Goal: Task Accomplishment & Management: Use online tool/utility

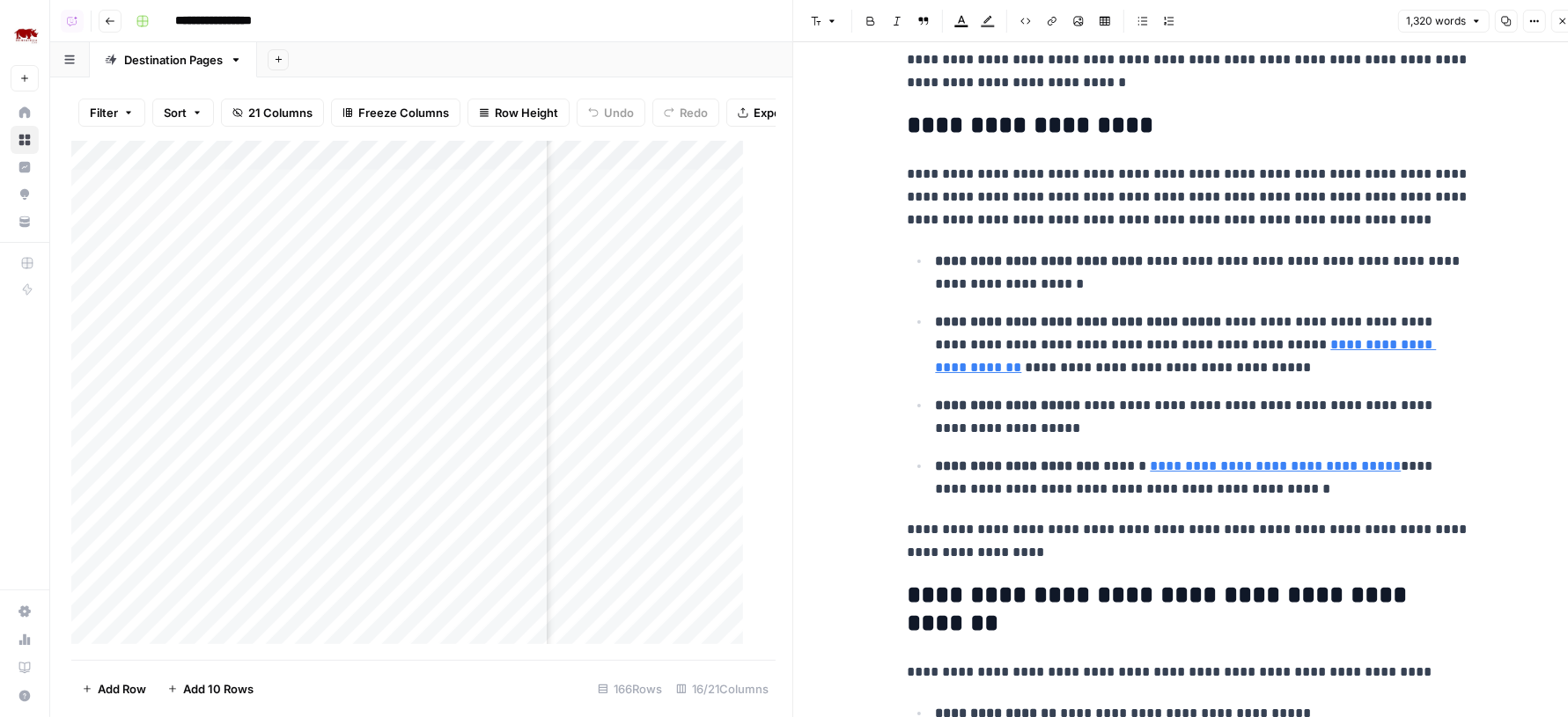
scroll to position [248, 0]
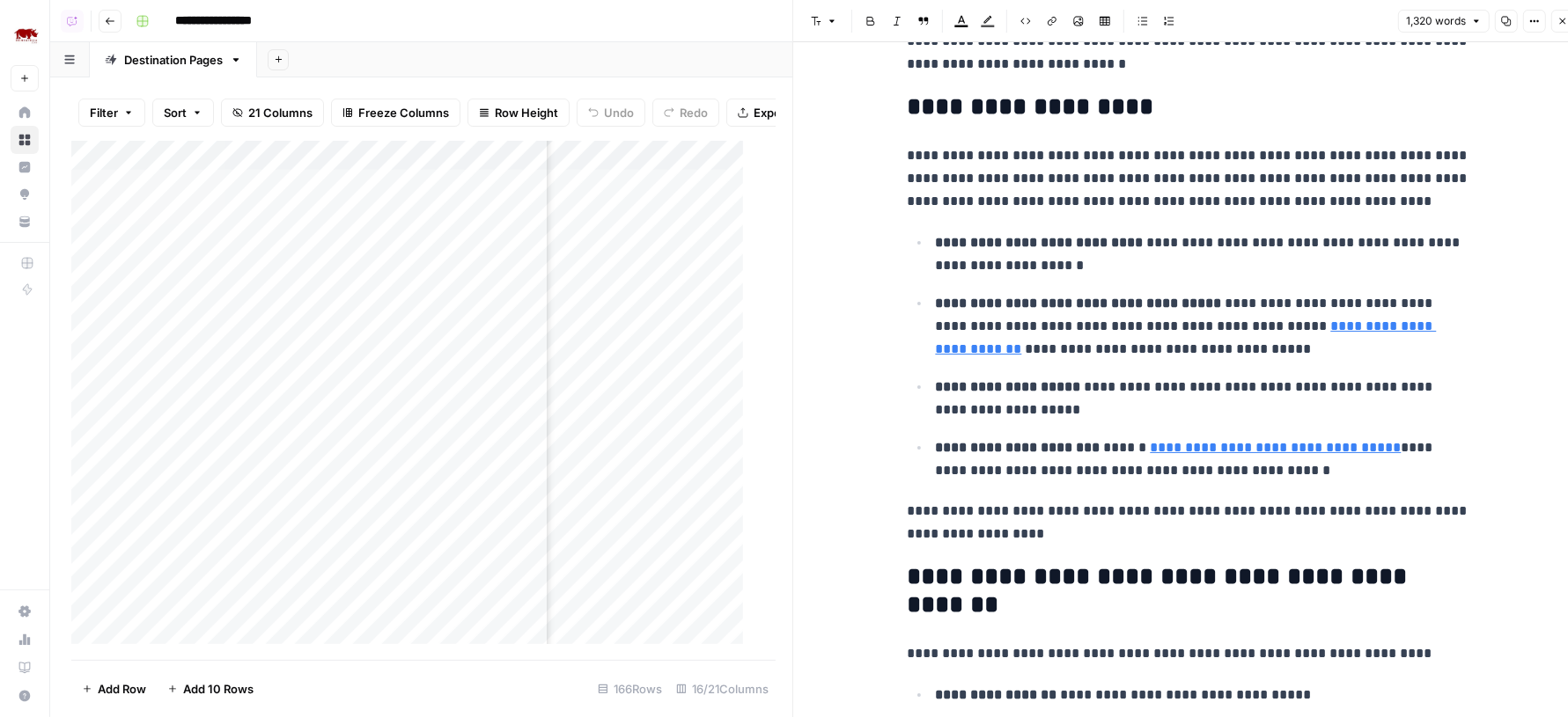
click at [1537, 22] on icon "button" at bounding box center [1534, 21] width 10 height 10
click at [1456, 186] on span "Code" at bounding box center [1482, 186] width 85 height 18
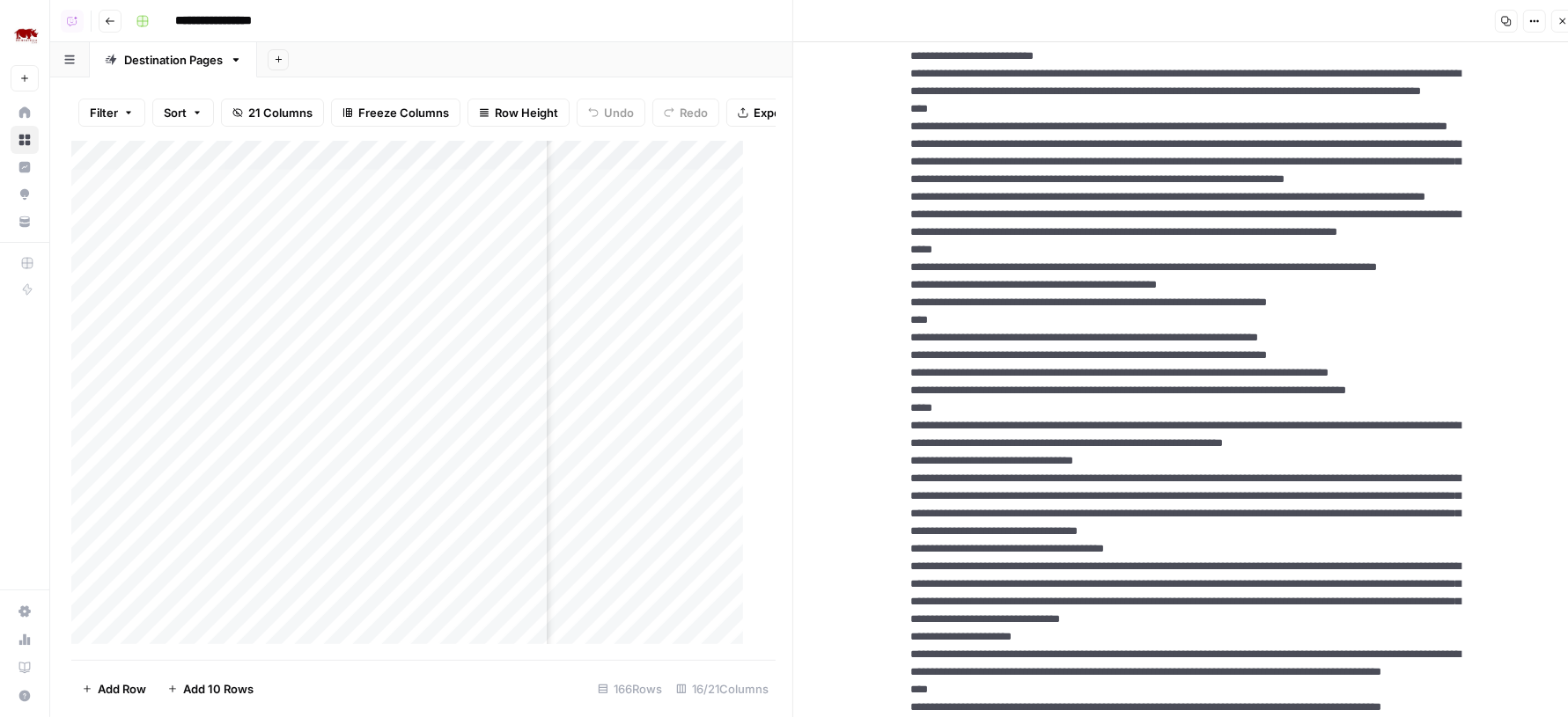
scroll to position [0, 0]
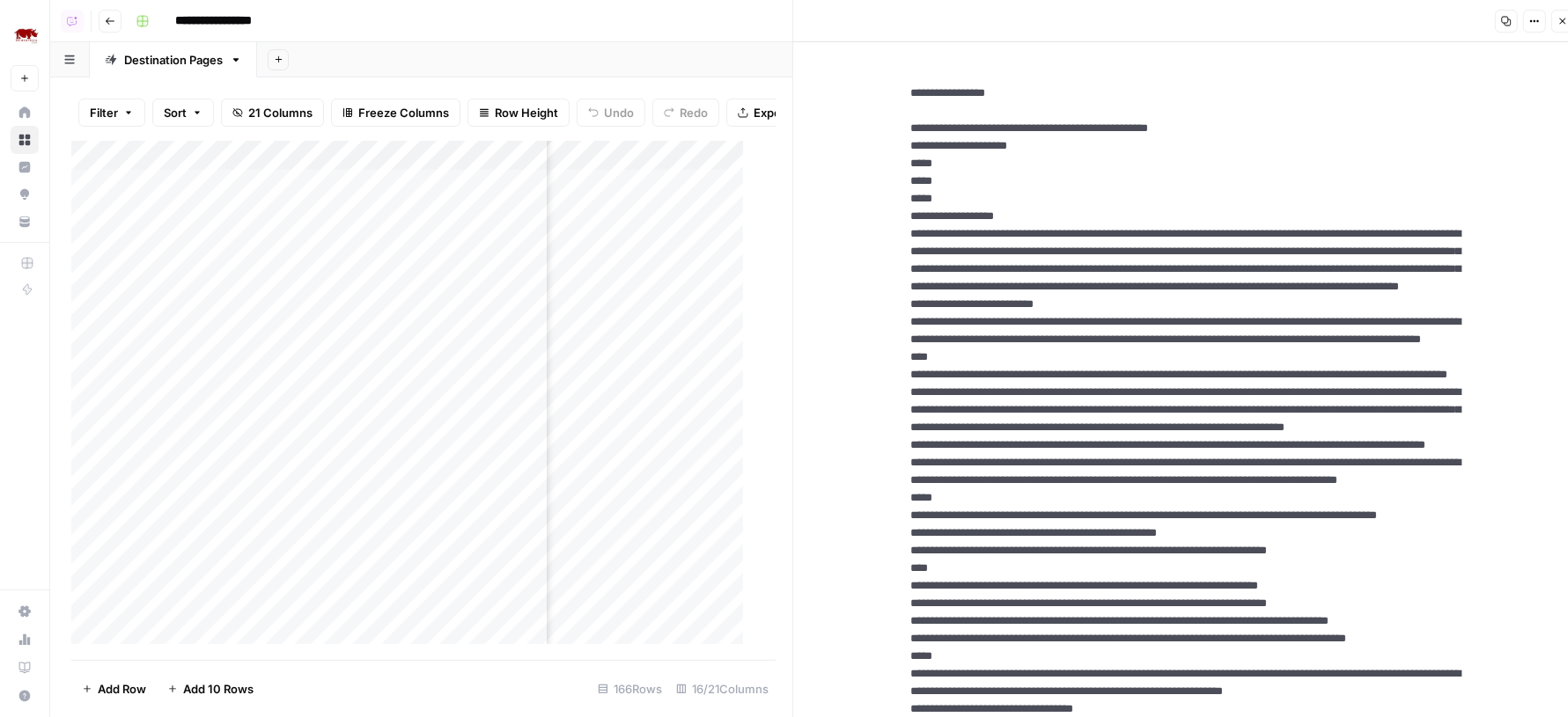
click at [1562, 12] on button "Close" at bounding box center [1563, 21] width 23 height 23
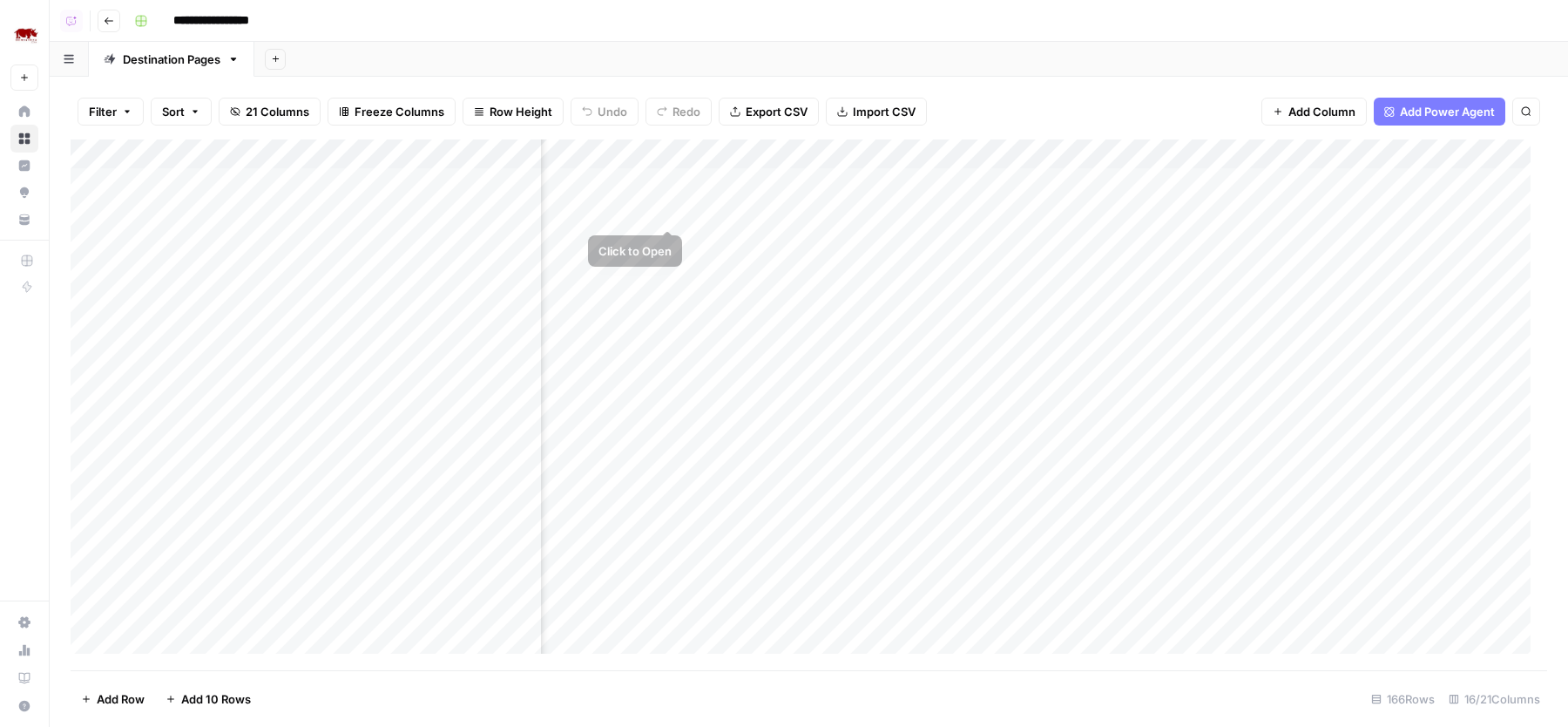
click at [669, 212] on div "Add Column" at bounding box center [808, 404] width 1477 height 530
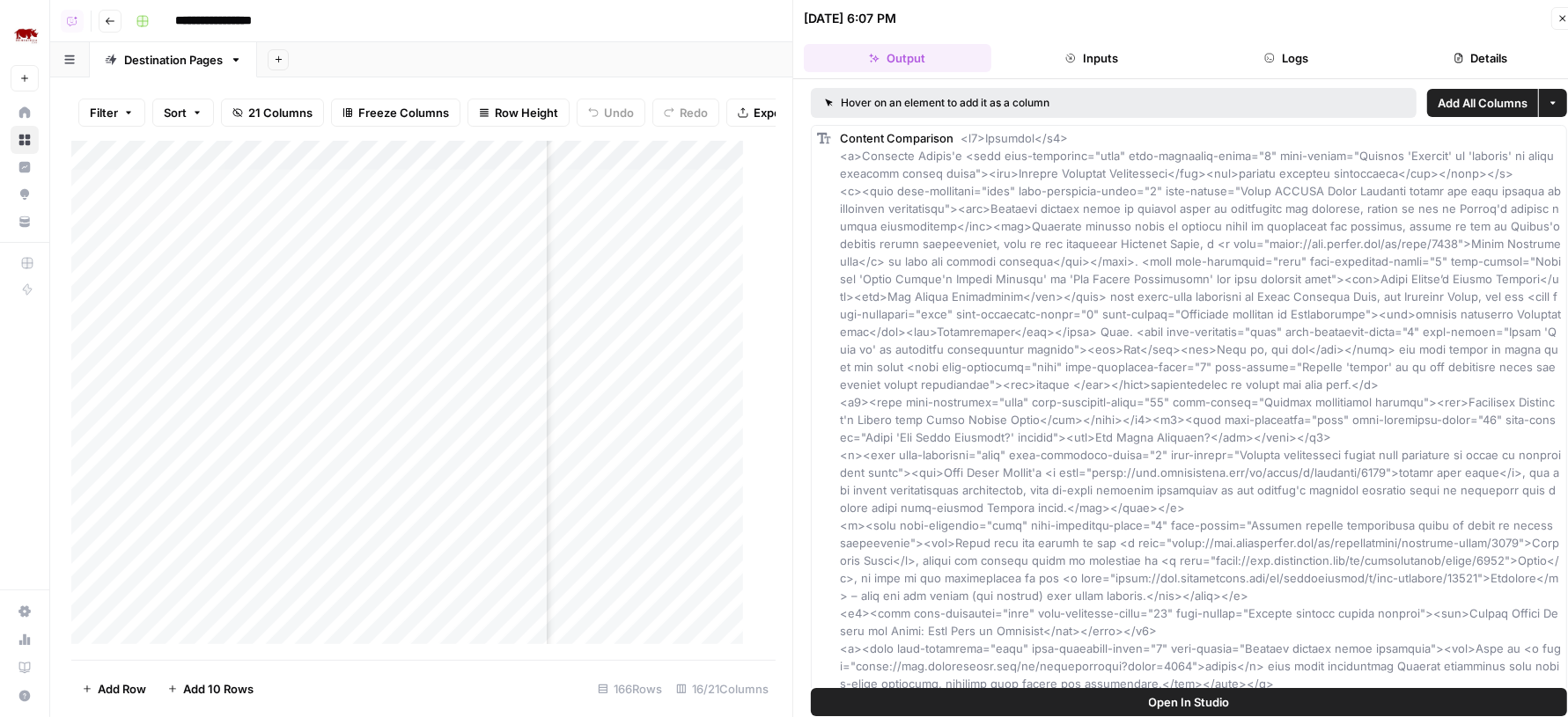
click at [1446, 54] on button "Details" at bounding box center [1480, 58] width 187 height 28
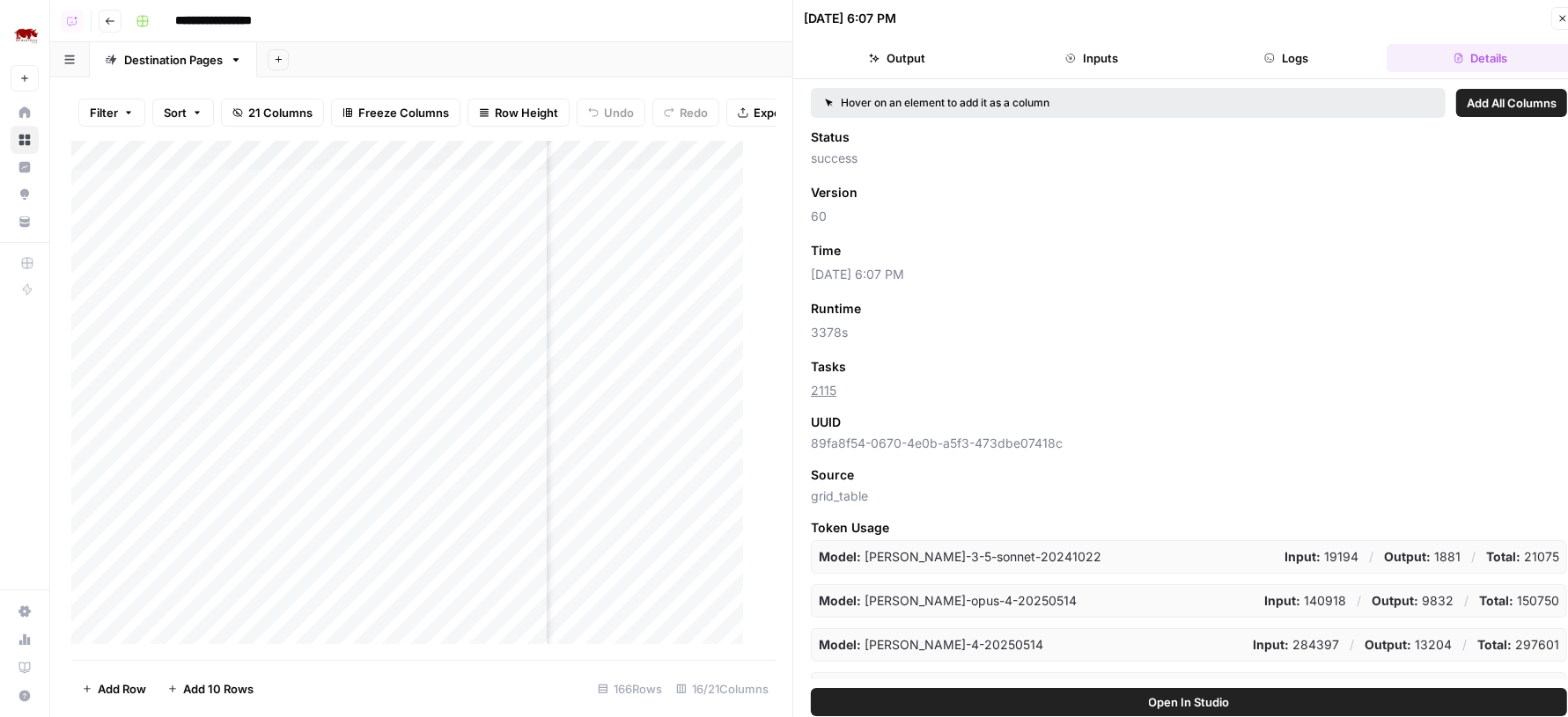
click at [1295, 44] on button "Logs" at bounding box center [1286, 58] width 187 height 28
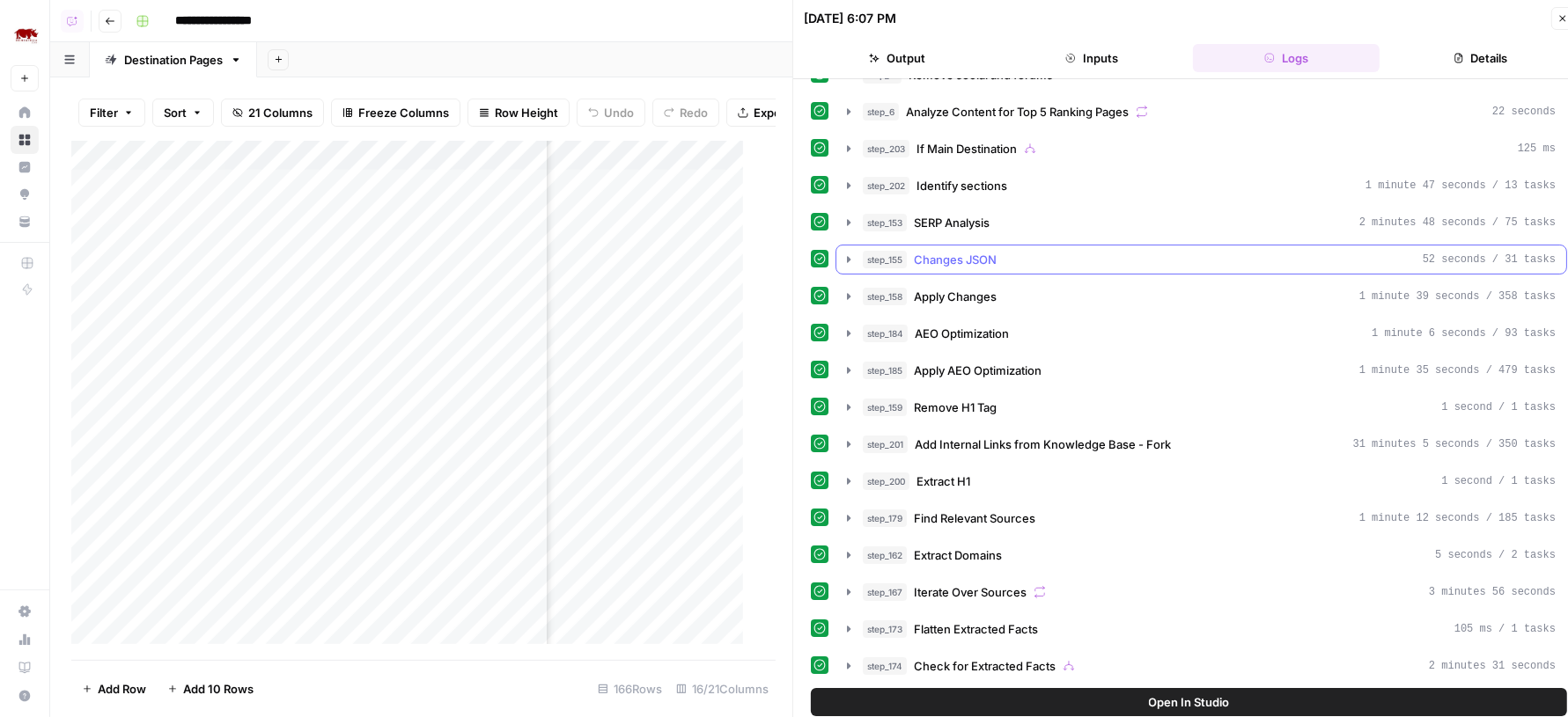
scroll to position [230, 0]
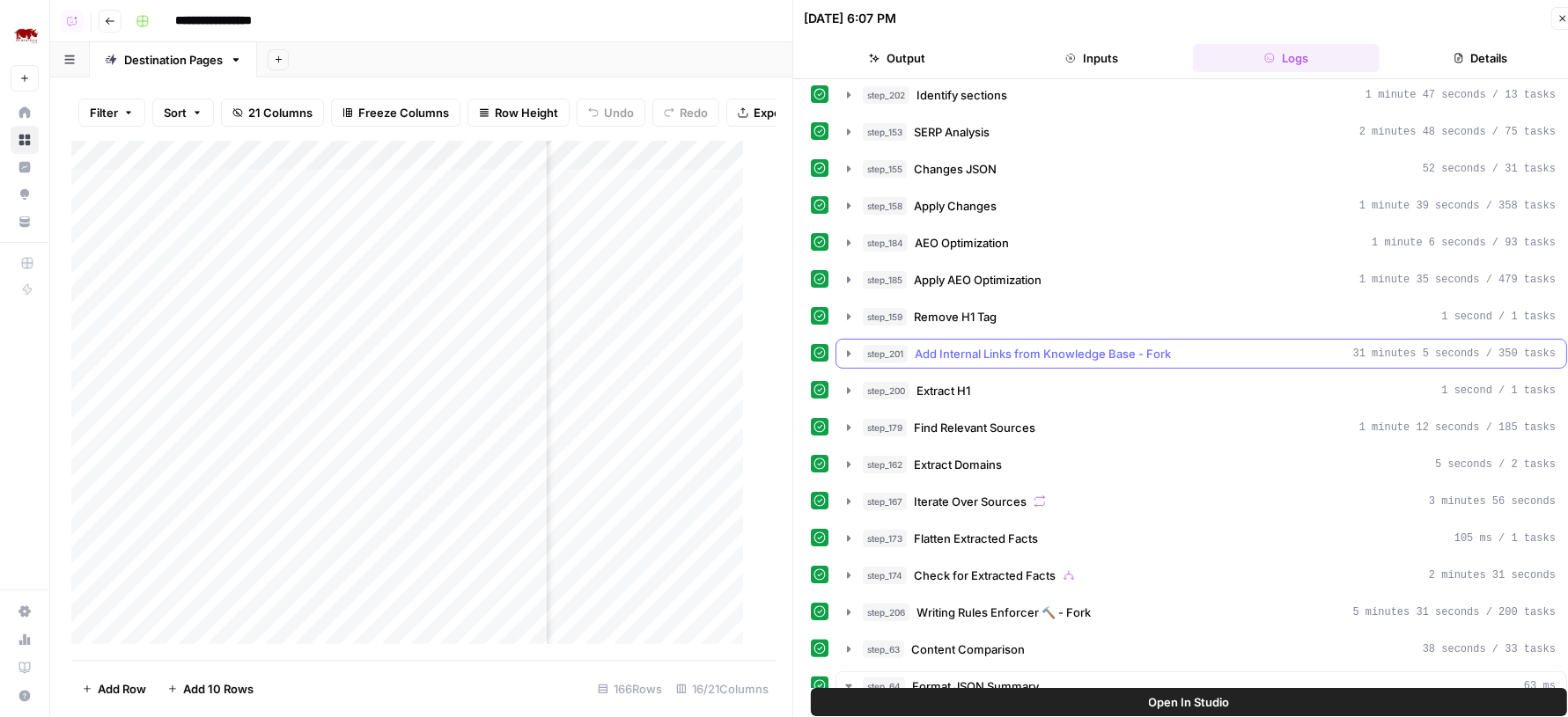
click at [1138, 352] on button "step_201 Add Internal Links from Knowledge Base - Fork 31 minutes 5 seconds / 3…" at bounding box center [1201, 354] width 730 height 28
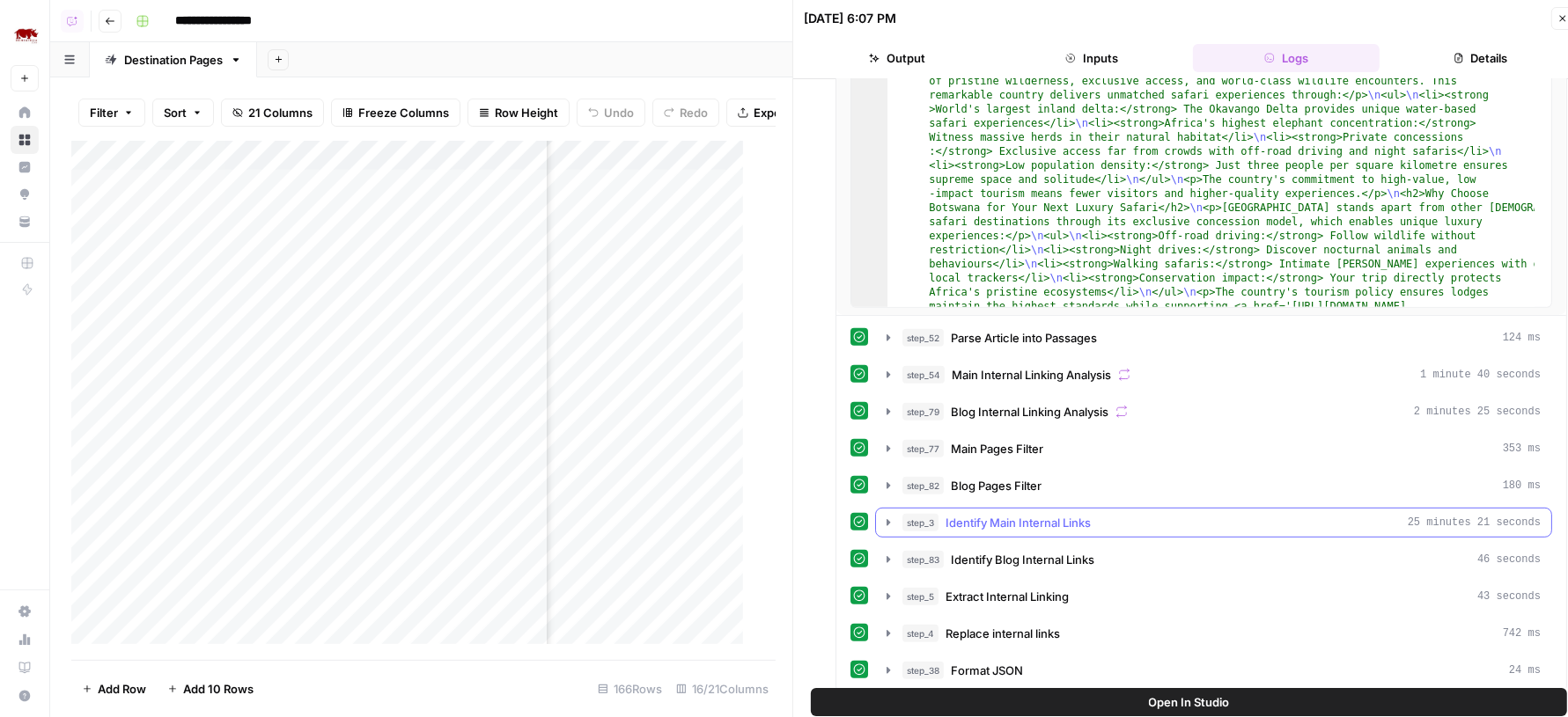
click at [1068, 514] on span "Identify Main Internal Links" at bounding box center [1018, 522] width 145 height 18
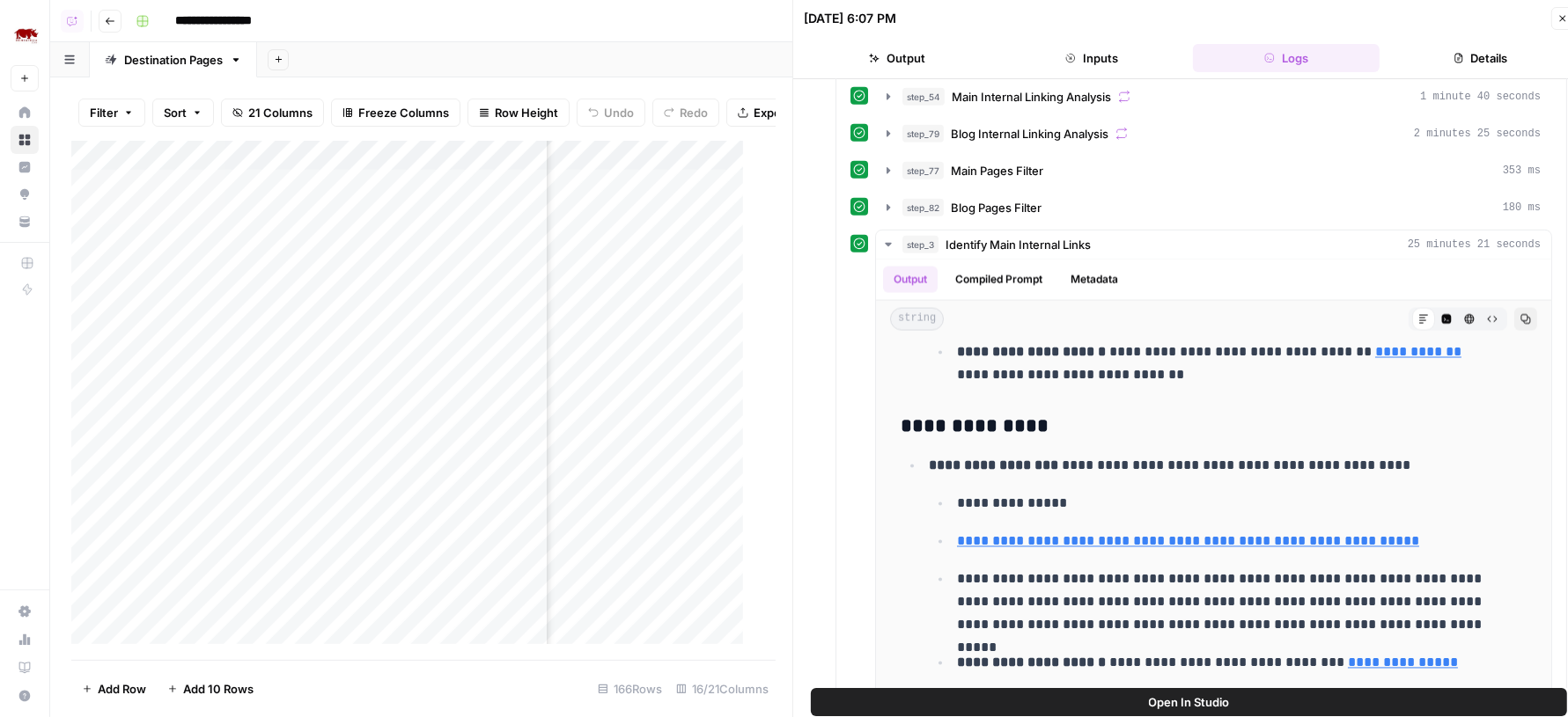
scroll to position [880, 0]
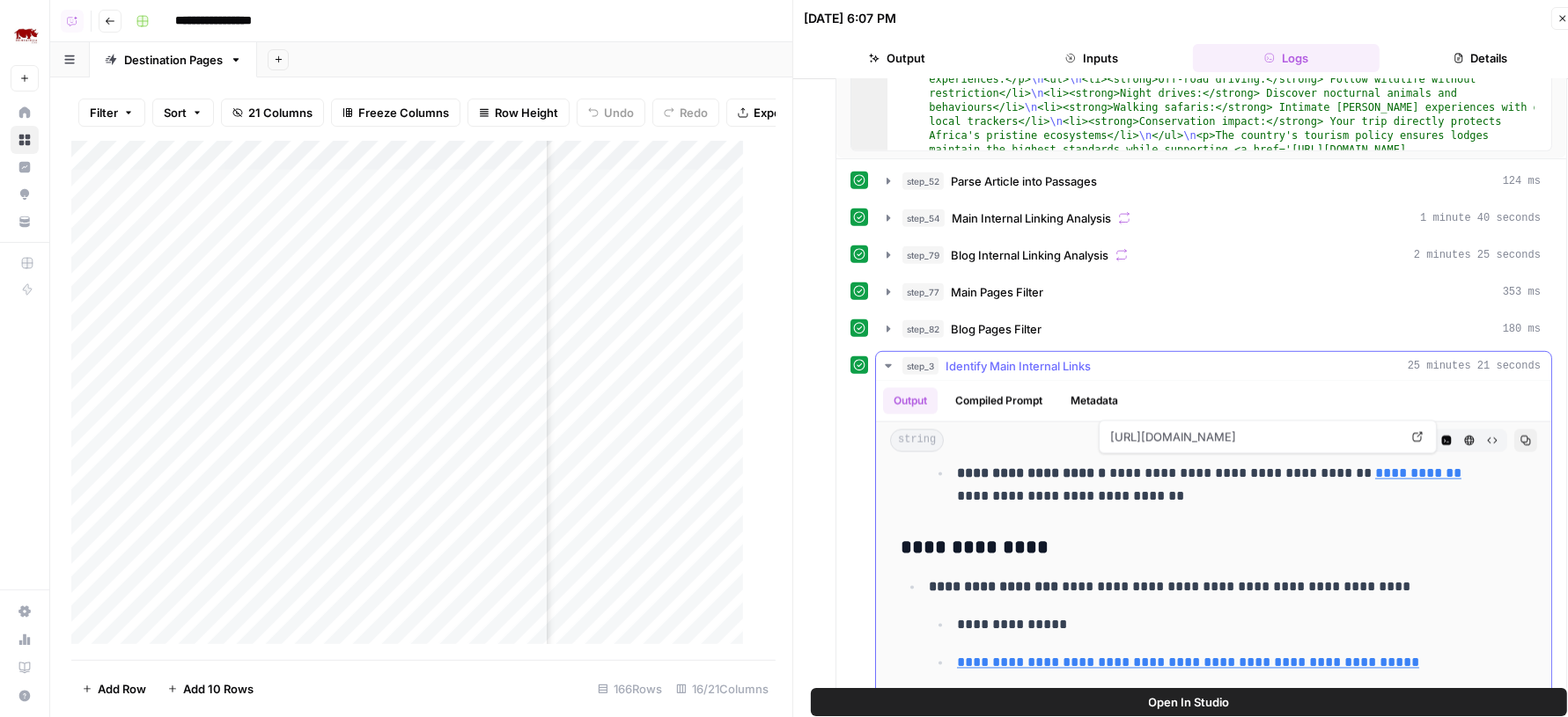
click at [1399, 395] on div "Open in a new tab" at bounding box center [1417, 401] width 96 height 18
click at [1340, 381] on div "Output Compiled Prompt Metadata" at bounding box center [1214, 401] width 676 height 41
click at [1393, 395] on div "Output Compiled Prompt Metadata" at bounding box center [1214, 401] width 676 height 41
click at [1399, 381] on div "Output Compiled Prompt Metadata" at bounding box center [1214, 401] width 676 height 41
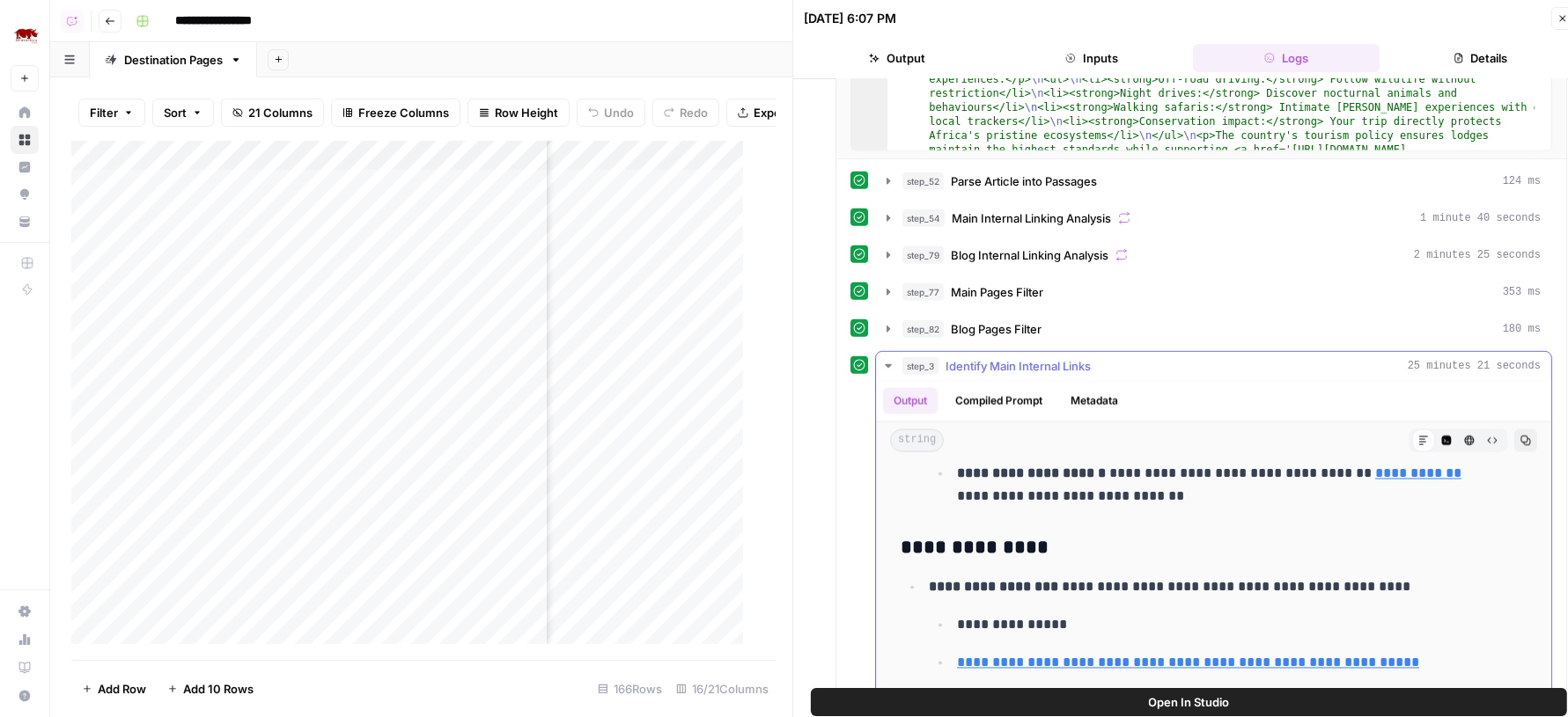
click at [1443, 437] on icon "button" at bounding box center [1447, 442] width 10 height 9
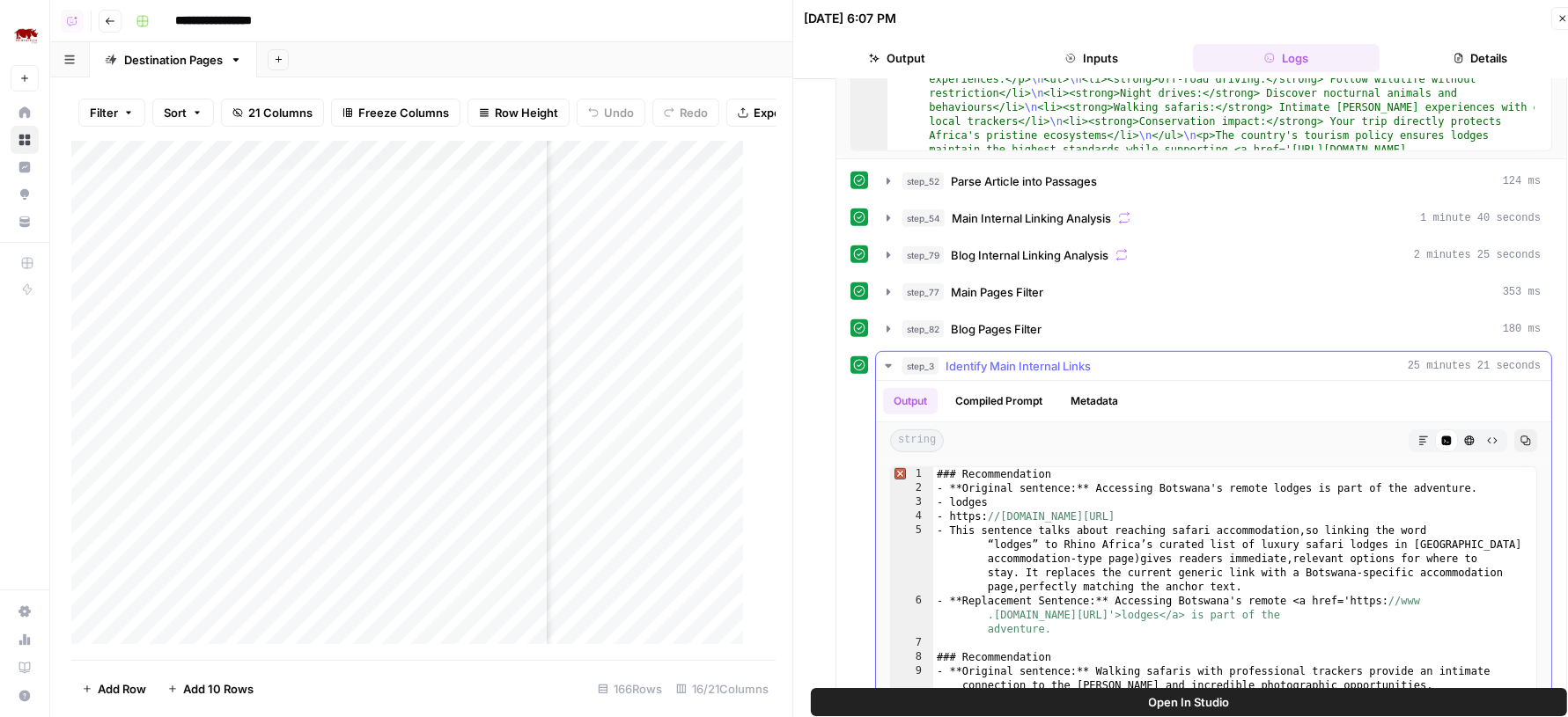
type textarea "**********"
click at [1291, 507] on div "### Recommendation - **Original sentence:** Accessing Botswana's remote lodges …" at bounding box center [1226, 654] width 586 height 375
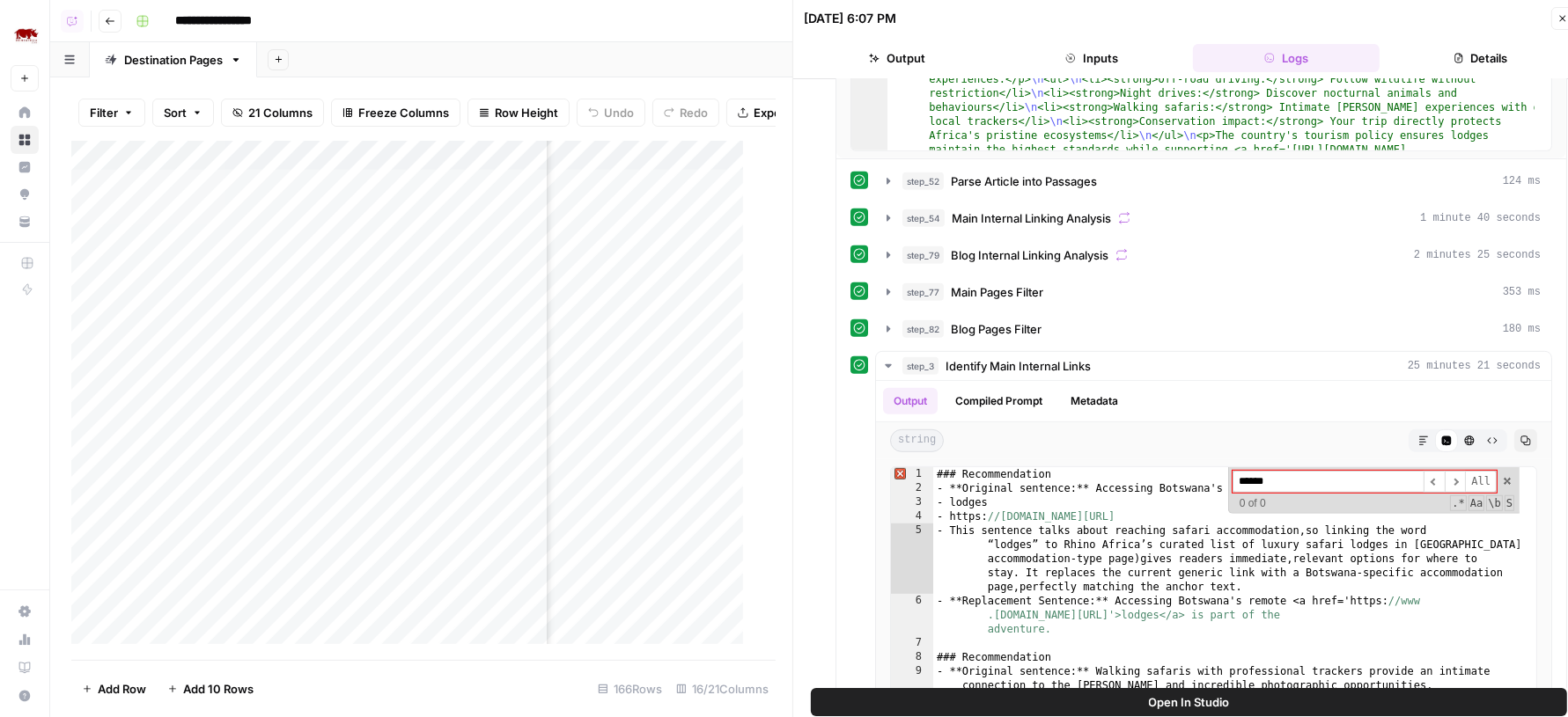
type input "******"
click at [1115, 706] on button "Open In Studio" at bounding box center [1189, 703] width 756 height 28
click at [1560, 20] on icon "button" at bounding box center [1563, 19] width 6 height 6
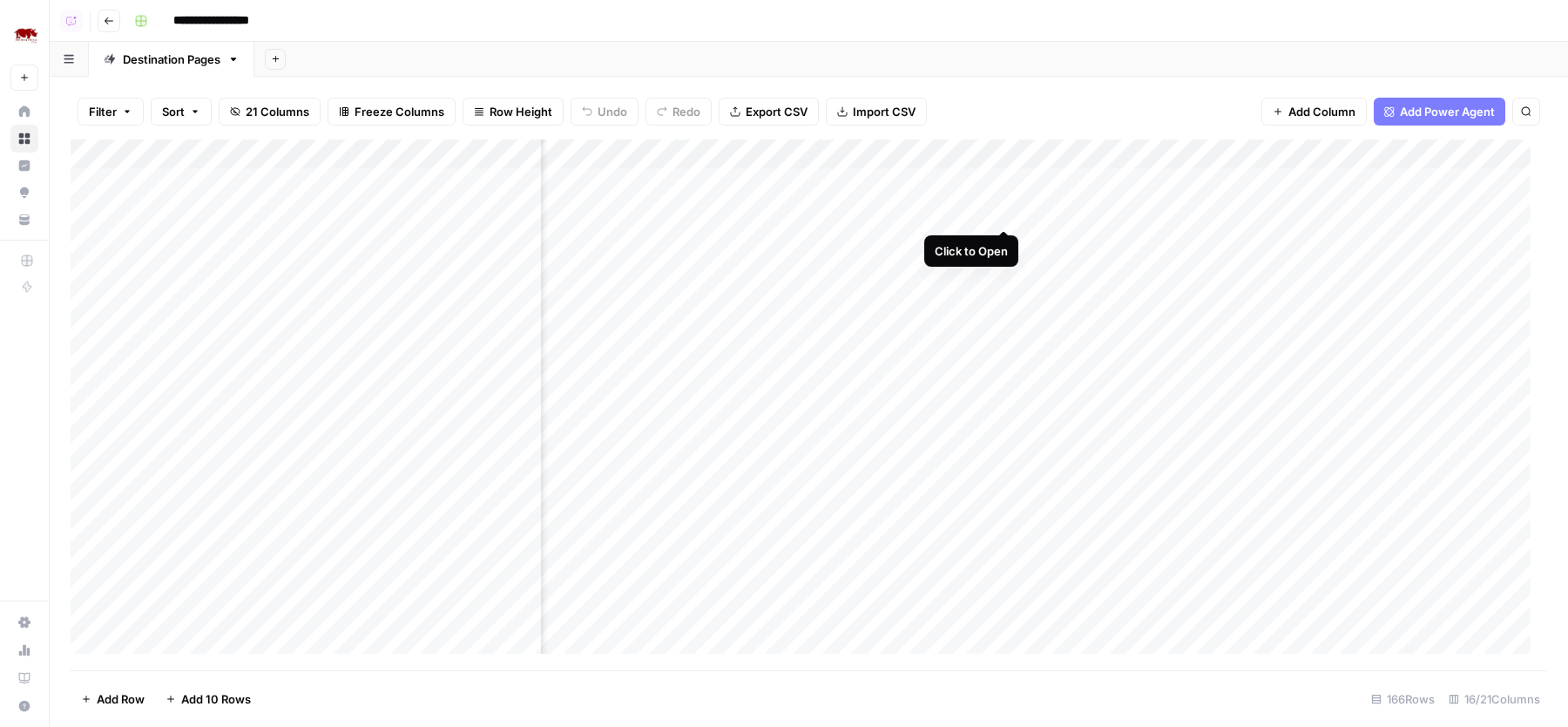
click at [1004, 208] on div "Add Column" at bounding box center [808, 404] width 1477 height 530
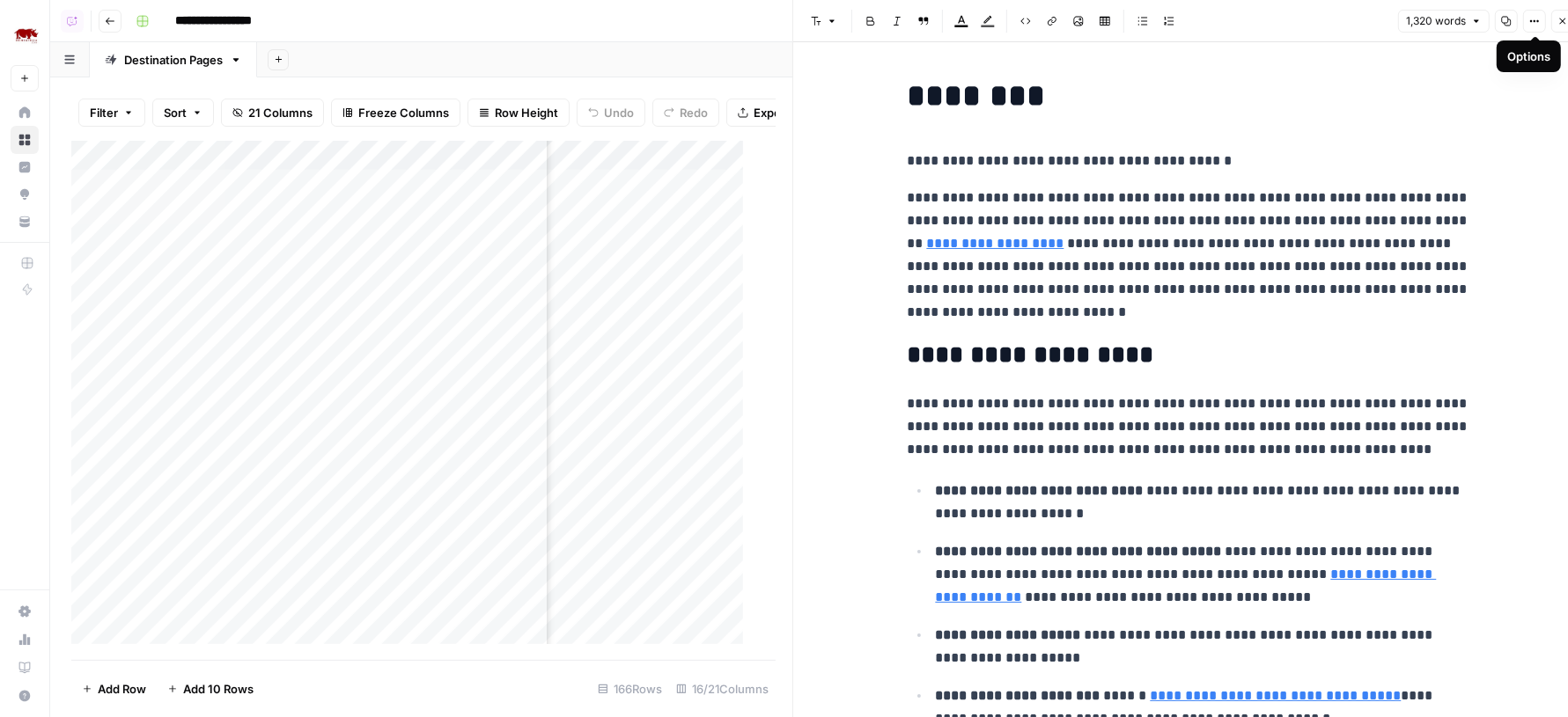
click at [1532, 27] on button "Options" at bounding box center [1535, 21] width 23 height 23
click at [1473, 190] on span "Code" at bounding box center [1482, 186] width 85 height 18
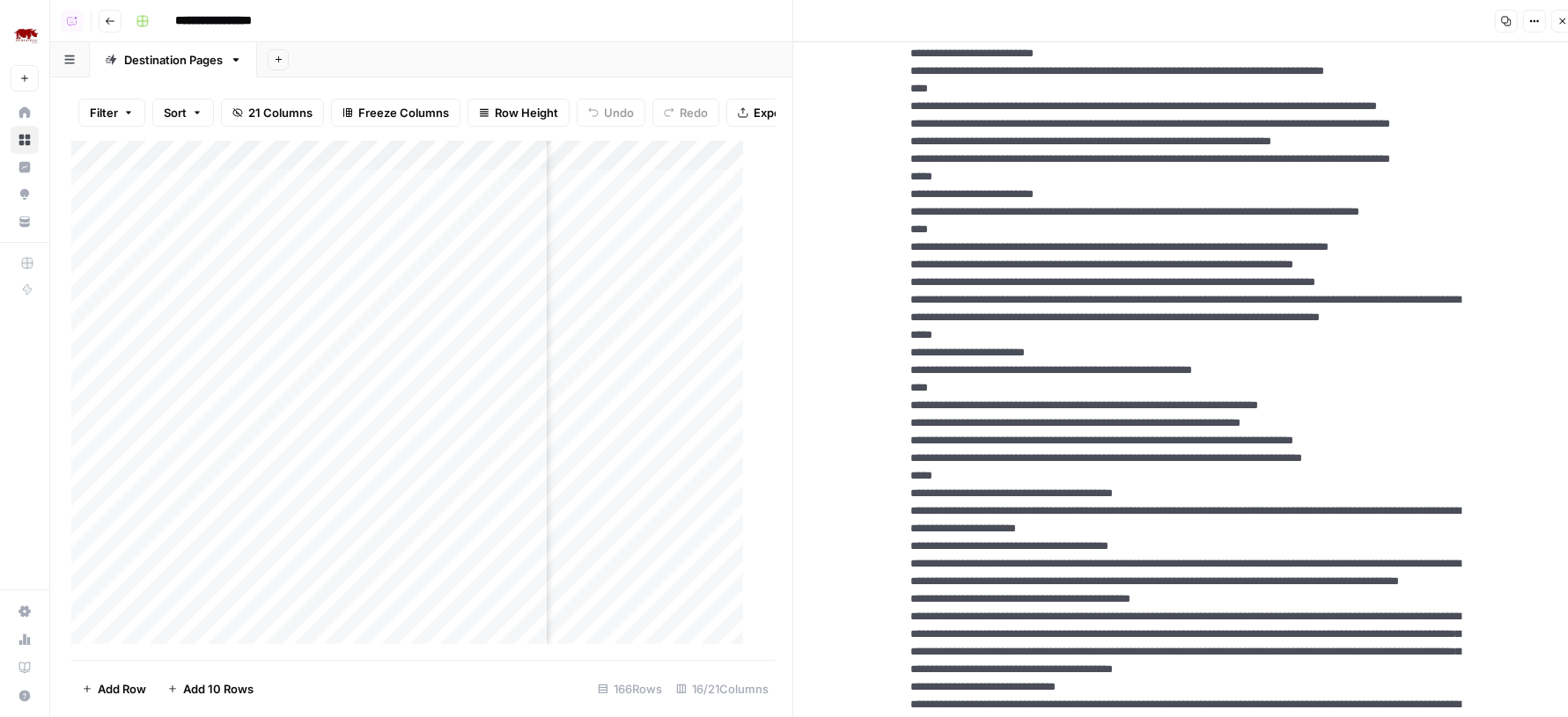
scroll to position [2821, 0]
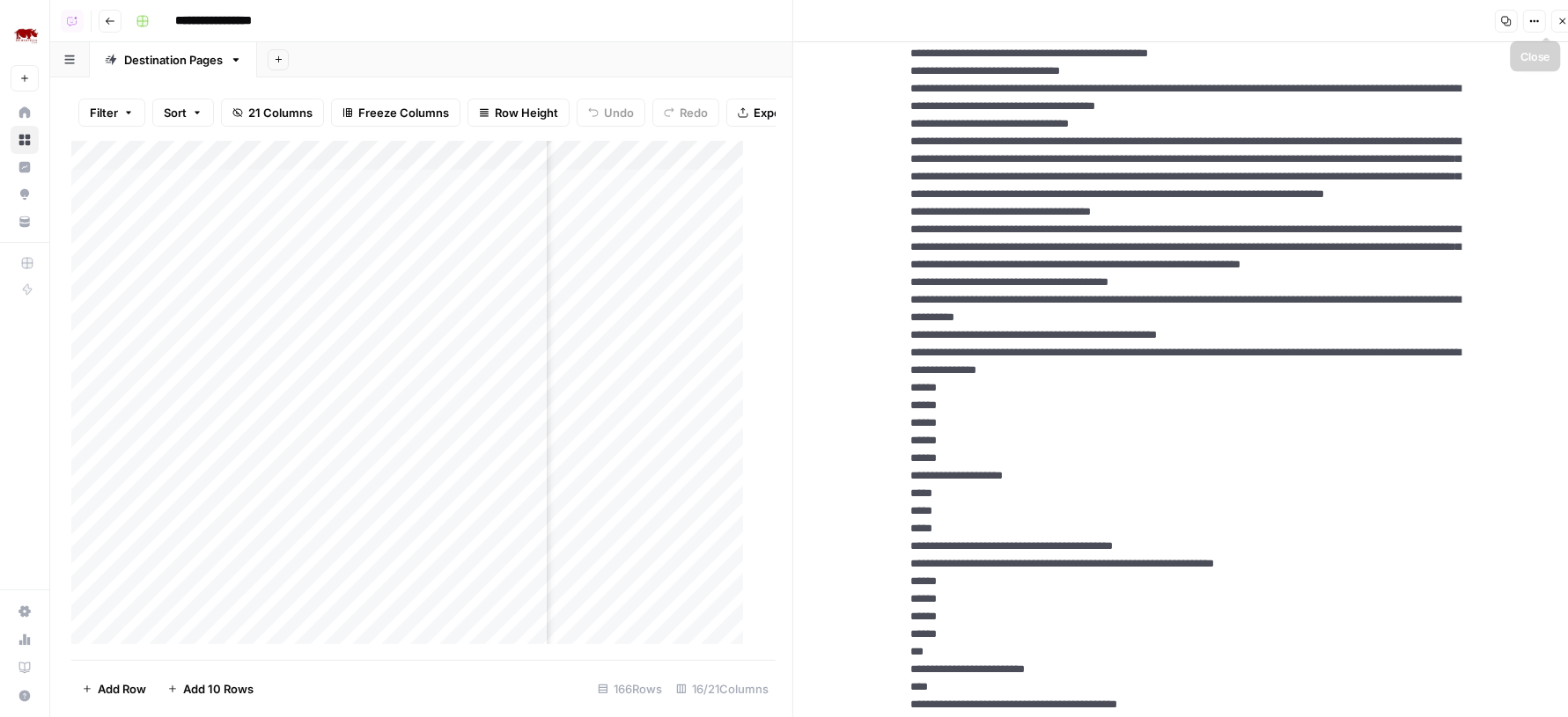
click at [1560, 24] on icon "button" at bounding box center [1562, 21] width 10 height 10
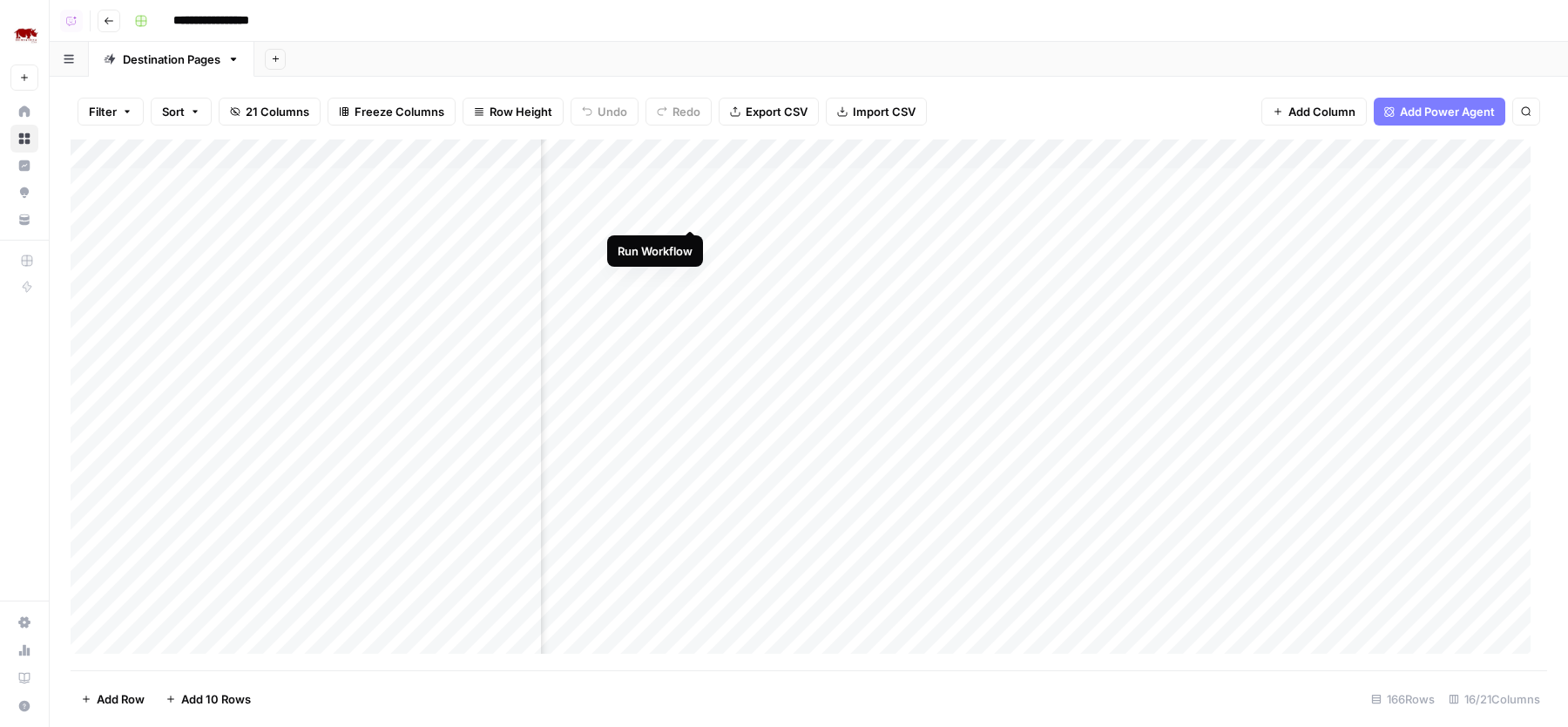
click at [690, 208] on div "Add Column" at bounding box center [808, 404] width 1477 height 530
click at [1004, 303] on div "Add Column" at bounding box center [808, 404] width 1477 height 530
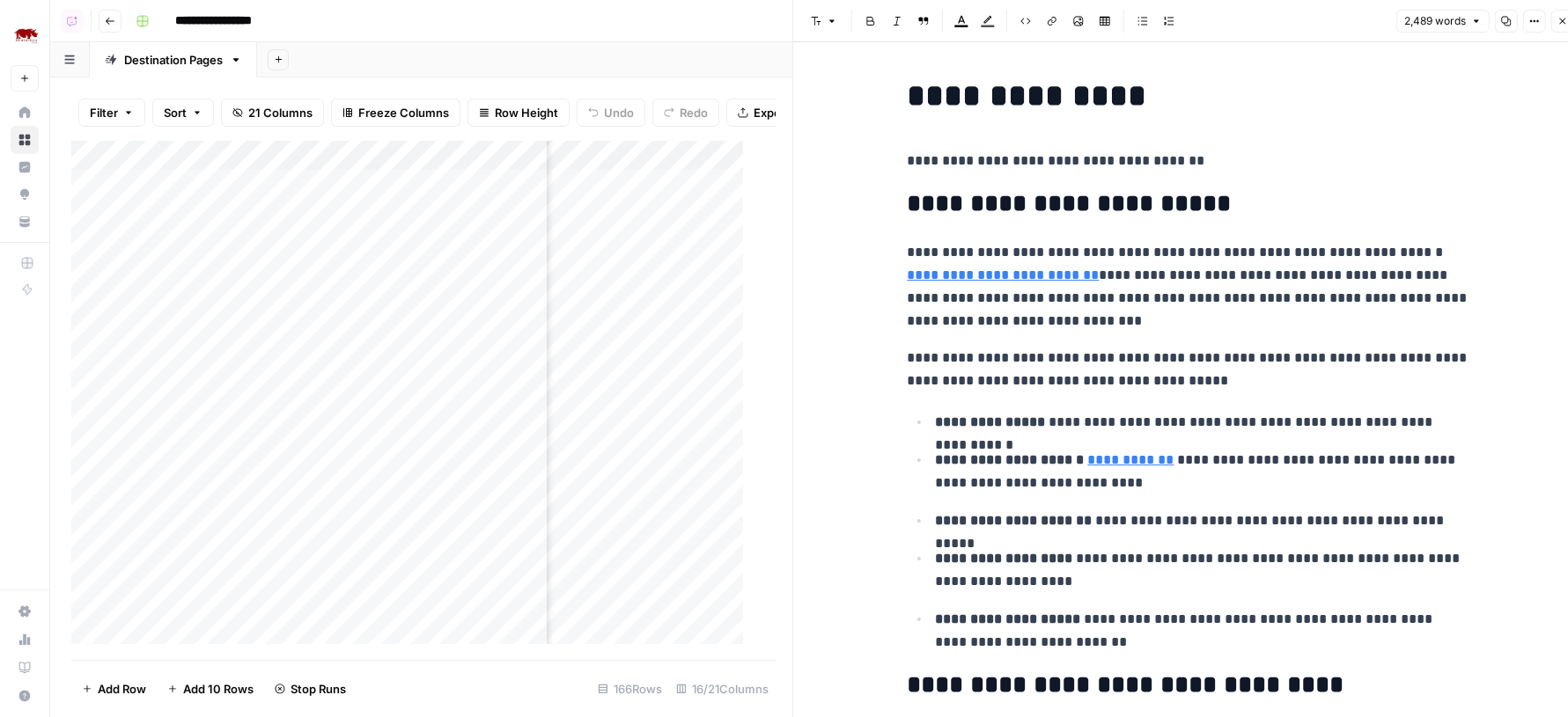
click at [1538, 26] on icon "button" at bounding box center [1534, 21] width 10 height 10
click at [1470, 189] on span "Code" at bounding box center [1482, 186] width 85 height 18
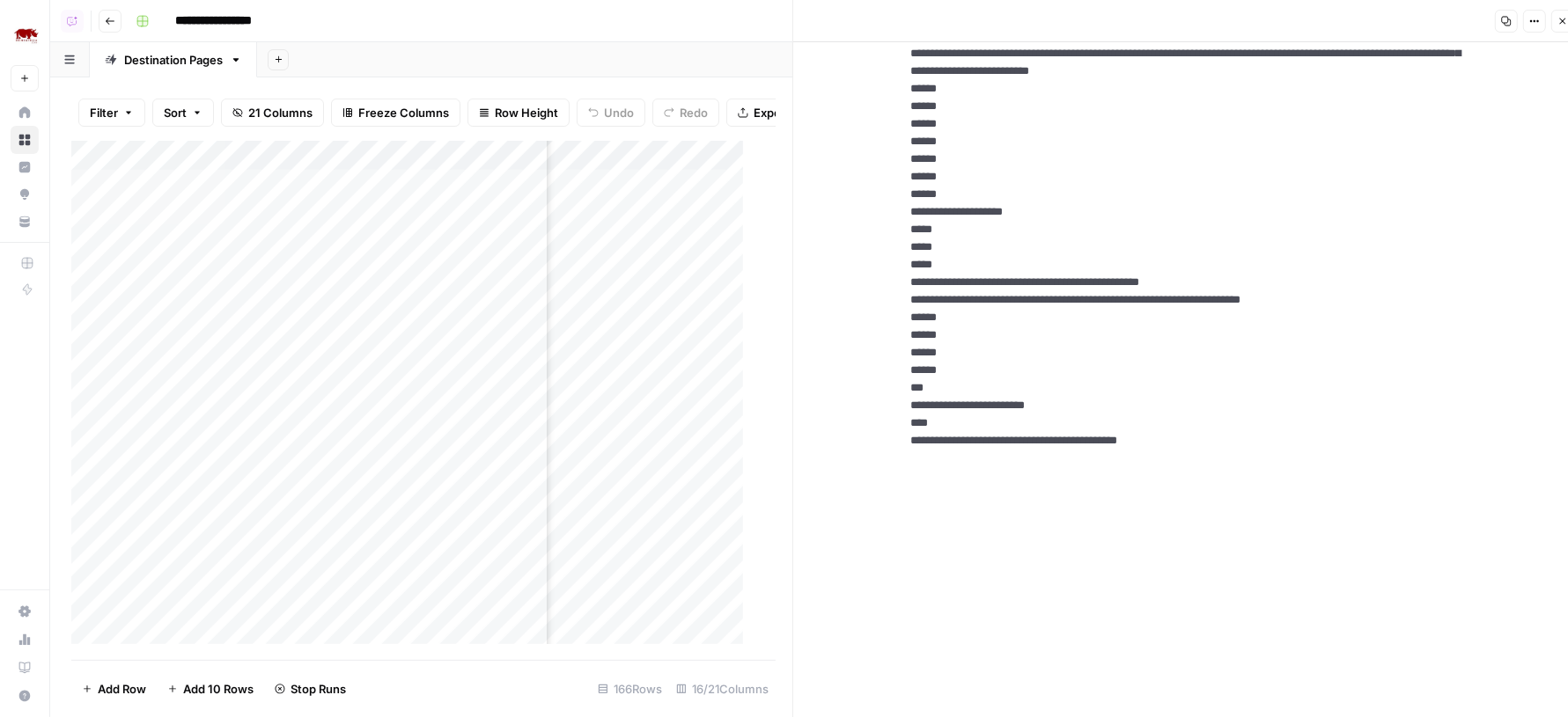
scroll to position [5812, 0]
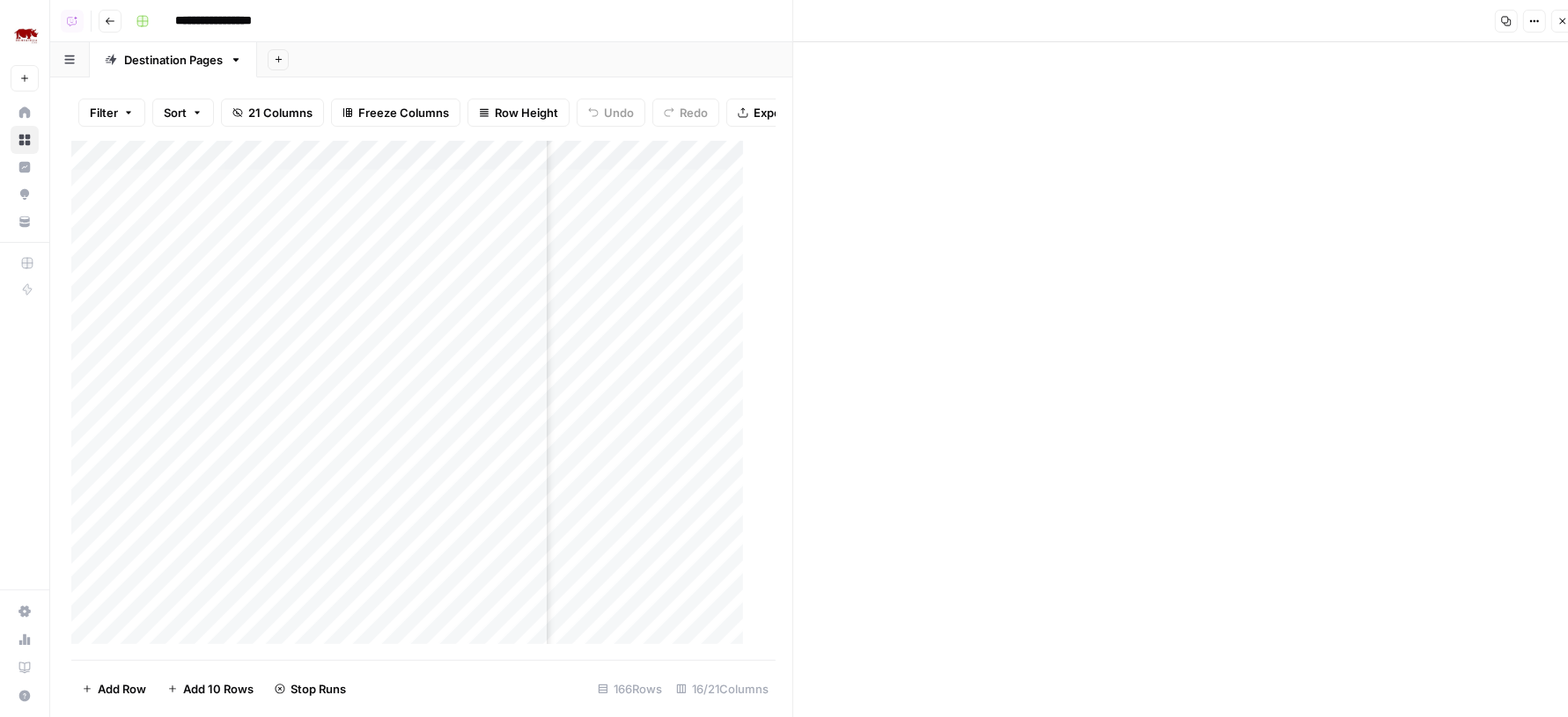
click at [1558, 19] on icon "button" at bounding box center [1562, 21] width 10 height 10
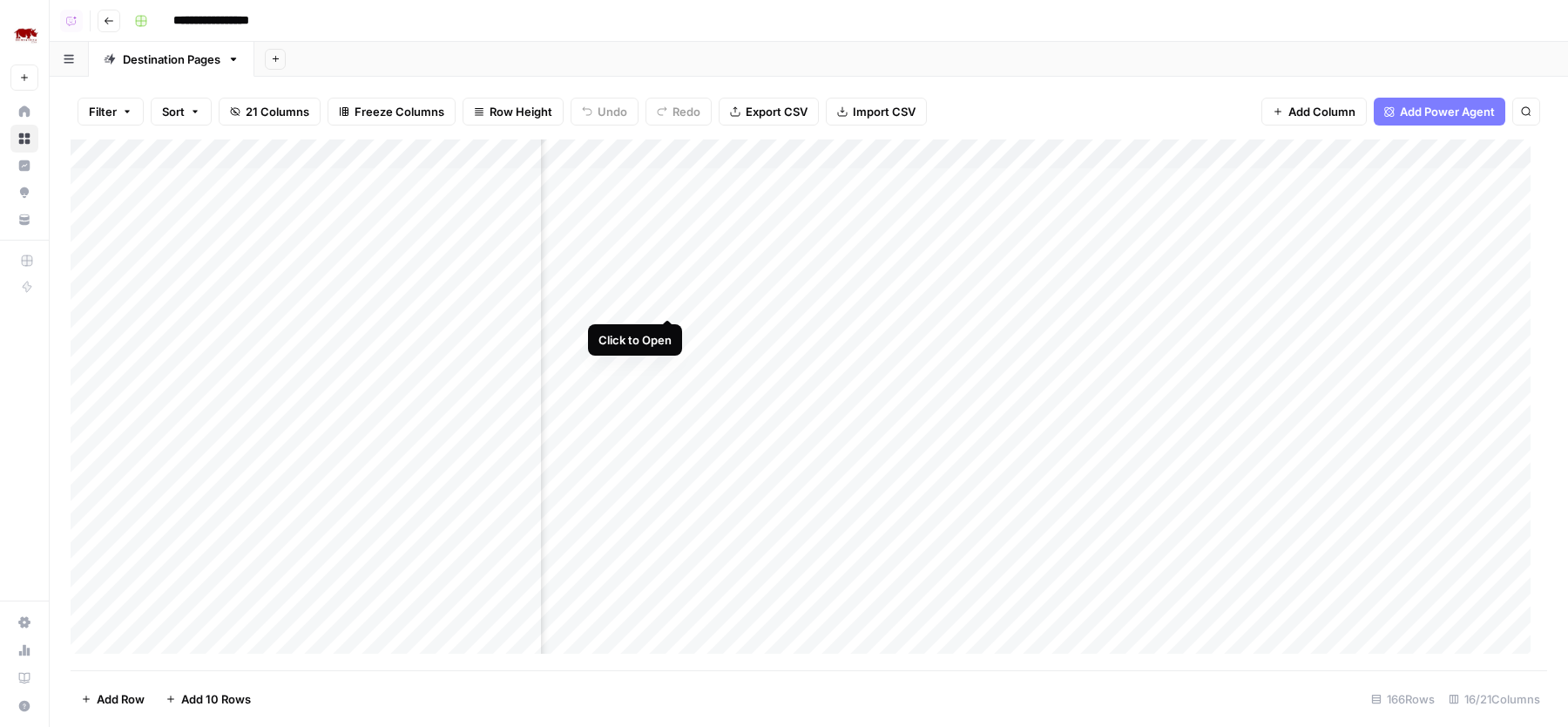
click at [672, 296] on div "Add Column" at bounding box center [808, 404] width 1477 height 530
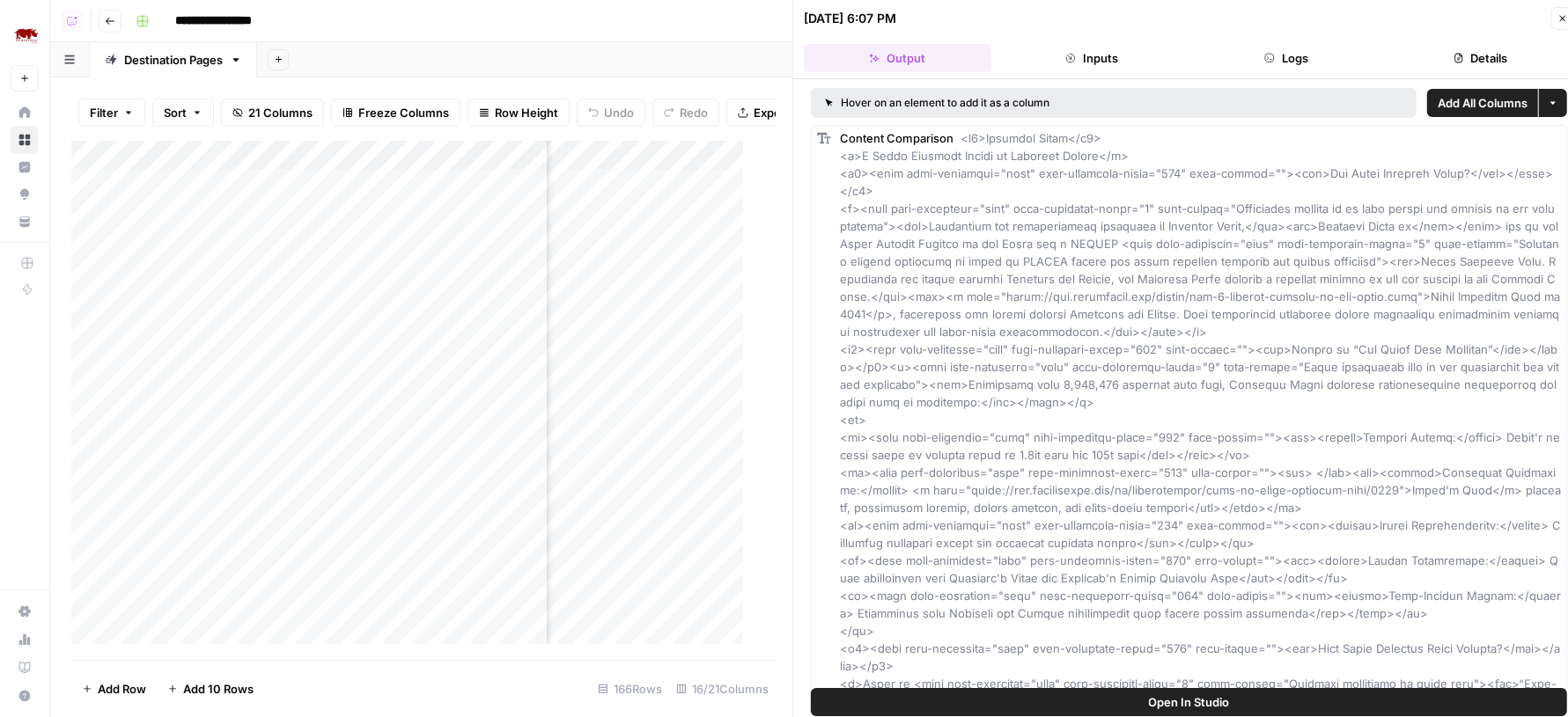
click at [1302, 66] on button "Logs" at bounding box center [1286, 58] width 187 height 28
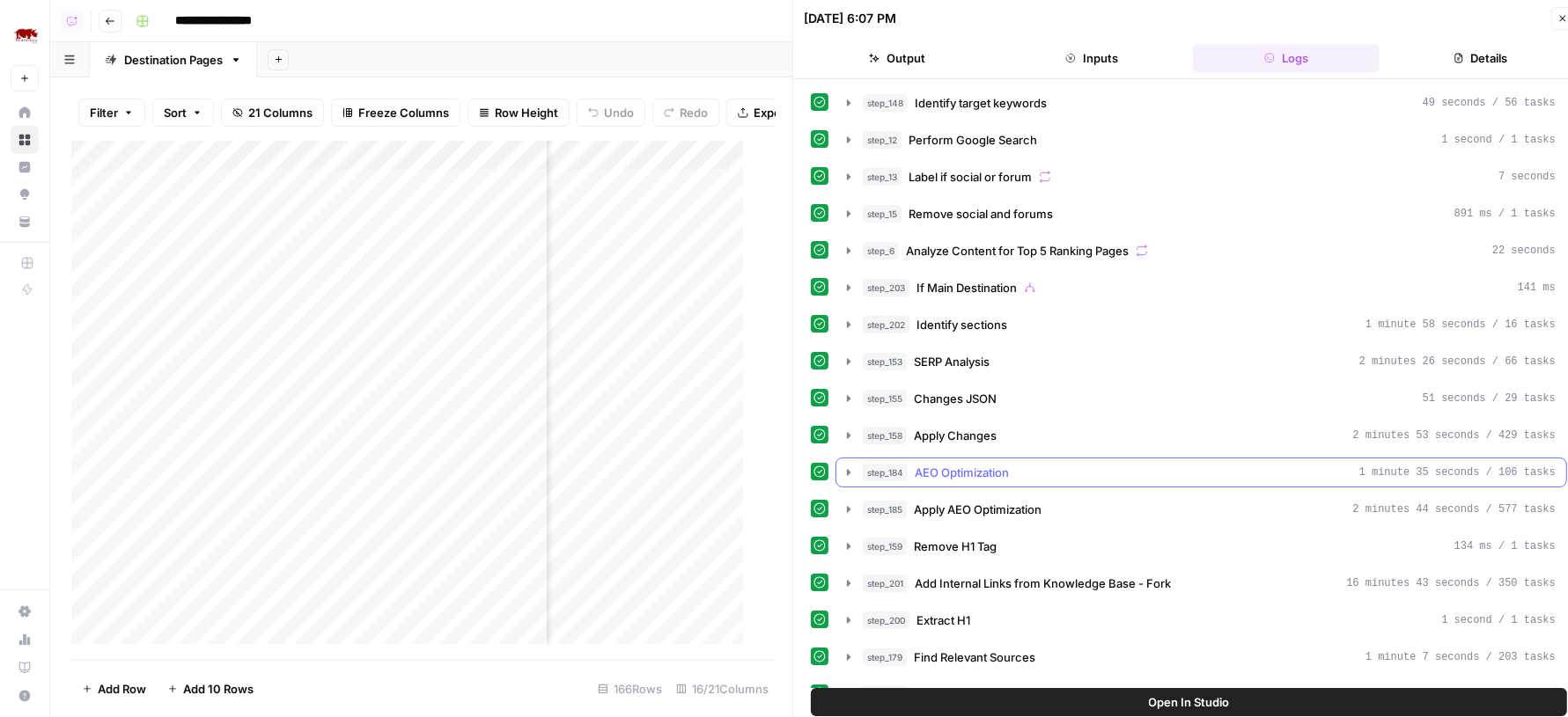
scroll to position [84, 0]
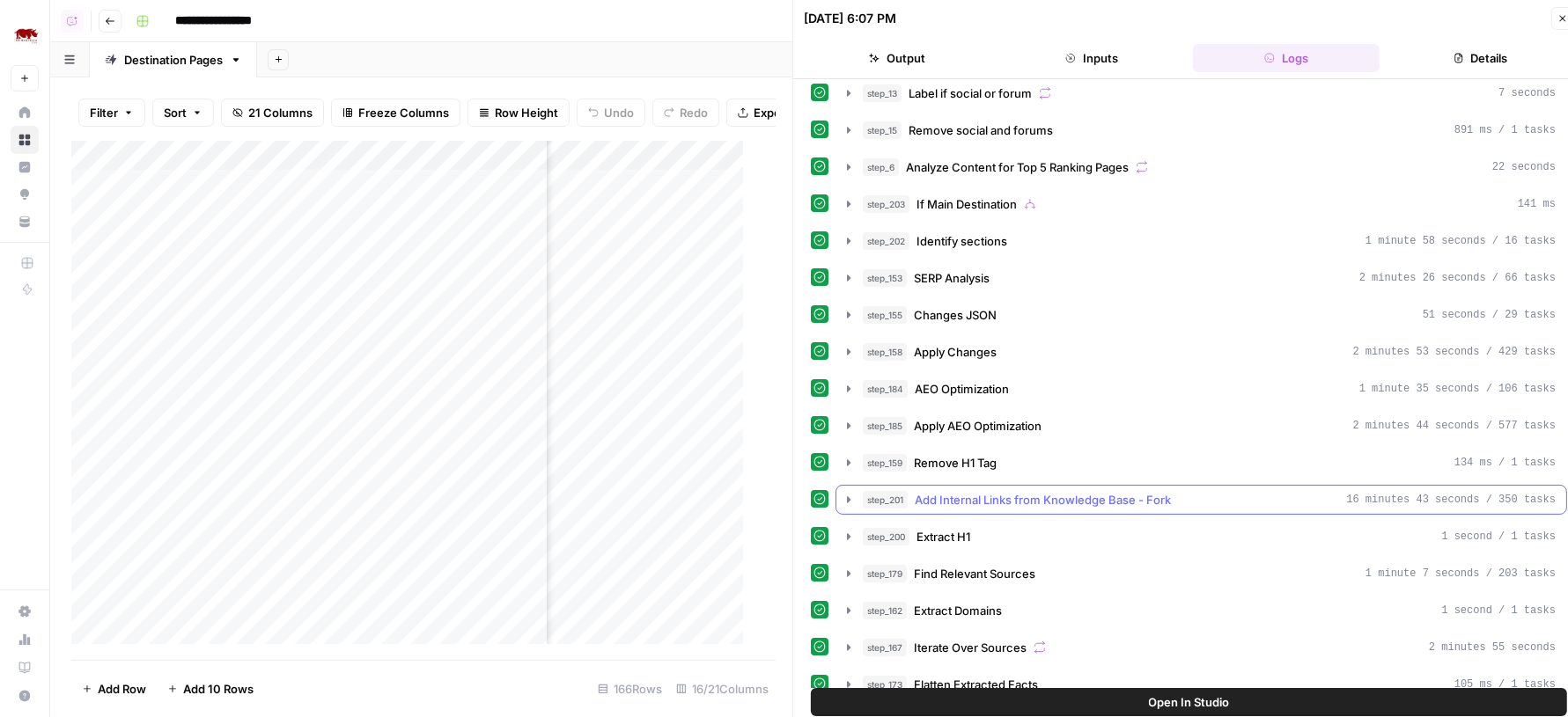
click at [1094, 491] on span "Add Internal Links from Knowledge Base - Fork" at bounding box center [1043, 500] width 257 height 18
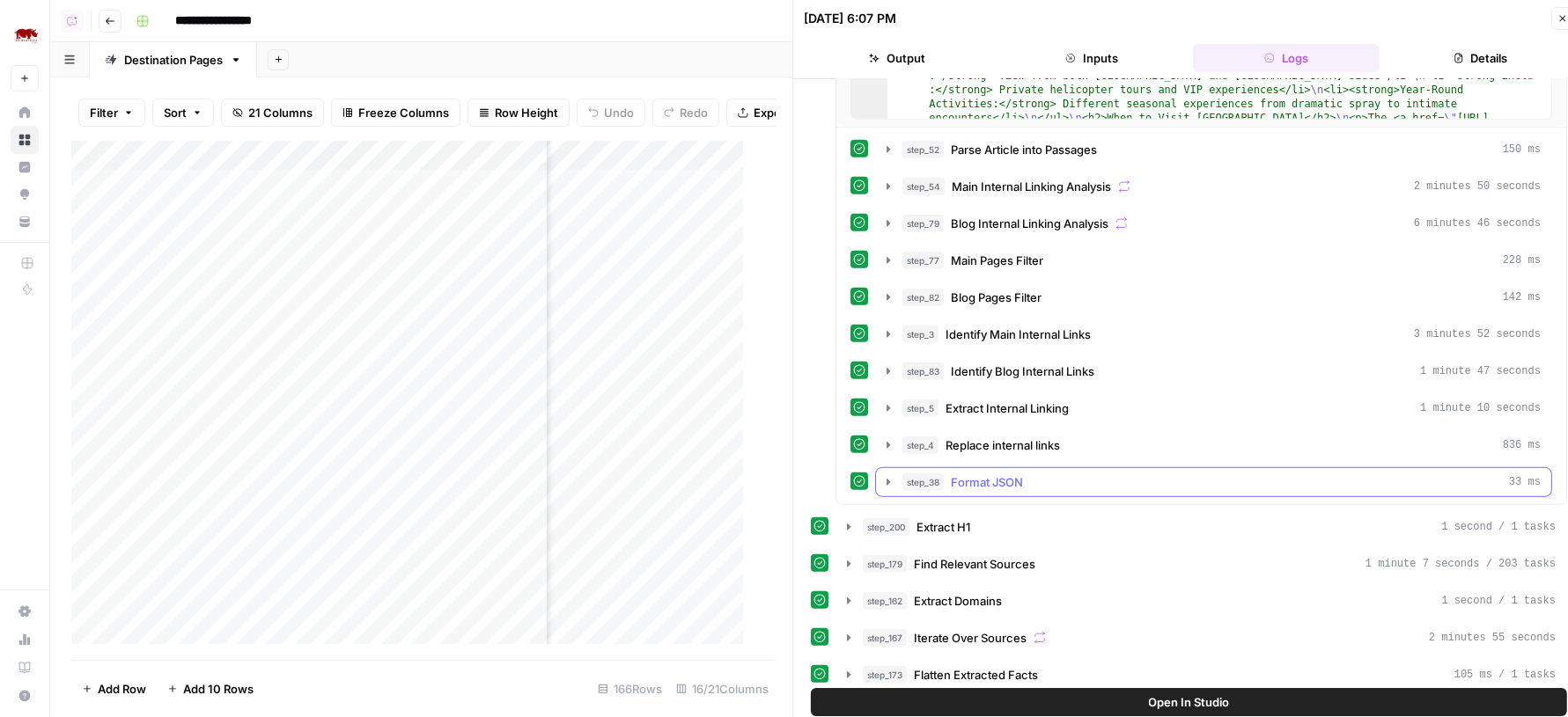
scroll to position [952, 0]
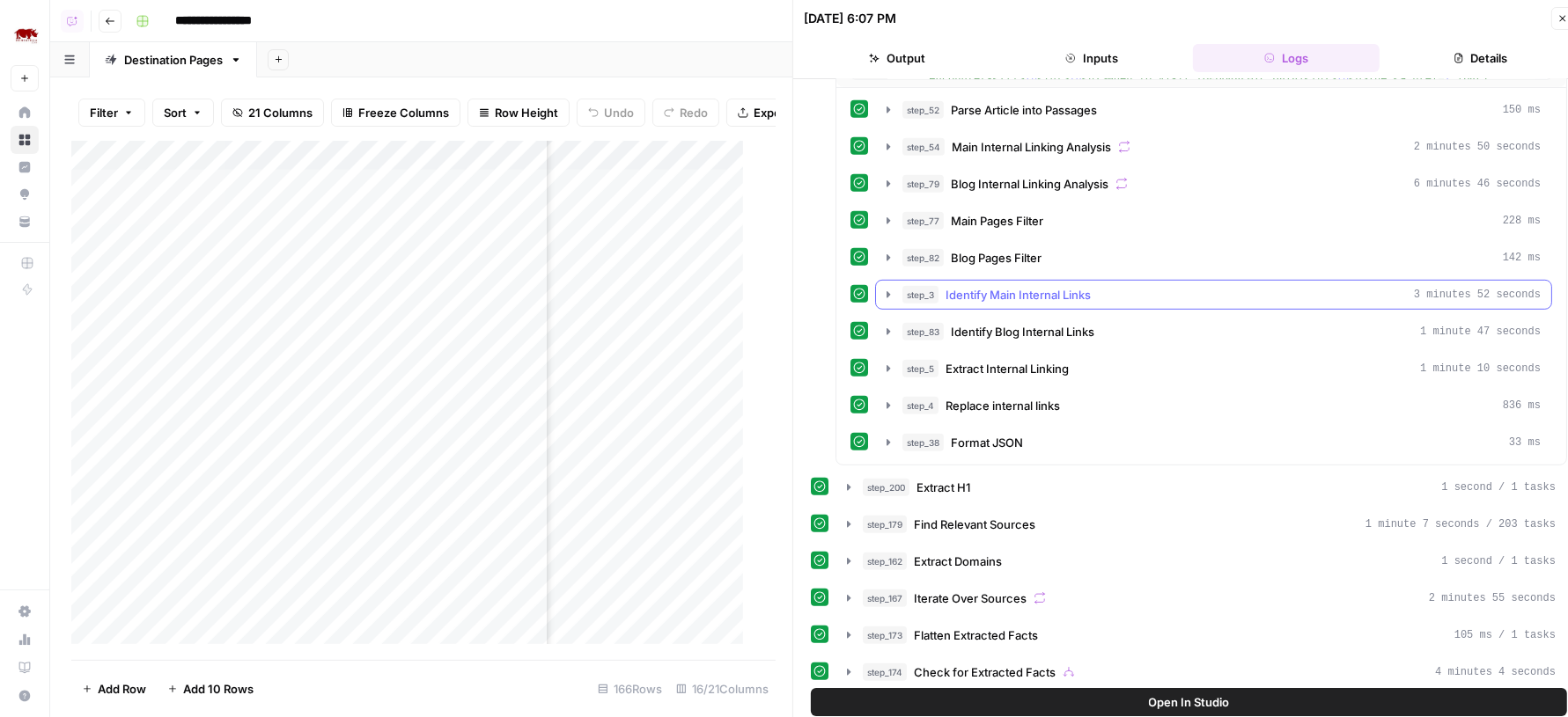
click at [1052, 286] on span "Identify Main Internal Links" at bounding box center [1018, 294] width 145 height 18
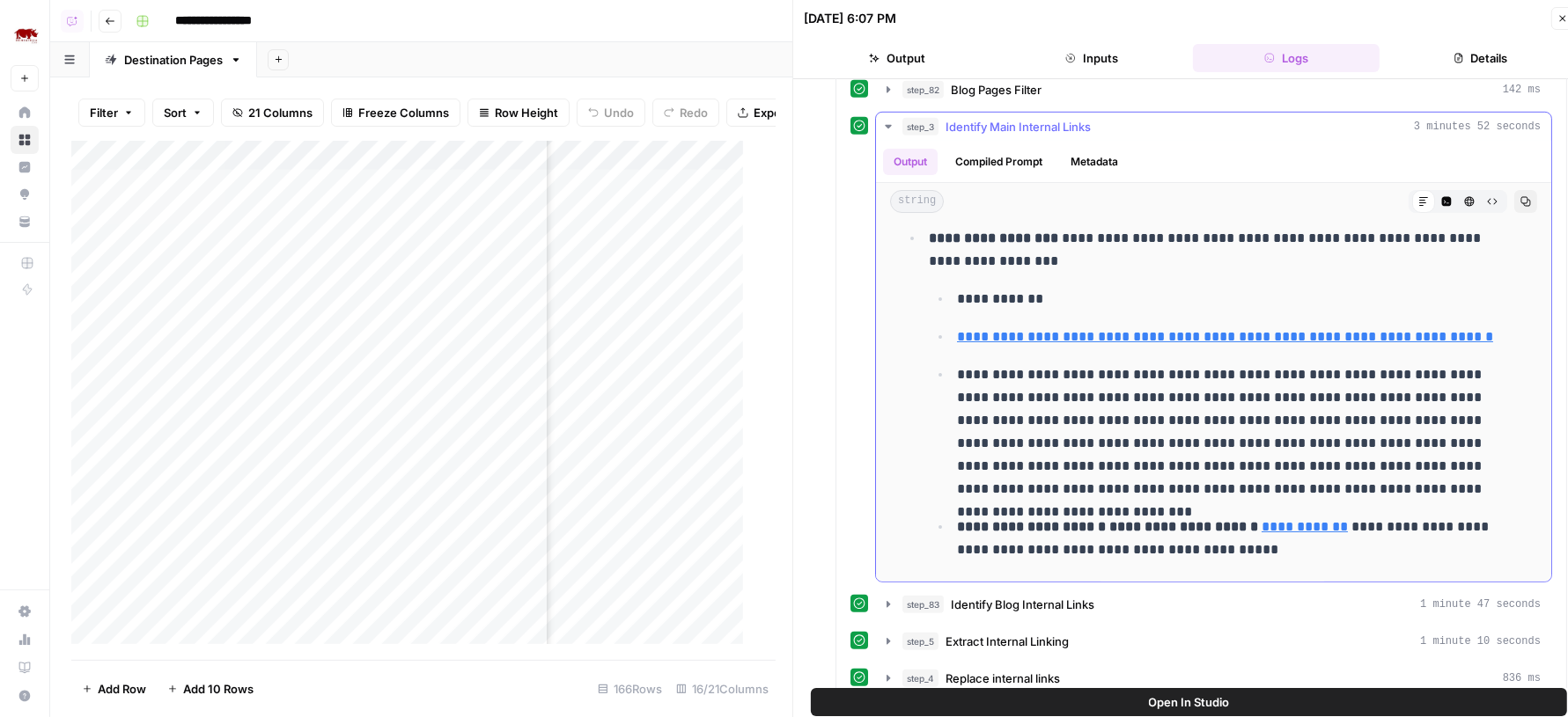
scroll to position [48, 0]
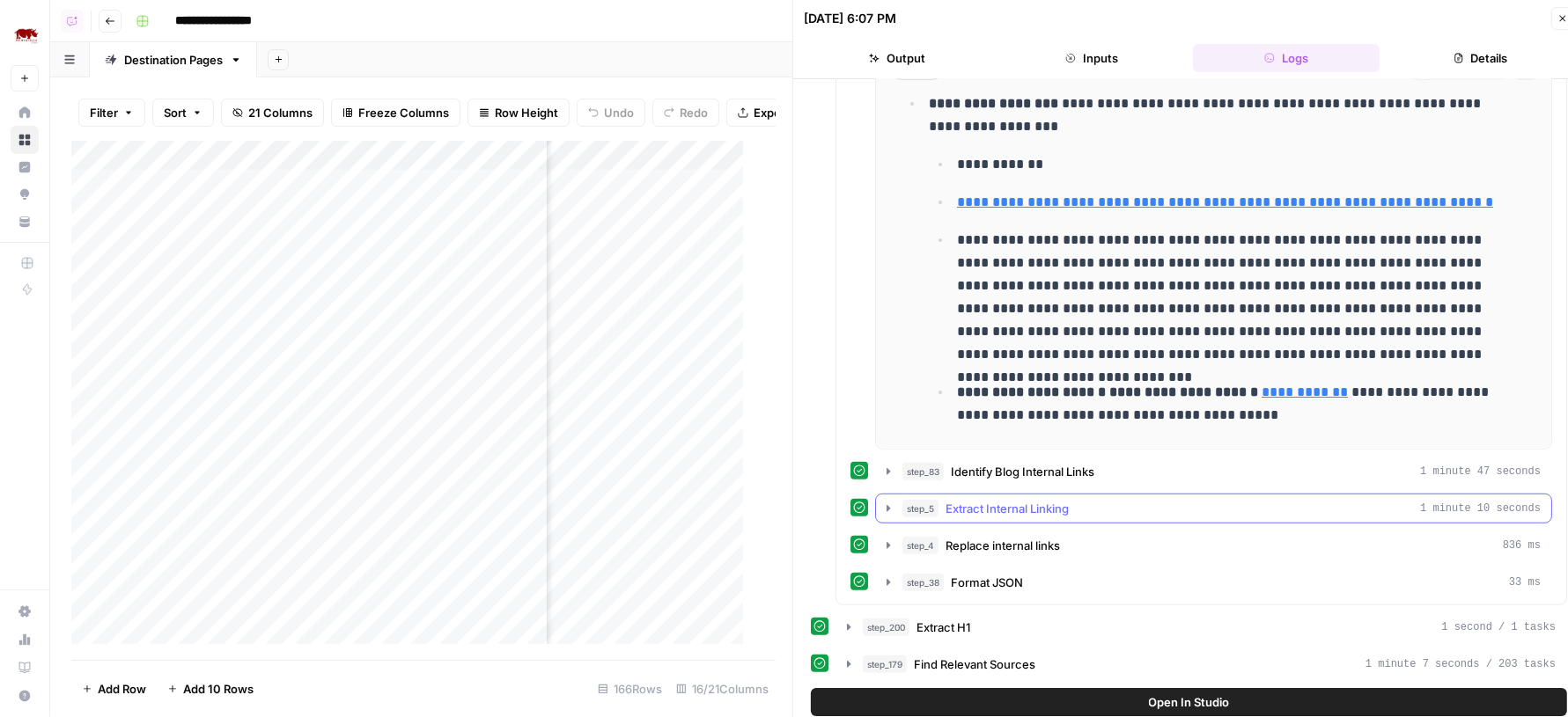
click at [1059, 500] on span "Extract Internal Linking" at bounding box center [1007, 508] width 124 height 18
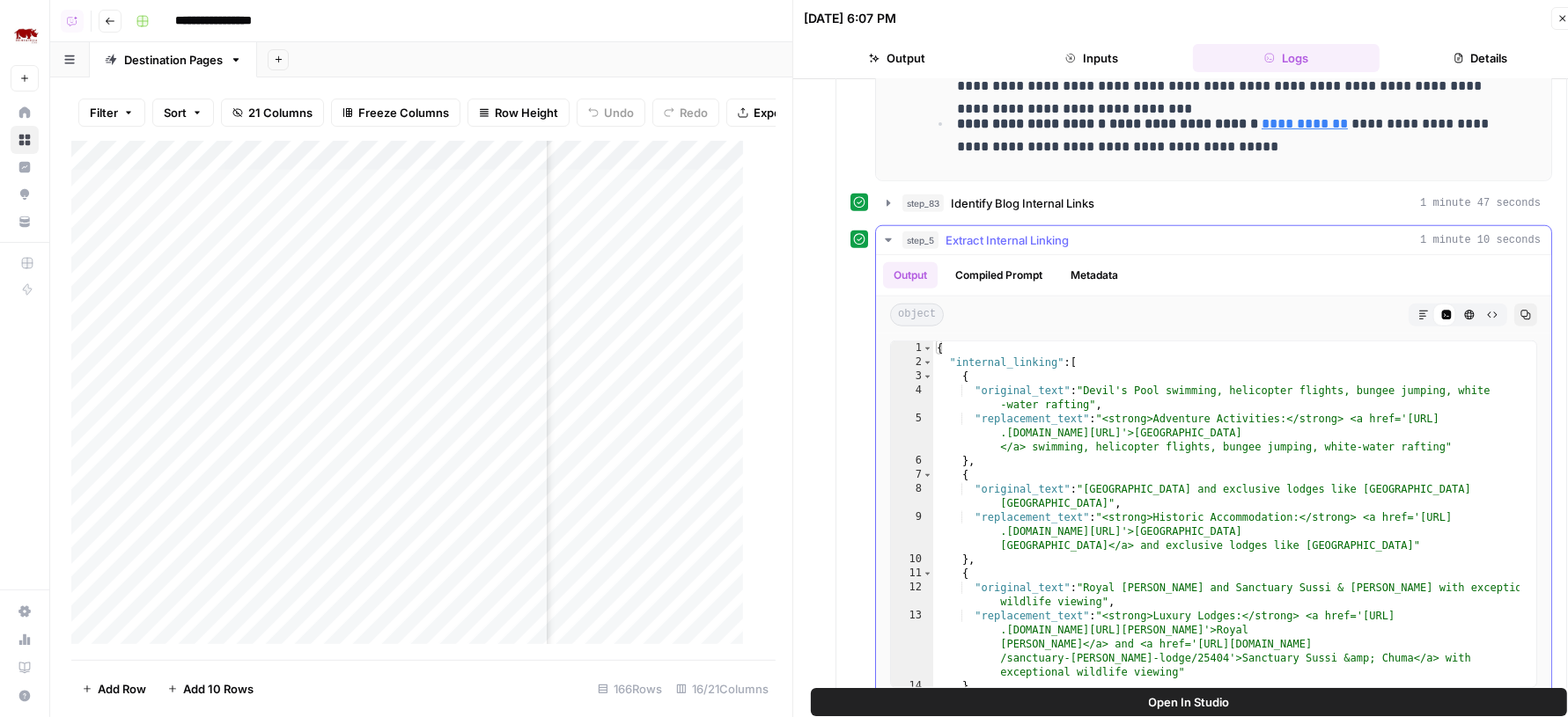
scroll to position [1545, 0]
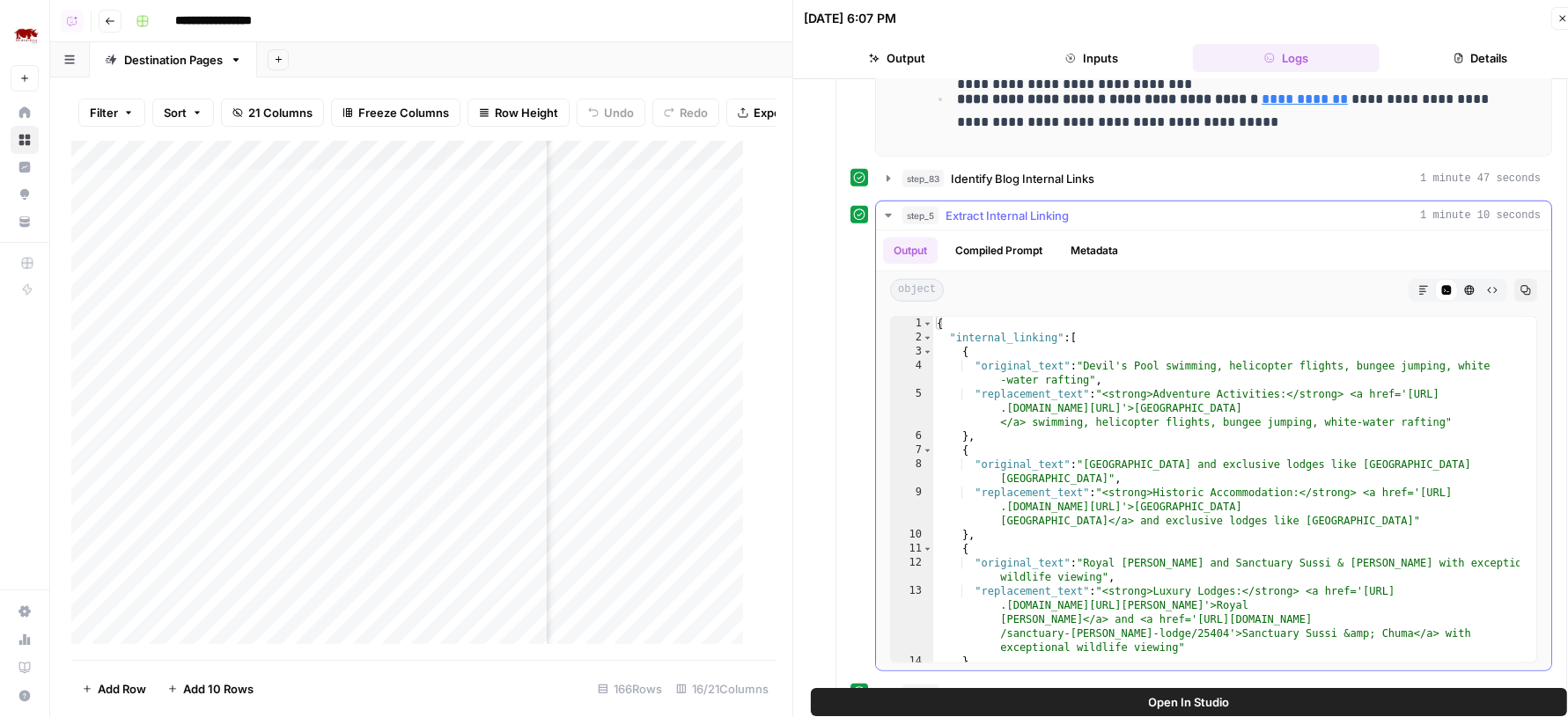
click at [1136, 462] on div "{ "internal_linking" : [ { "original_text" : "Devil's Pool swimming, helicopter…" at bounding box center [1226, 504] width 586 height 375
type textarea "**********"
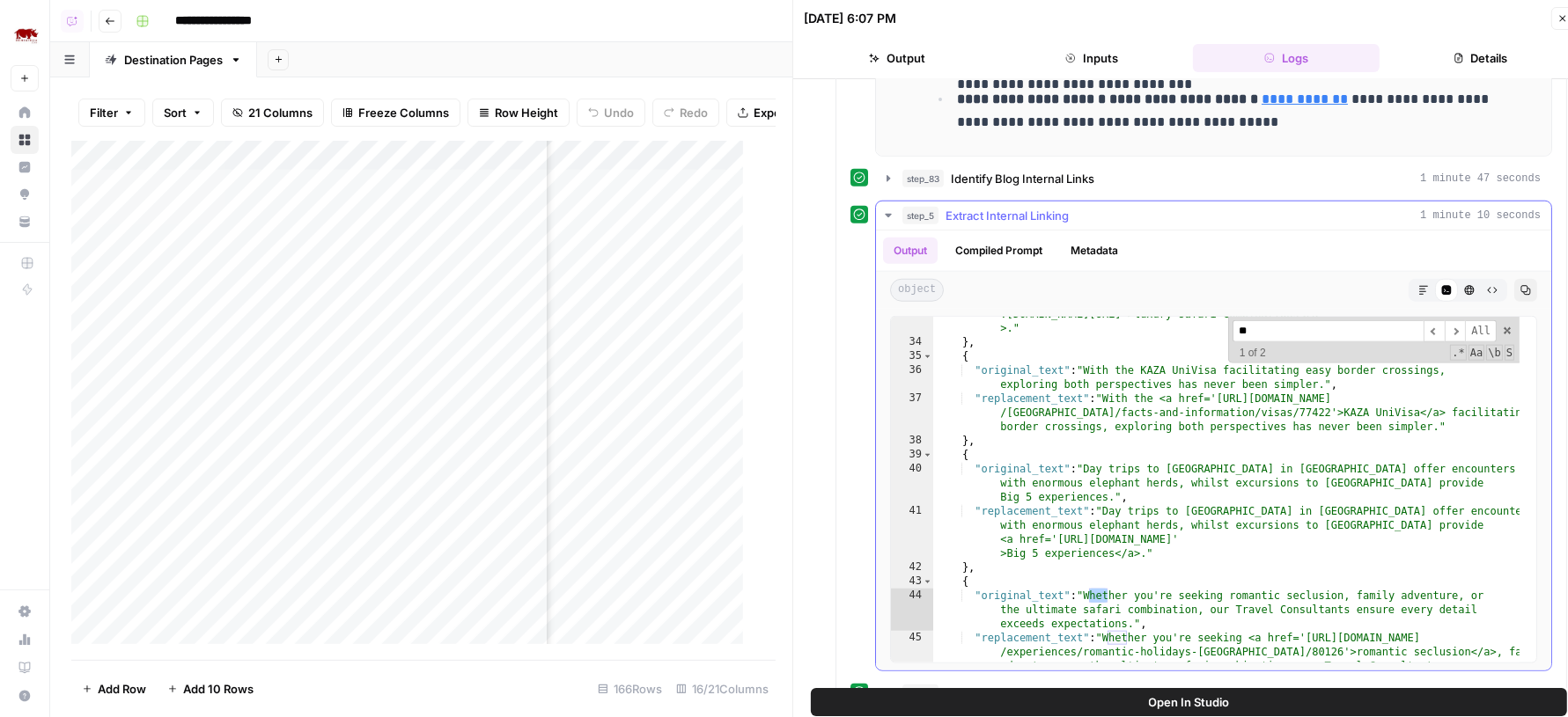
type input "*"
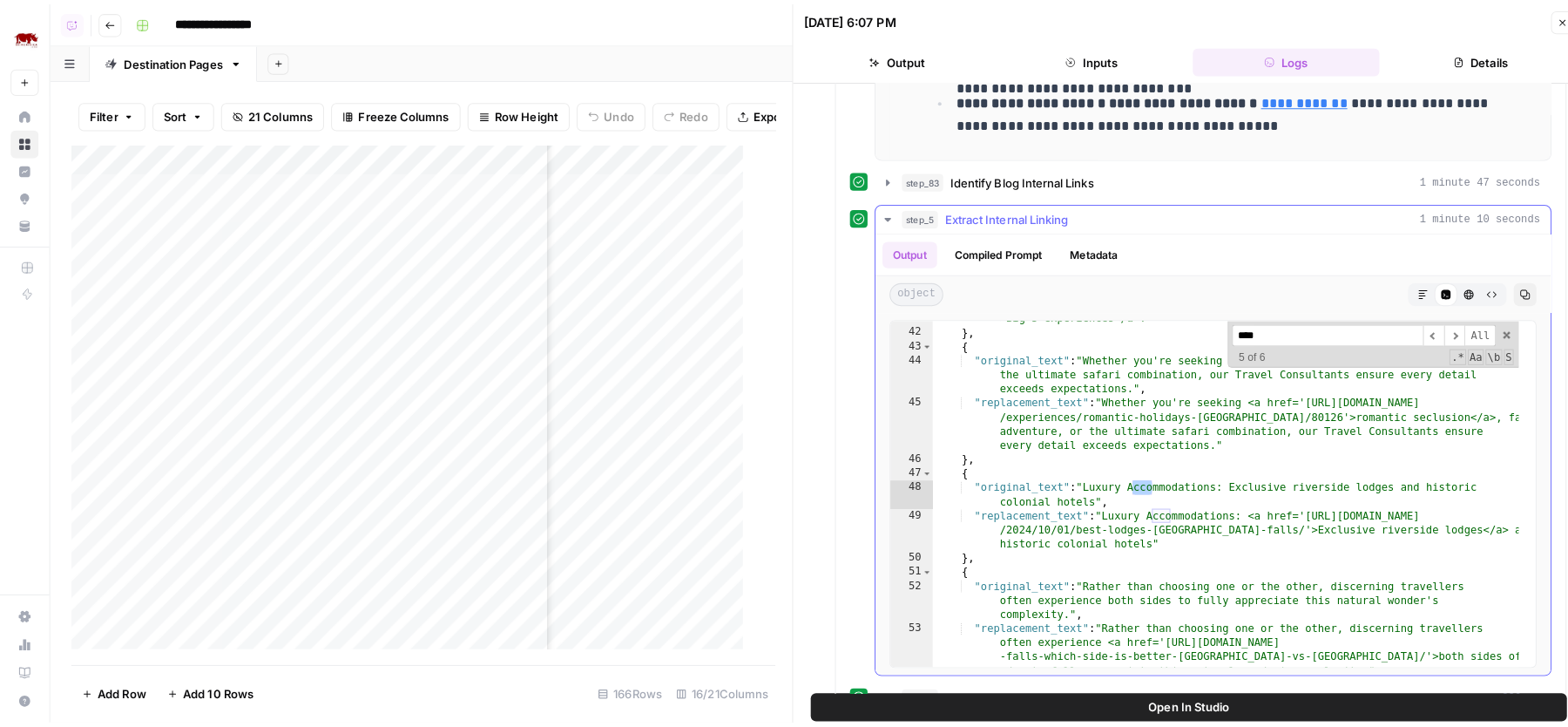
scroll to position [1083, 0]
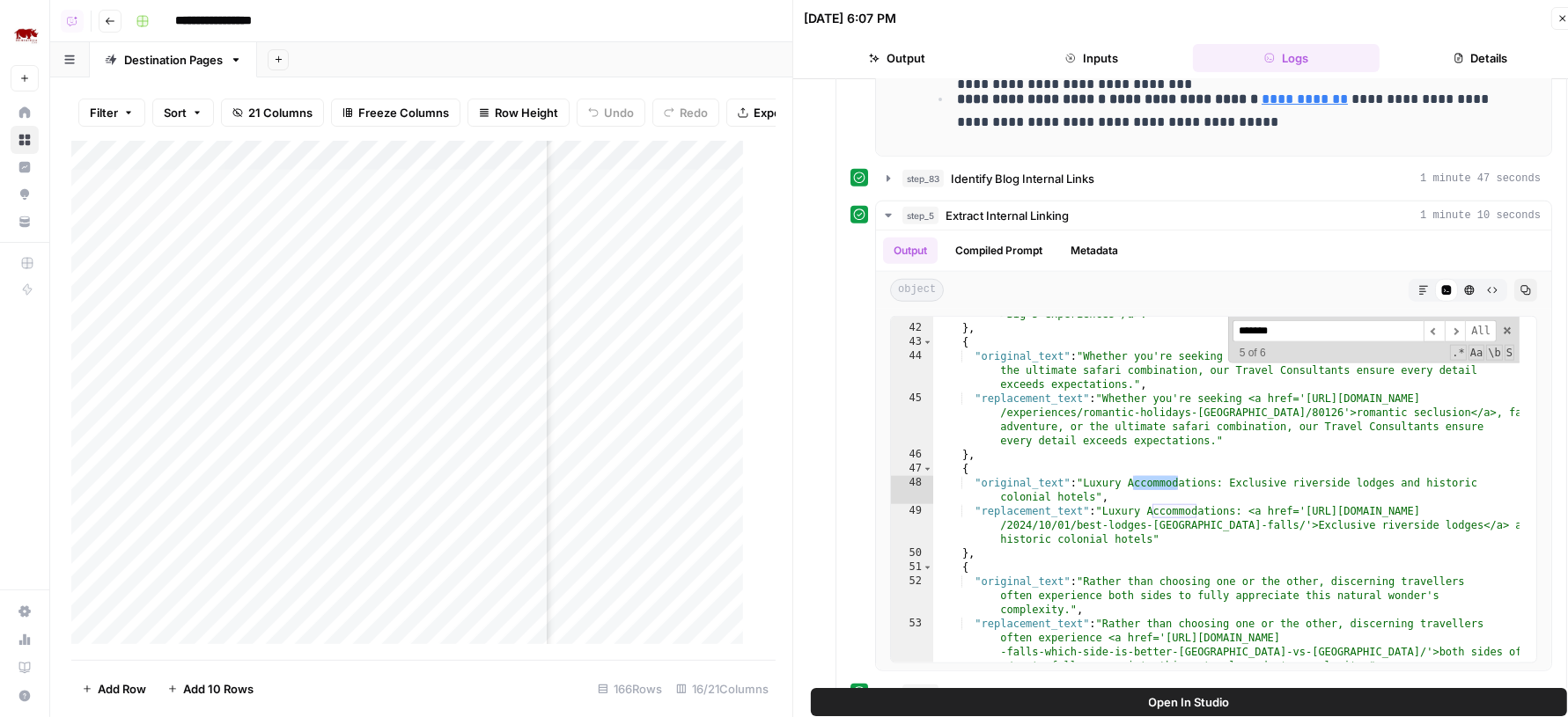
type input "*******"
click at [1558, 17] on icon "button" at bounding box center [1562, 18] width 10 height 10
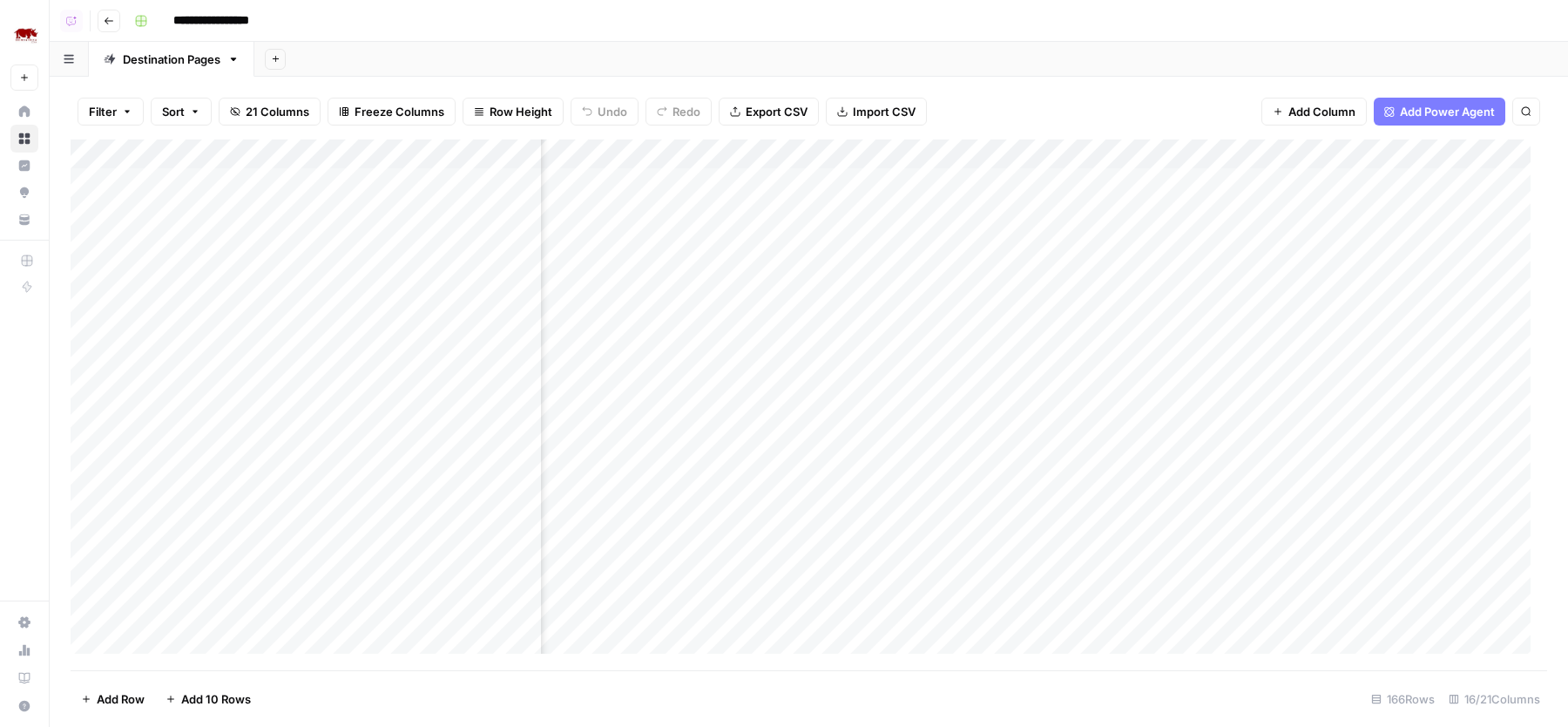
click at [1052, 86] on div "Filter Sort 21 Columns Freeze Columns Row Height Undo Redo Export CSV Import CS…" at bounding box center [808, 111] width 1477 height 55
click at [788, 30] on div "**********" at bounding box center [839, 21] width 1423 height 28
click at [1160, 149] on div "Add Column" at bounding box center [808, 404] width 1477 height 530
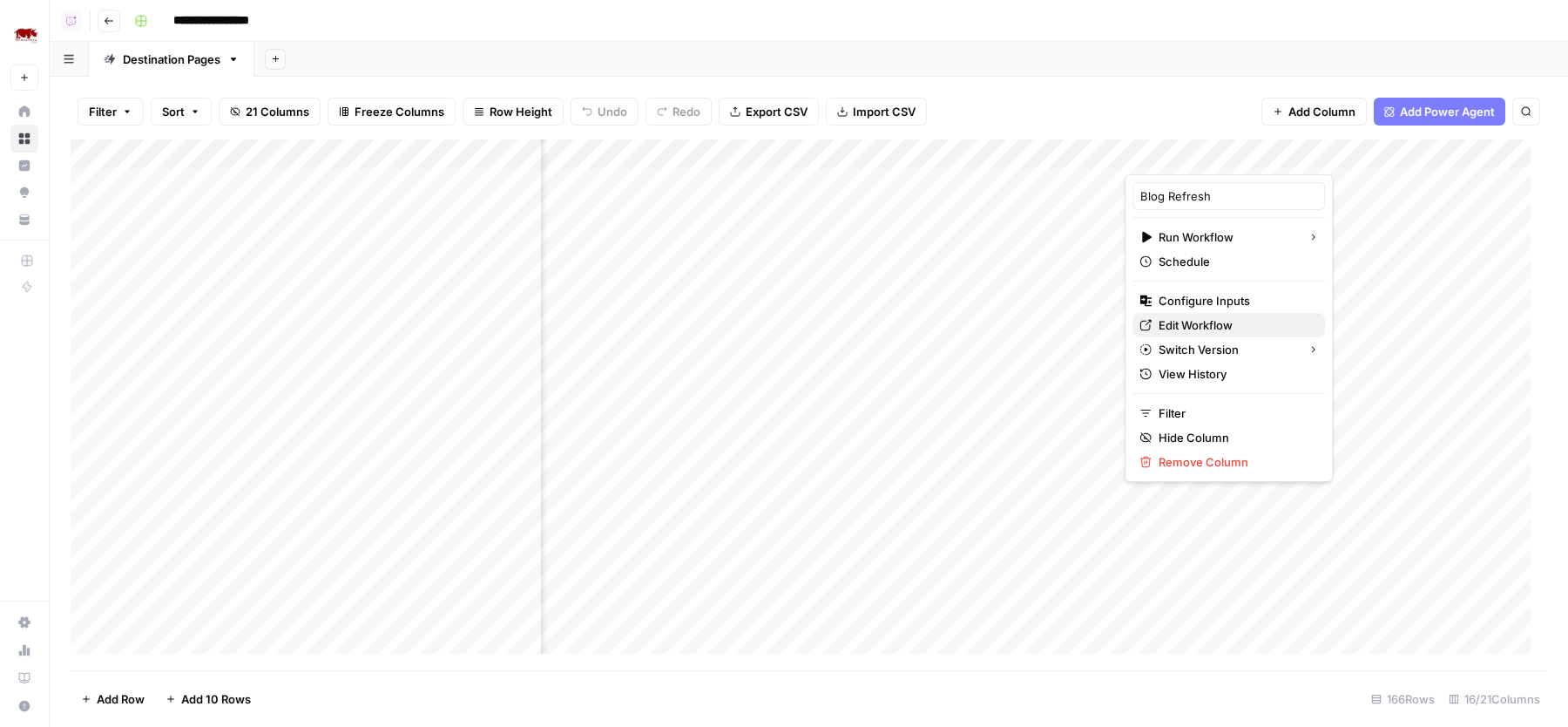
click at [1176, 324] on span "Edit Workflow" at bounding box center [1234, 324] width 152 height 18
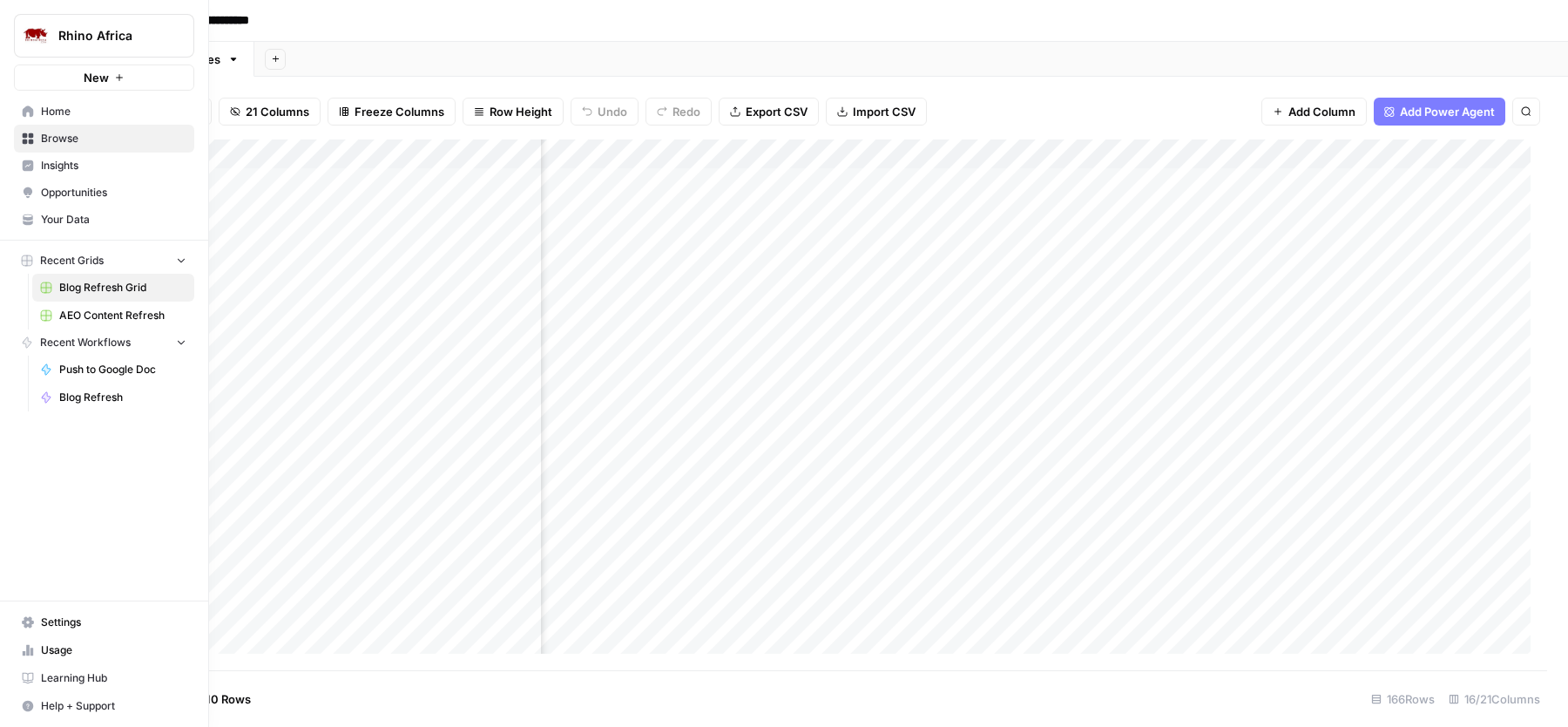
click at [68, 219] on span "Your Data" at bounding box center [114, 219] width 146 height 16
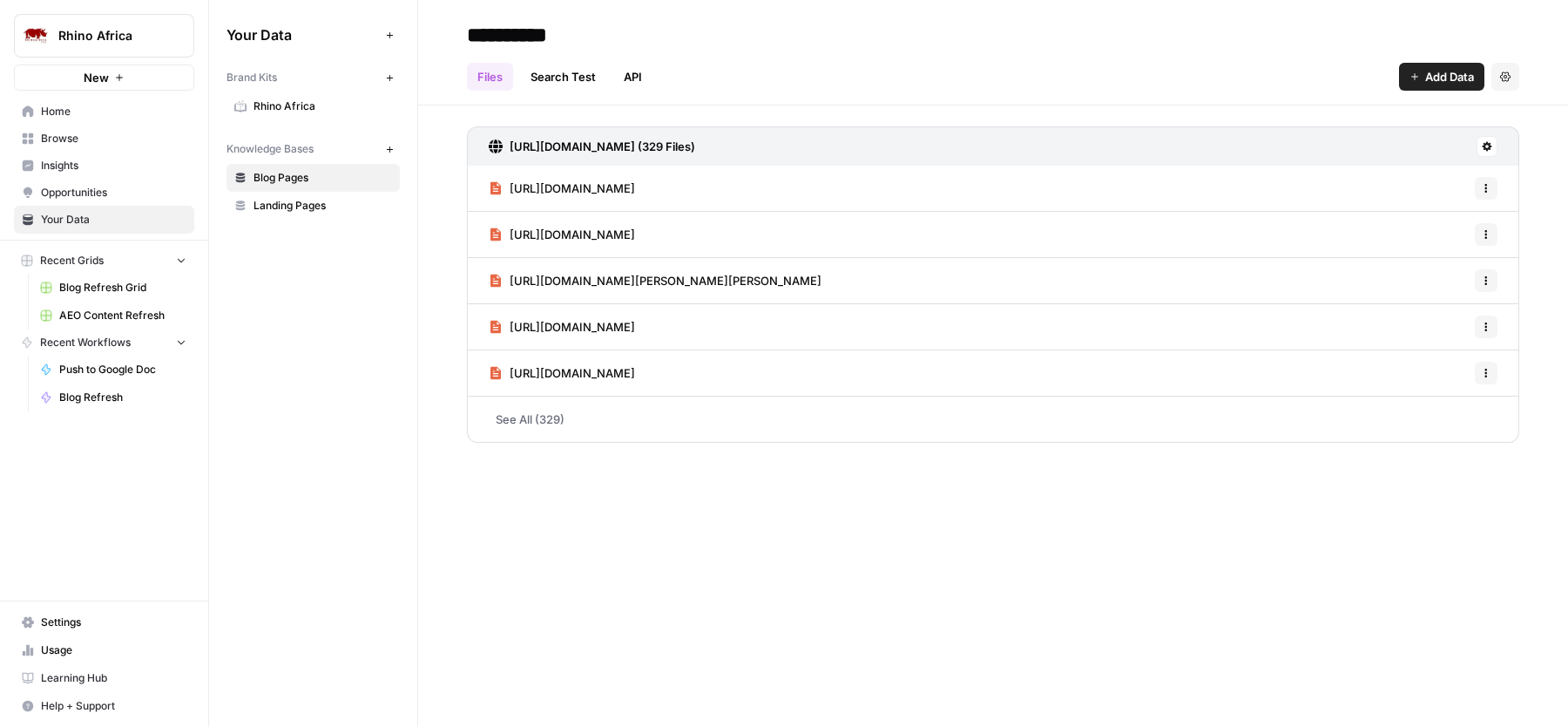
click at [317, 99] on span "Rhino Africa" at bounding box center [322, 106] width 138 height 16
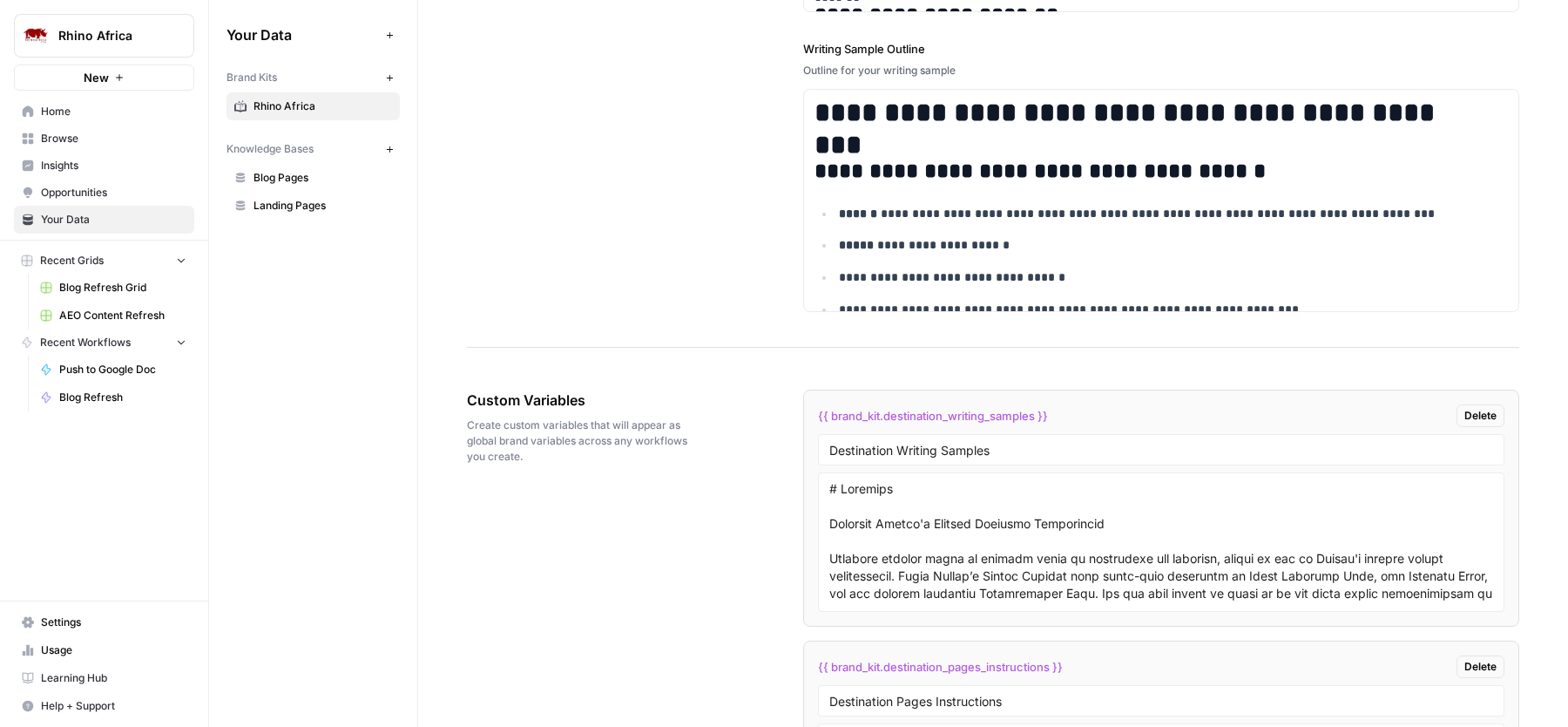
scroll to position [3353, 0]
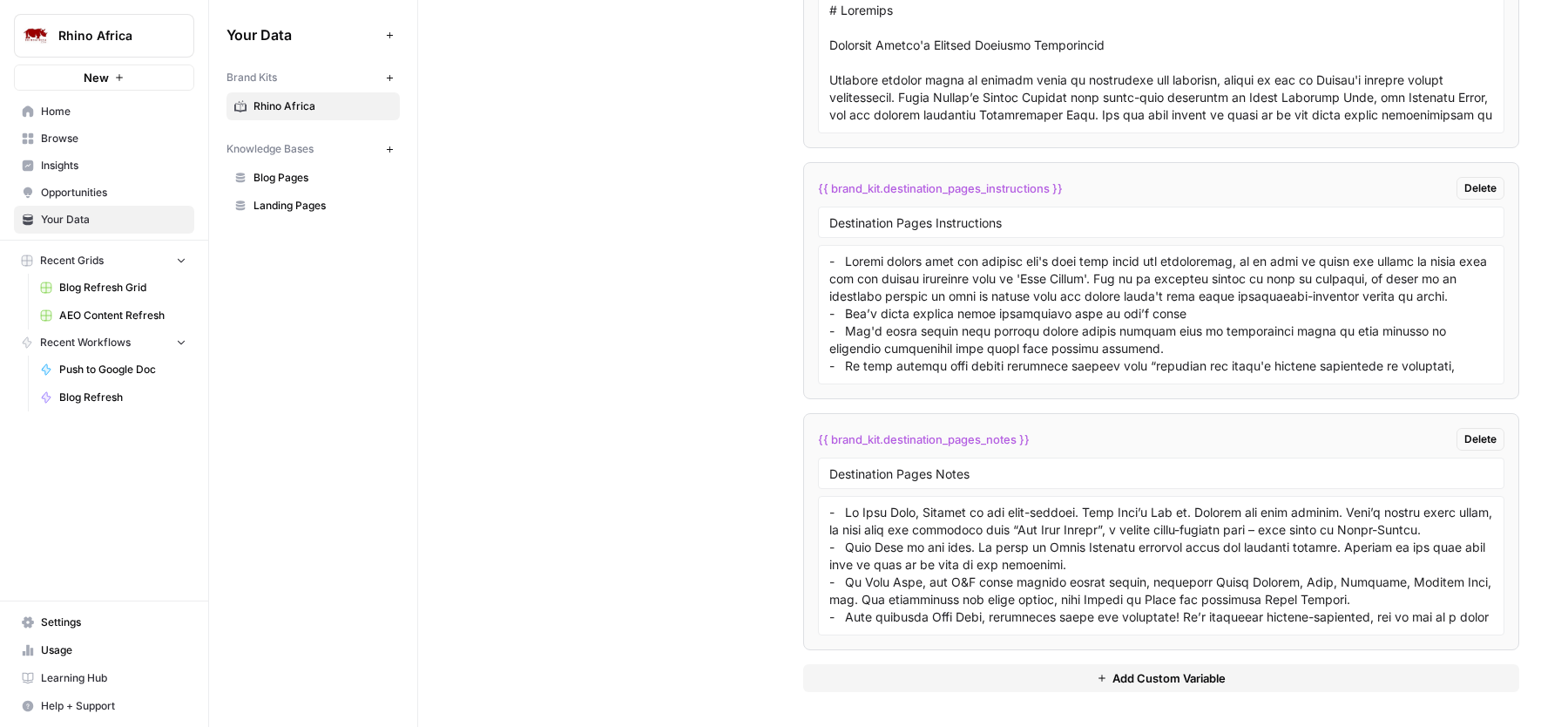
click at [1010, 671] on button "Add Custom Variable" at bounding box center [1161, 678] width 716 height 28
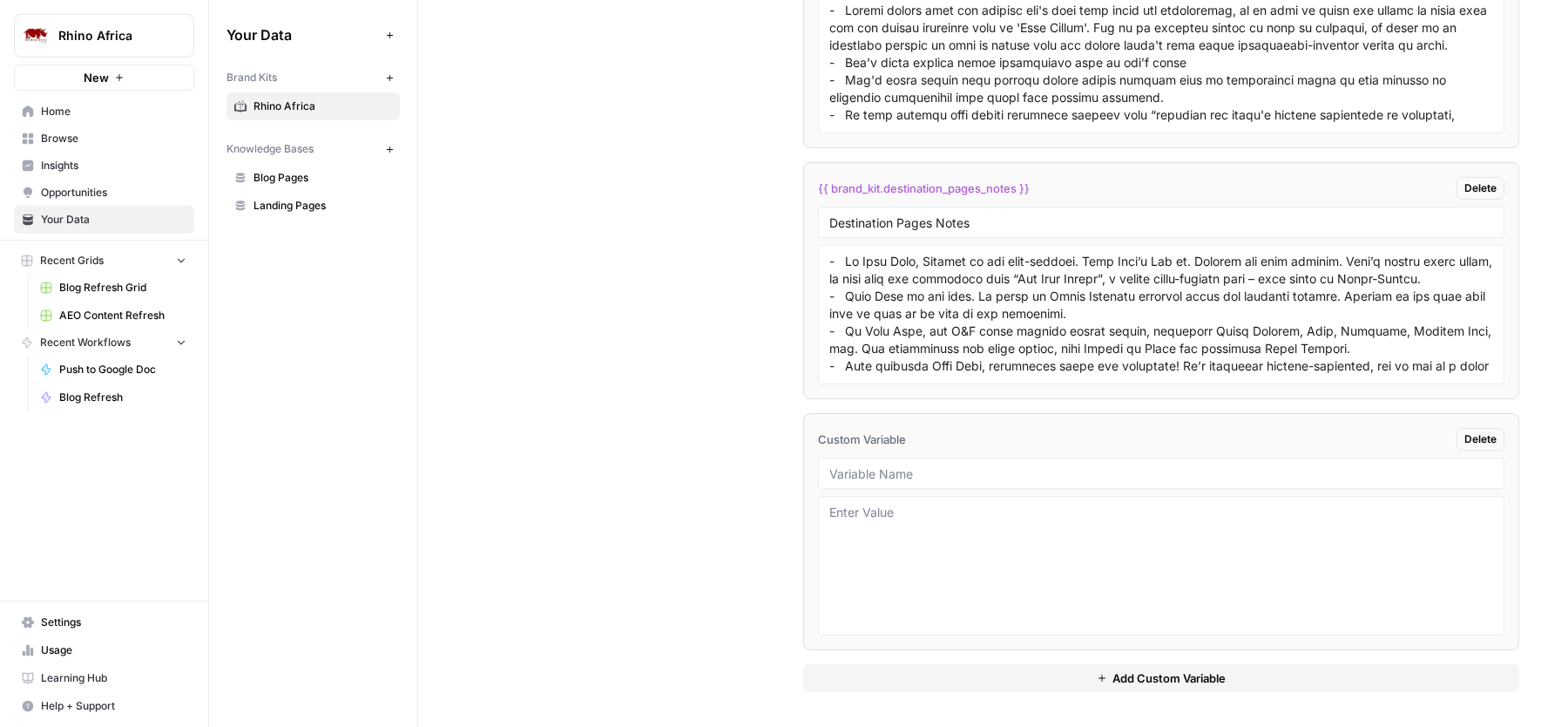
click at [964, 675] on button "Add Custom Variable" at bounding box center [1161, 678] width 716 height 28
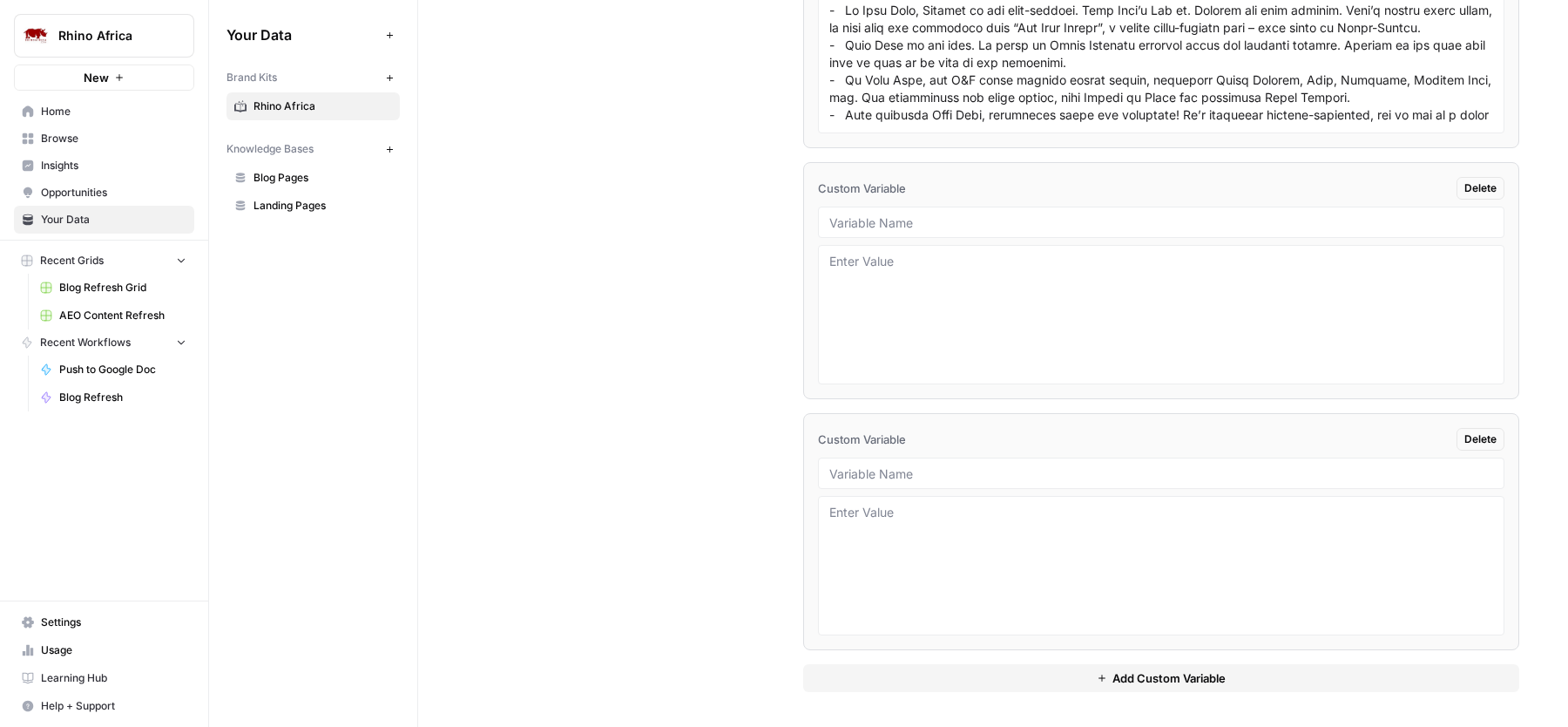
click at [964, 676] on button "Add Custom Variable" at bounding box center [1161, 678] width 716 height 28
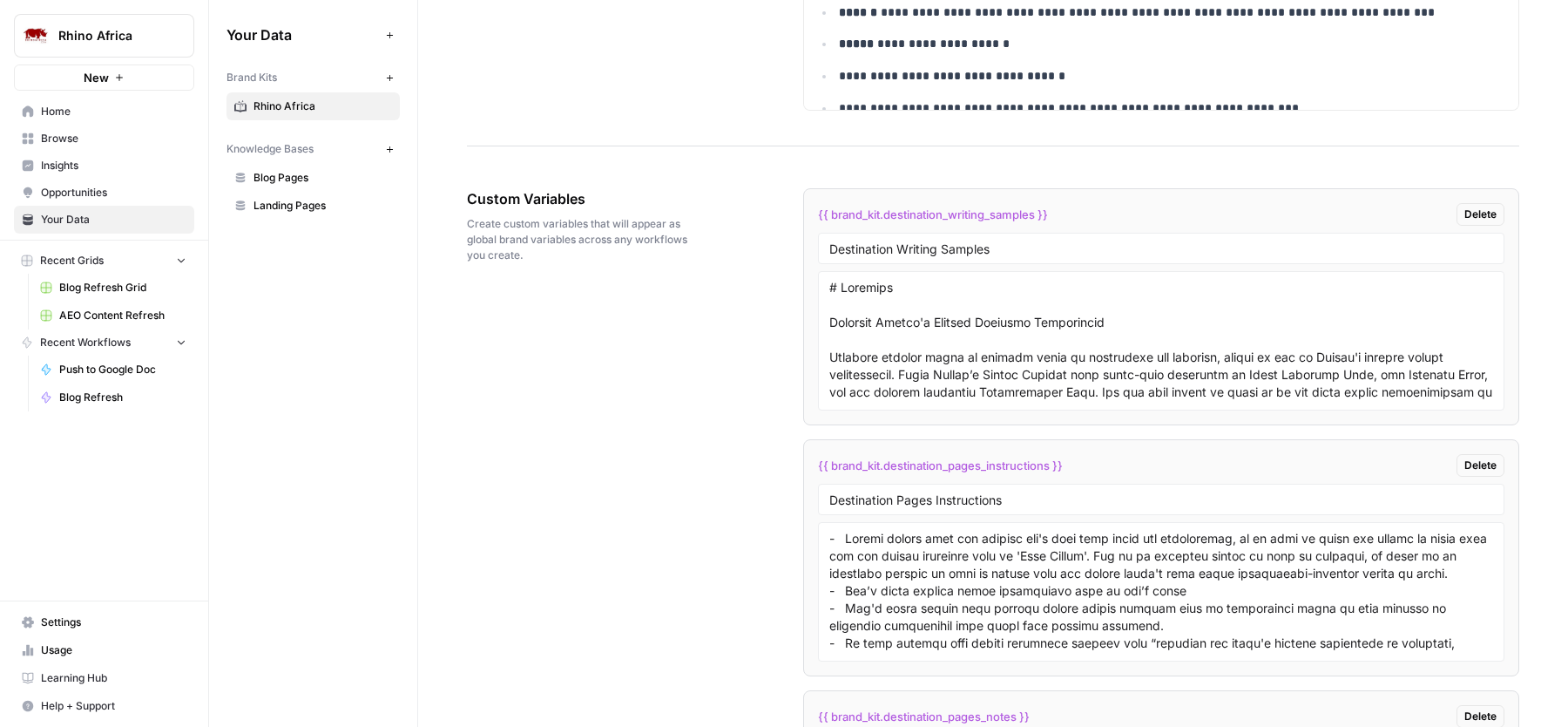
scroll to position [2973, 0]
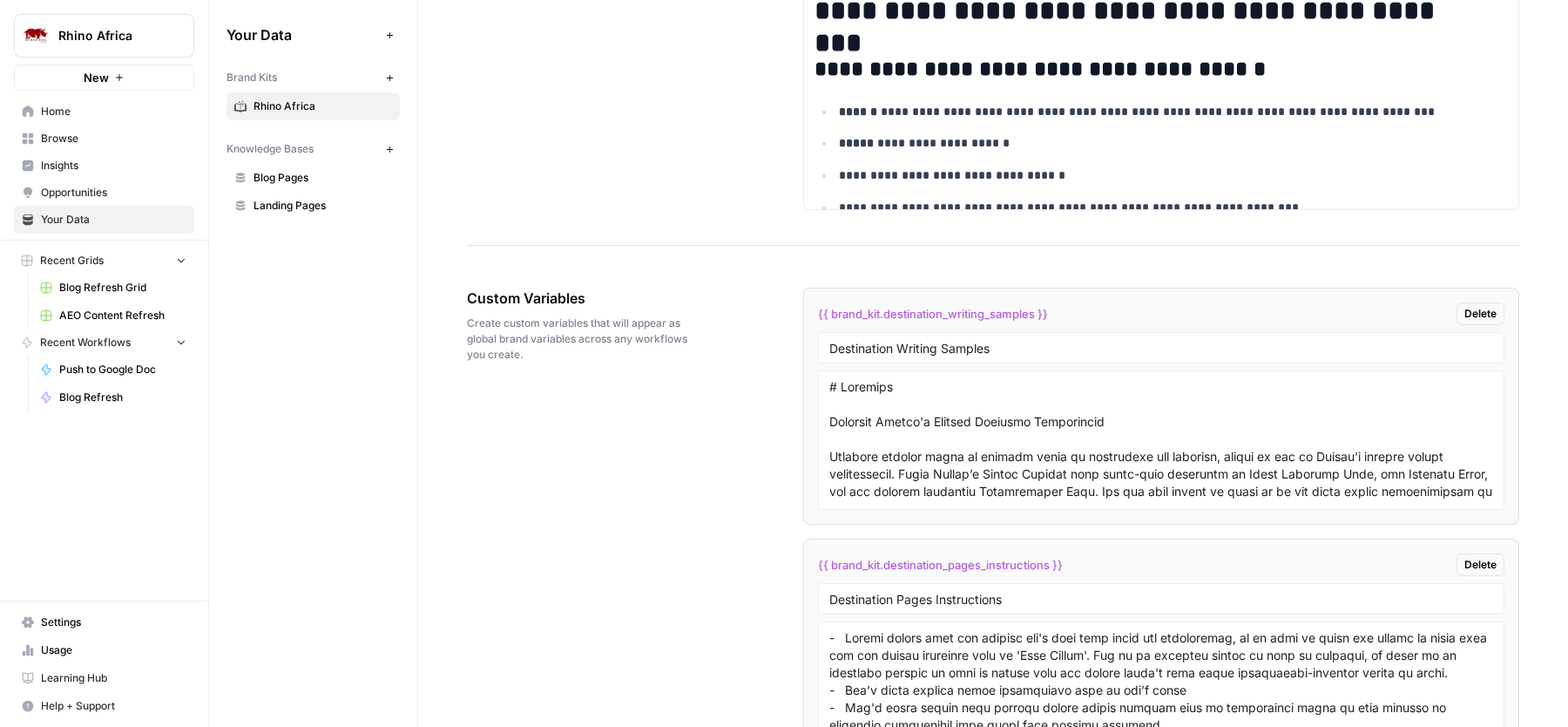
click at [1007, 362] on div "Destination Writing Samples" at bounding box center [1161, 347] width 686 height 31
click at [988, 355] on input "Destination Writing Samples" at bounding box center [1161, 347] width 664 height 16
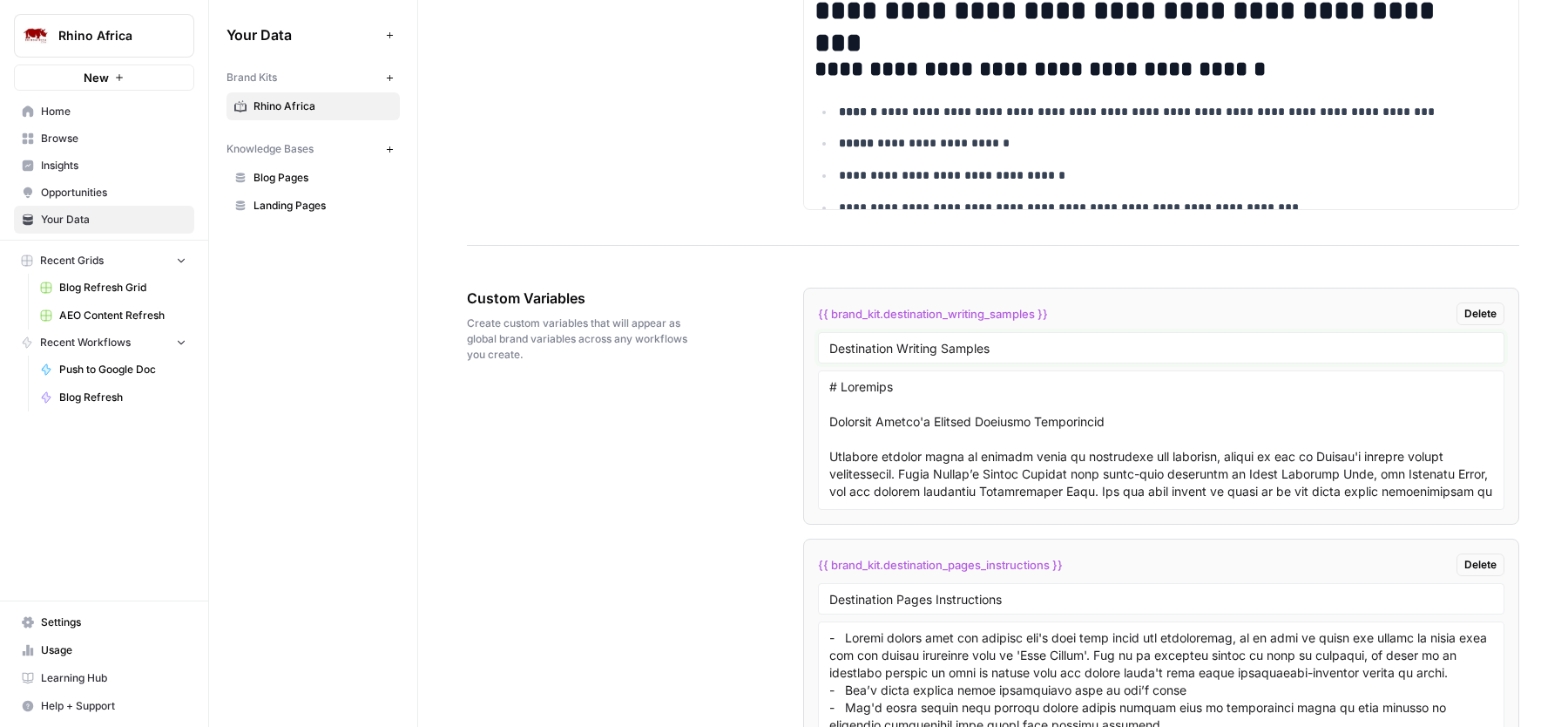
click at [988, 355] on input "Destination Writing Samples" at bounding box center [1161, 347] width 664 height 16
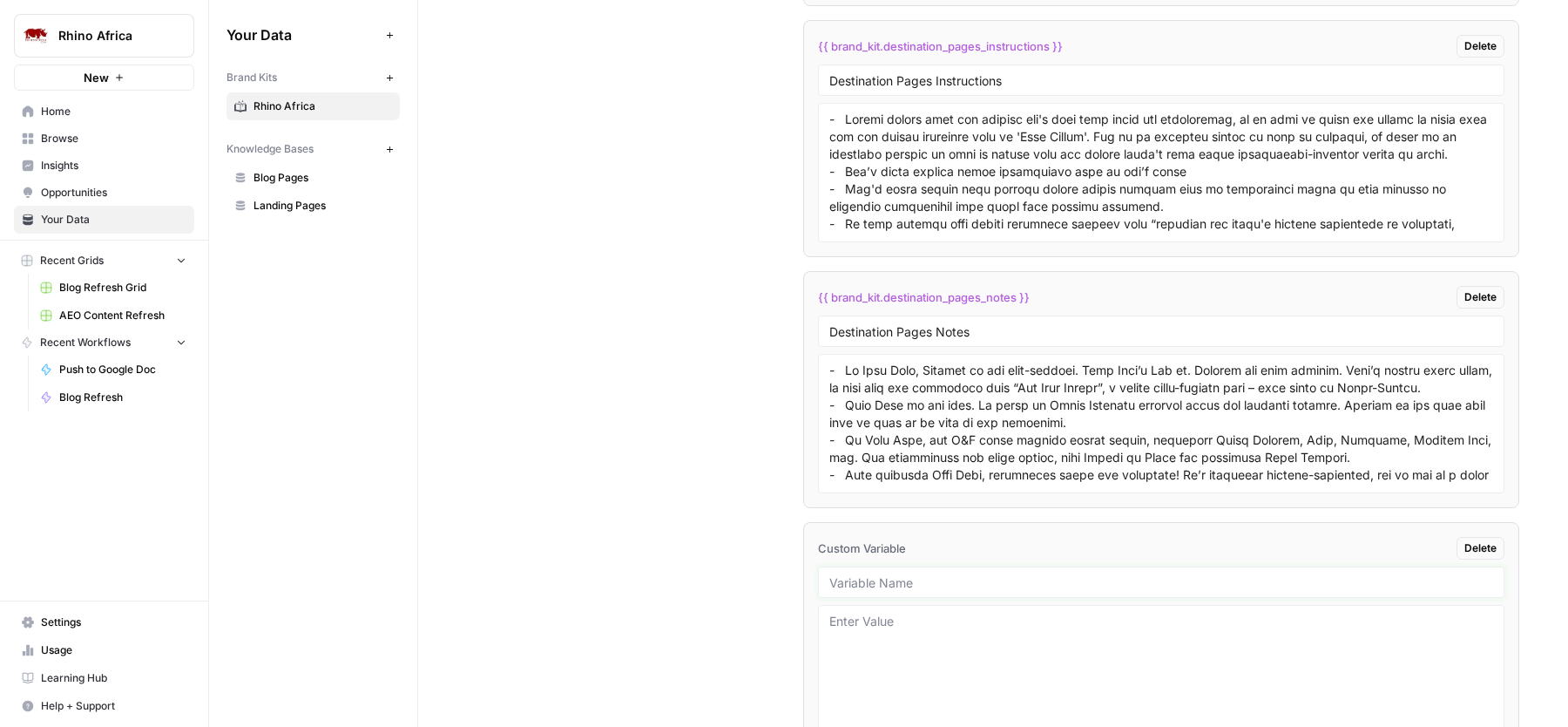
click at [913, 581] on input "text" at bounding box center [1161, 582] width 664 height 16
paste input "Destination Writing Samples"
click at [855, 588] on input "Destination Writing Samples" at bounding box center [1161, 582] width 664 height 16
type input "Experiences Writing Samples"
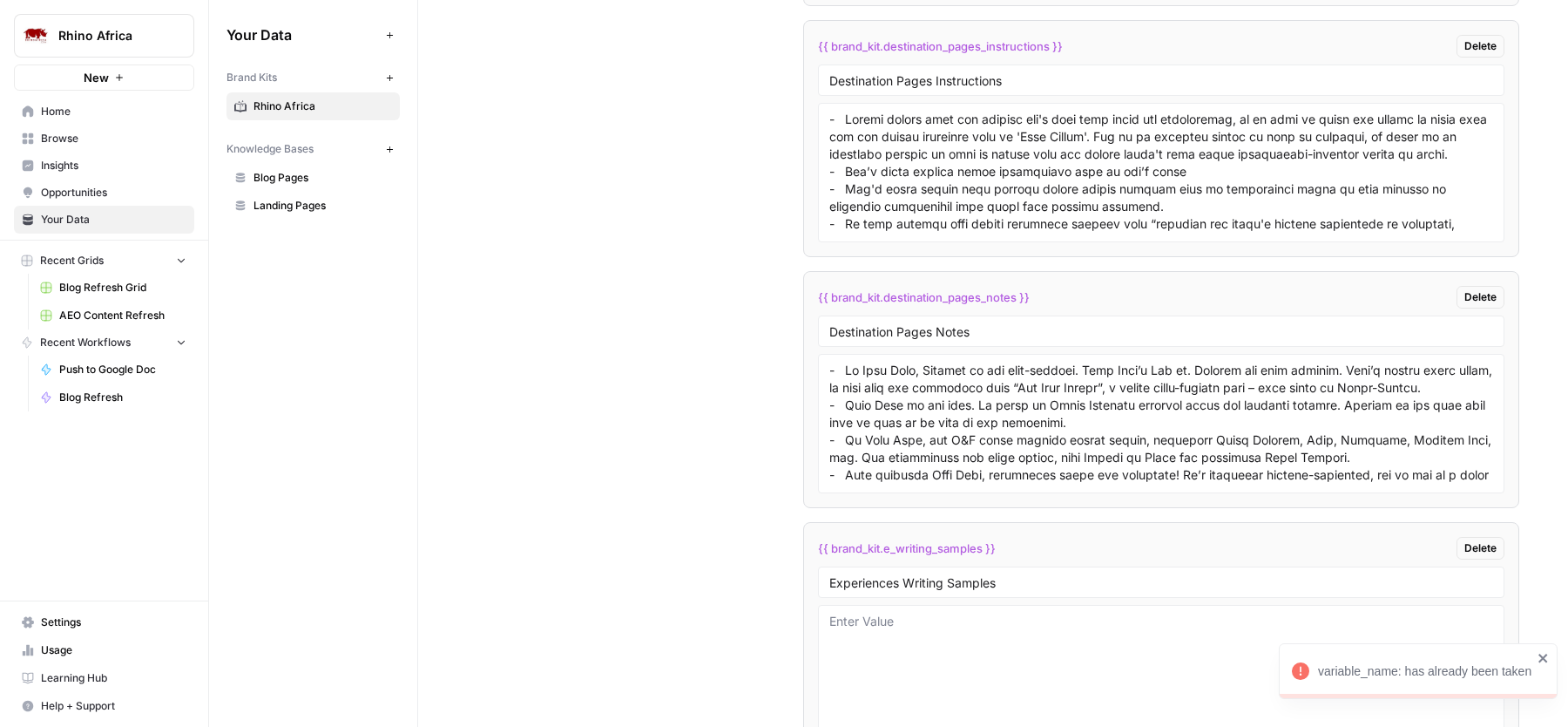
click at [682, 612] on div "Custom Variables Create custom variables that will appear as global brand varia…" at bounding box center [993, 535] width 1052 height 1604
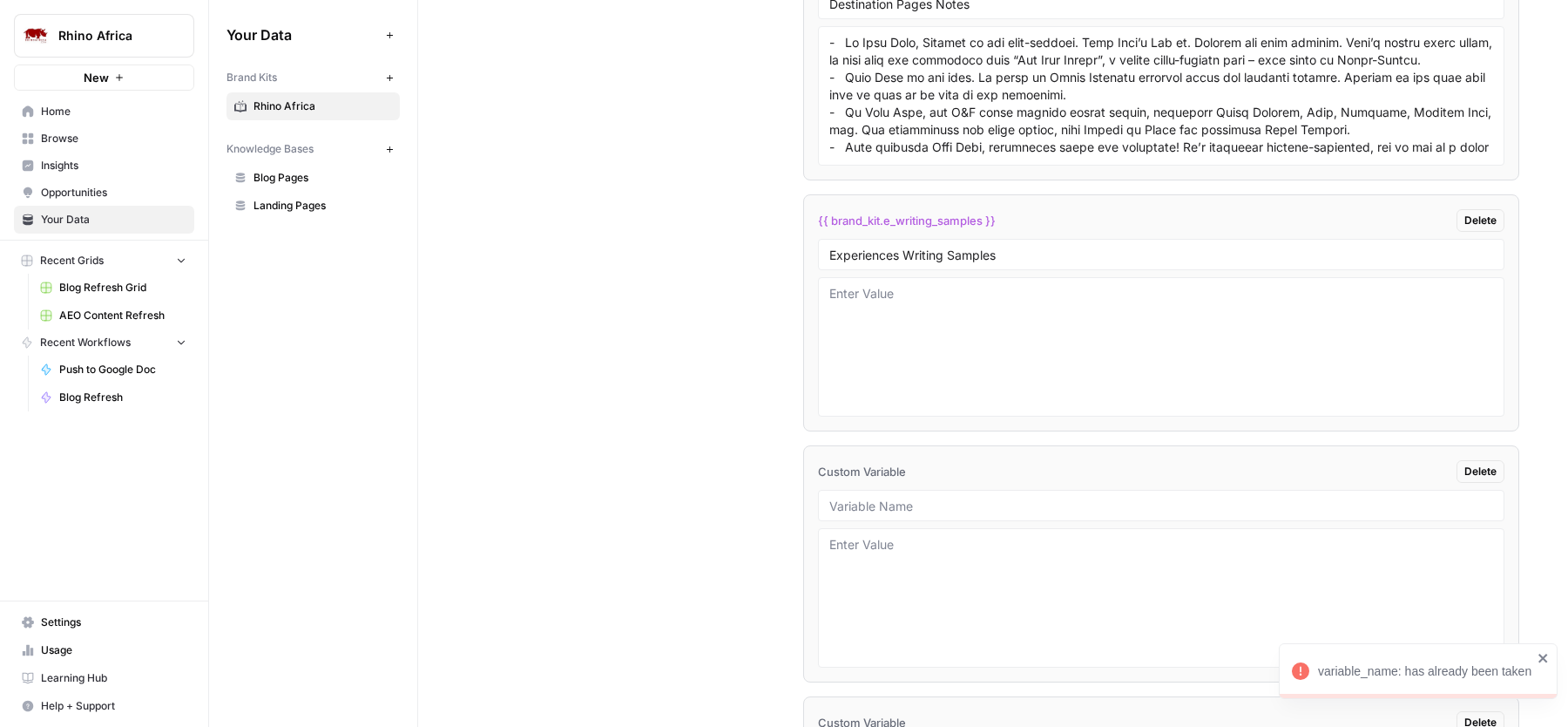
scroll to position [3849, 0]
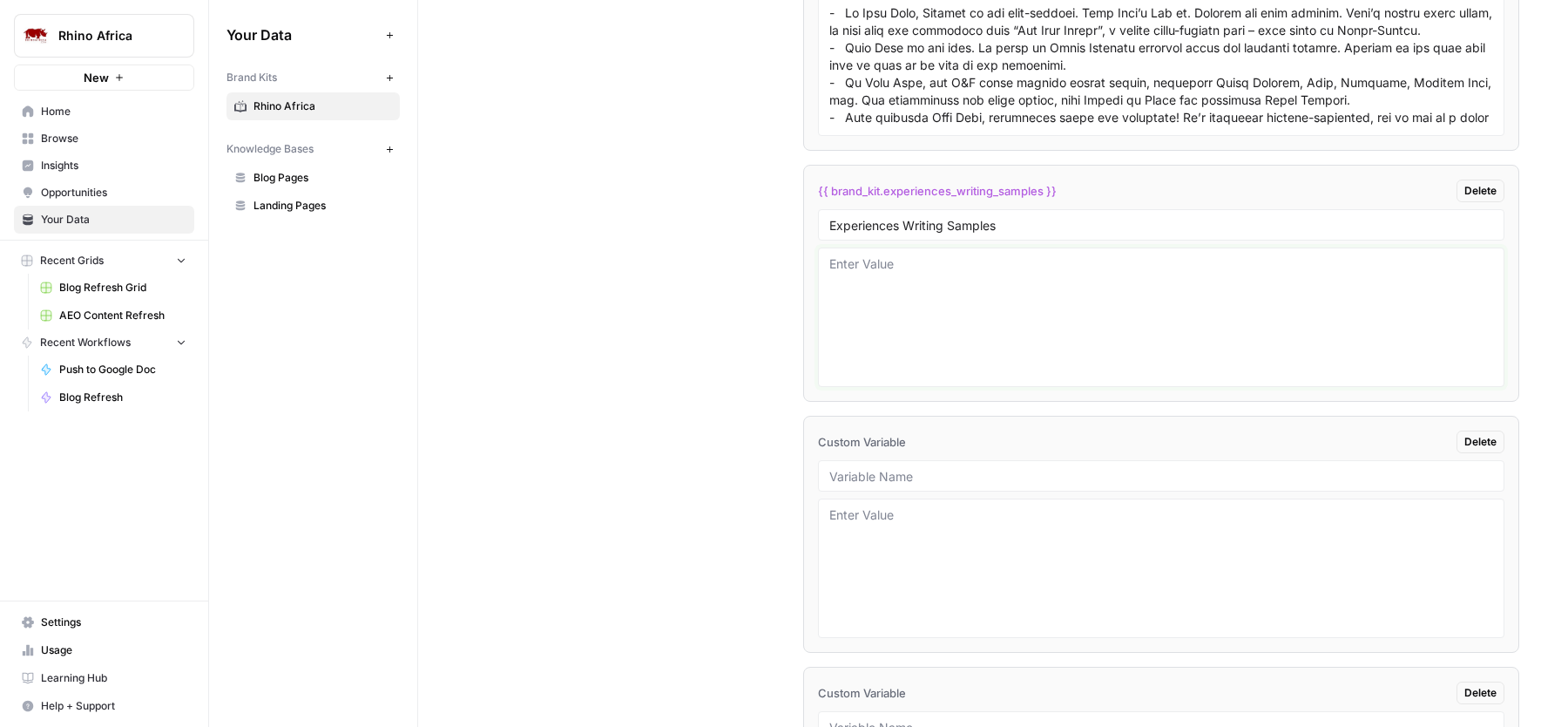
click at [1064, 379] on textarea at bounding box center [1161, 317] width 664 height 124
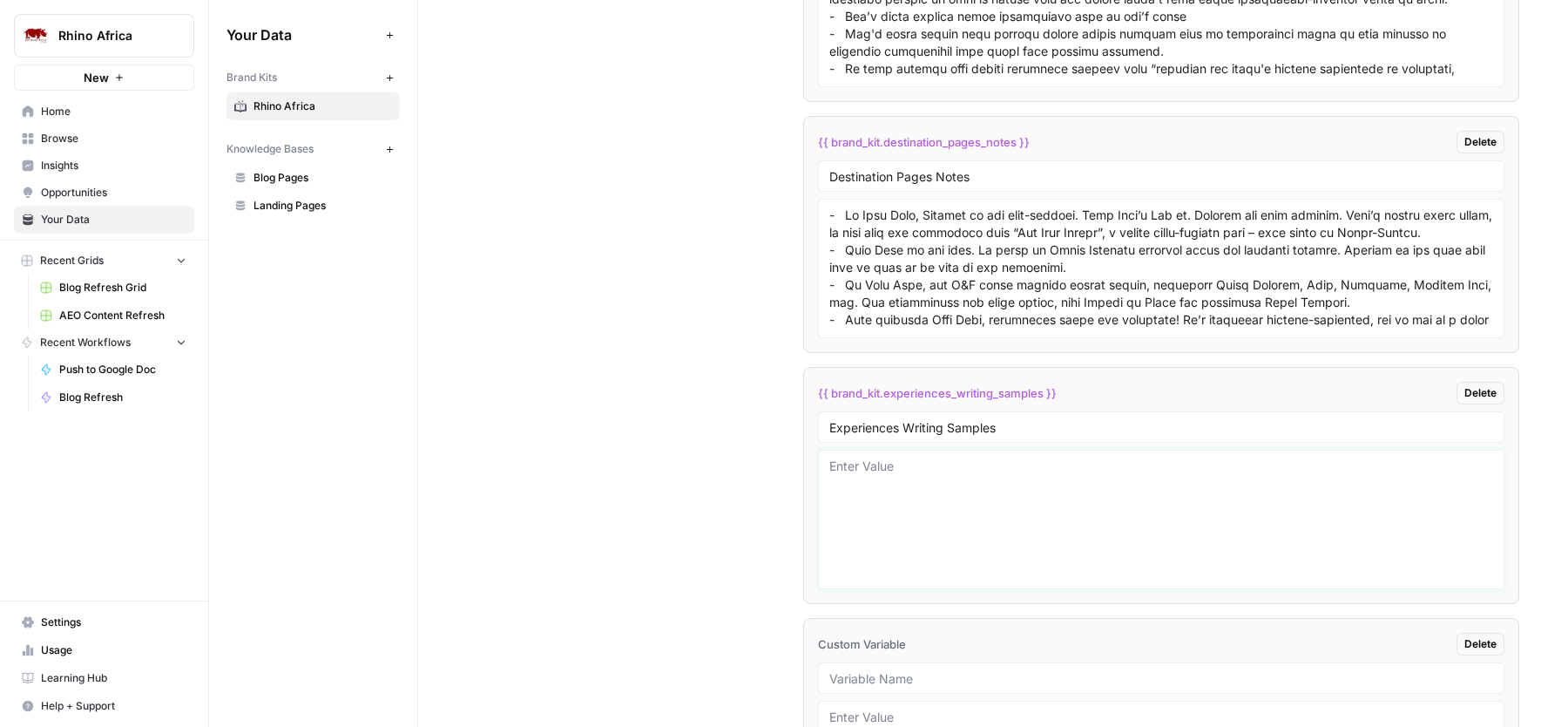
scroll to position [3601, 0]
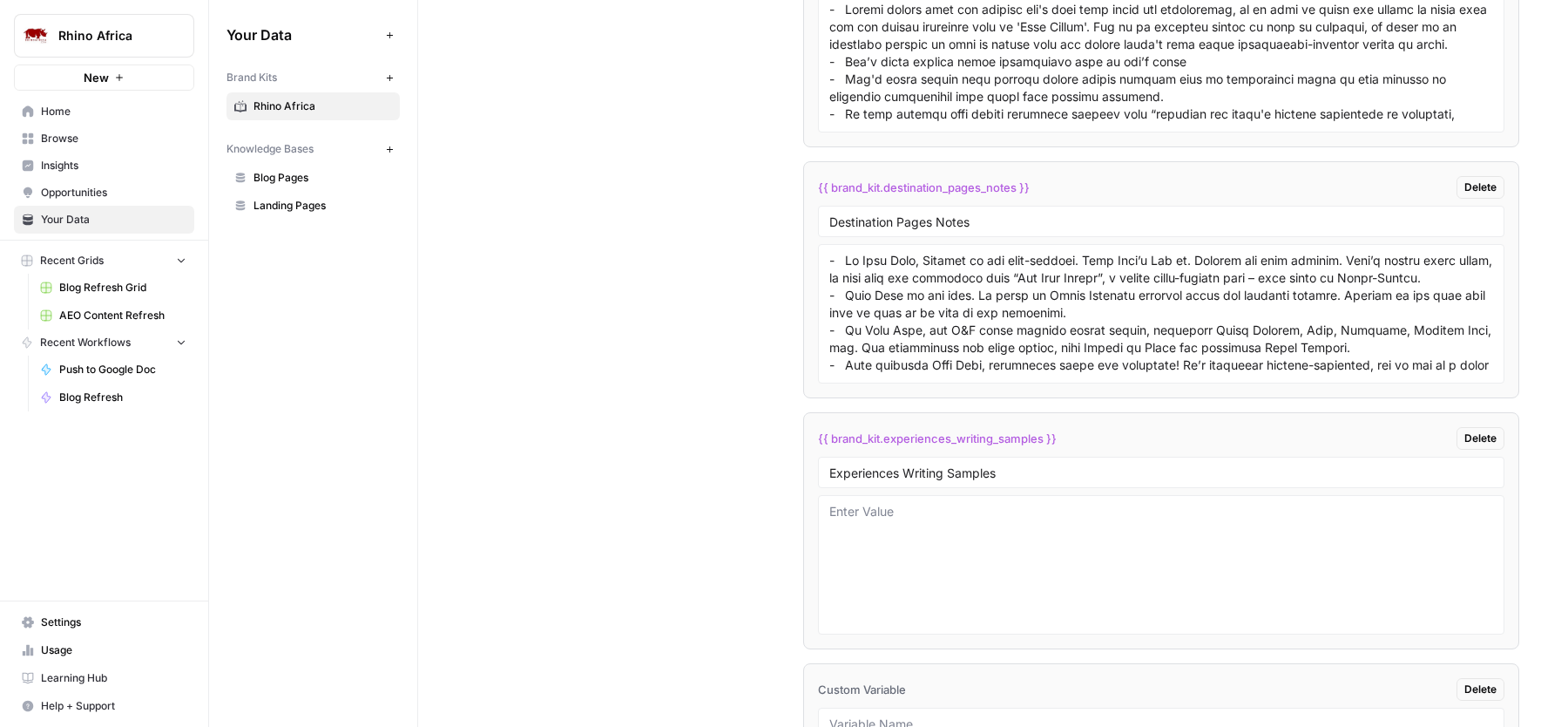
click at [663, 325] on div "Custom Variables Create custom variables that will appear as global brand varia…" at bounding box center [993, 426] width 1052 height 1604
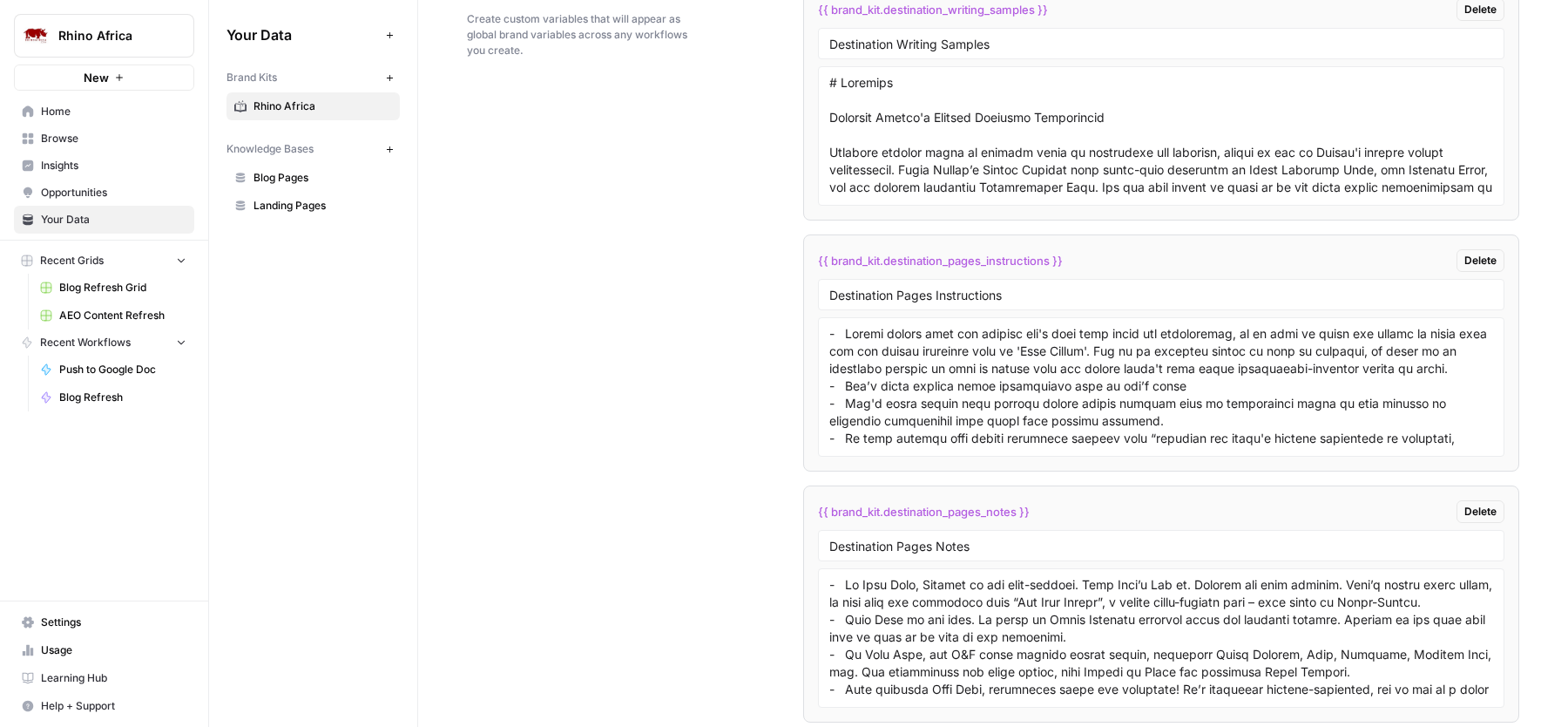
scroll to position [3313, 0]
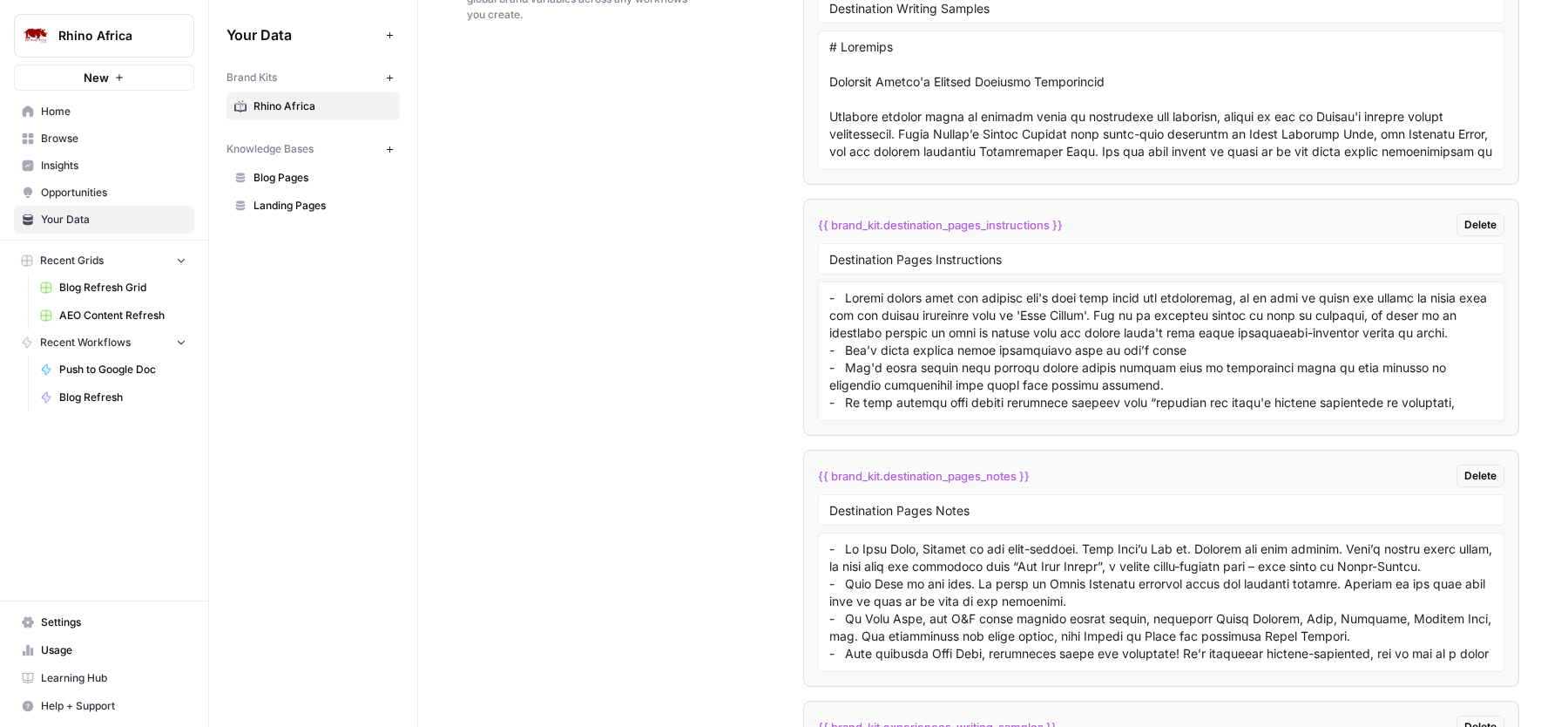
drag, startPoint x: 919, startPoint y: 308, endPoint x: 963, endPoint y: 395, distance: 97.5
click at [964, 396] on textarea at bounding box center [1161, 352] width 664 height 124
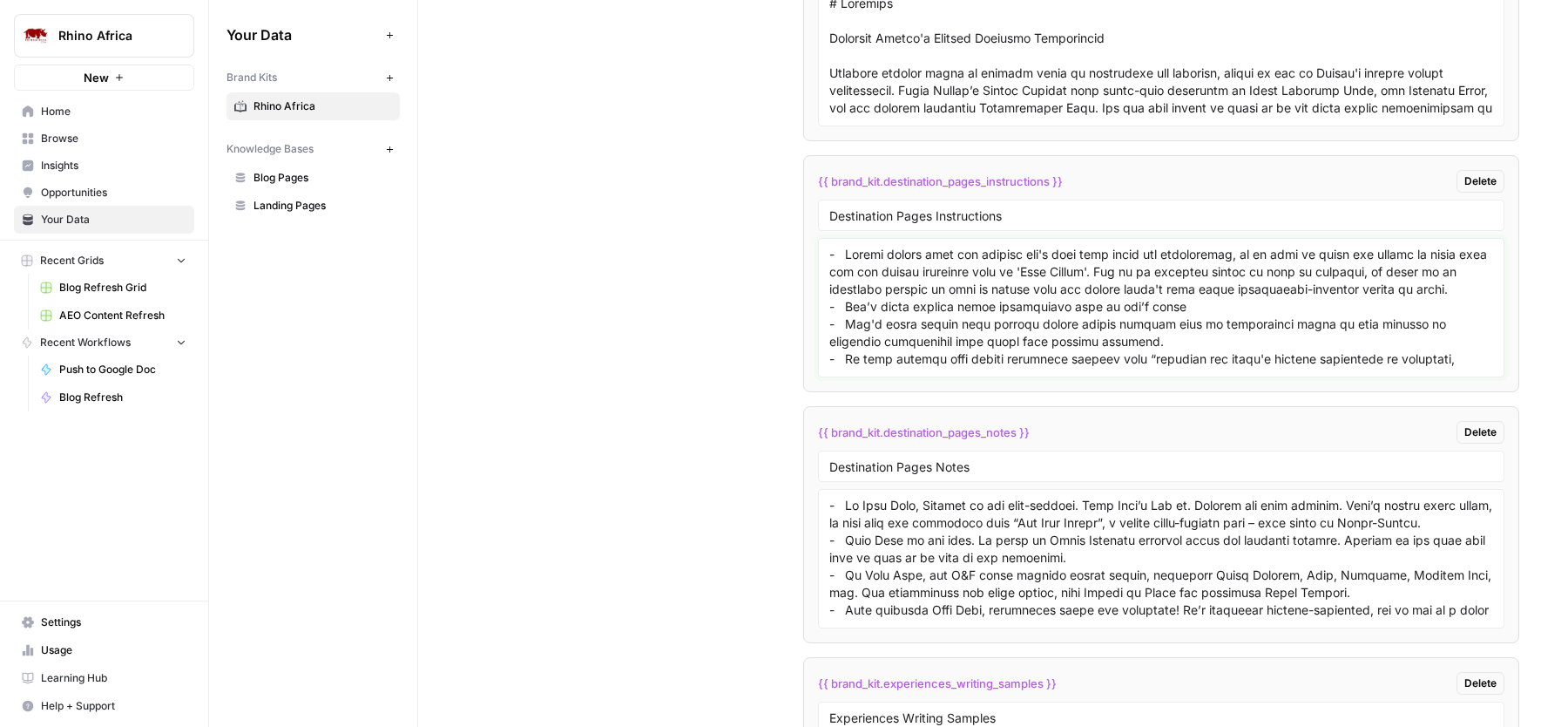
scroll to position [3355, 0]
click at [703, 501] on div "Custom Variables Create custom variables that will appear as global brand varia…" at bounding box center [993, 672] width 1052 height 1604
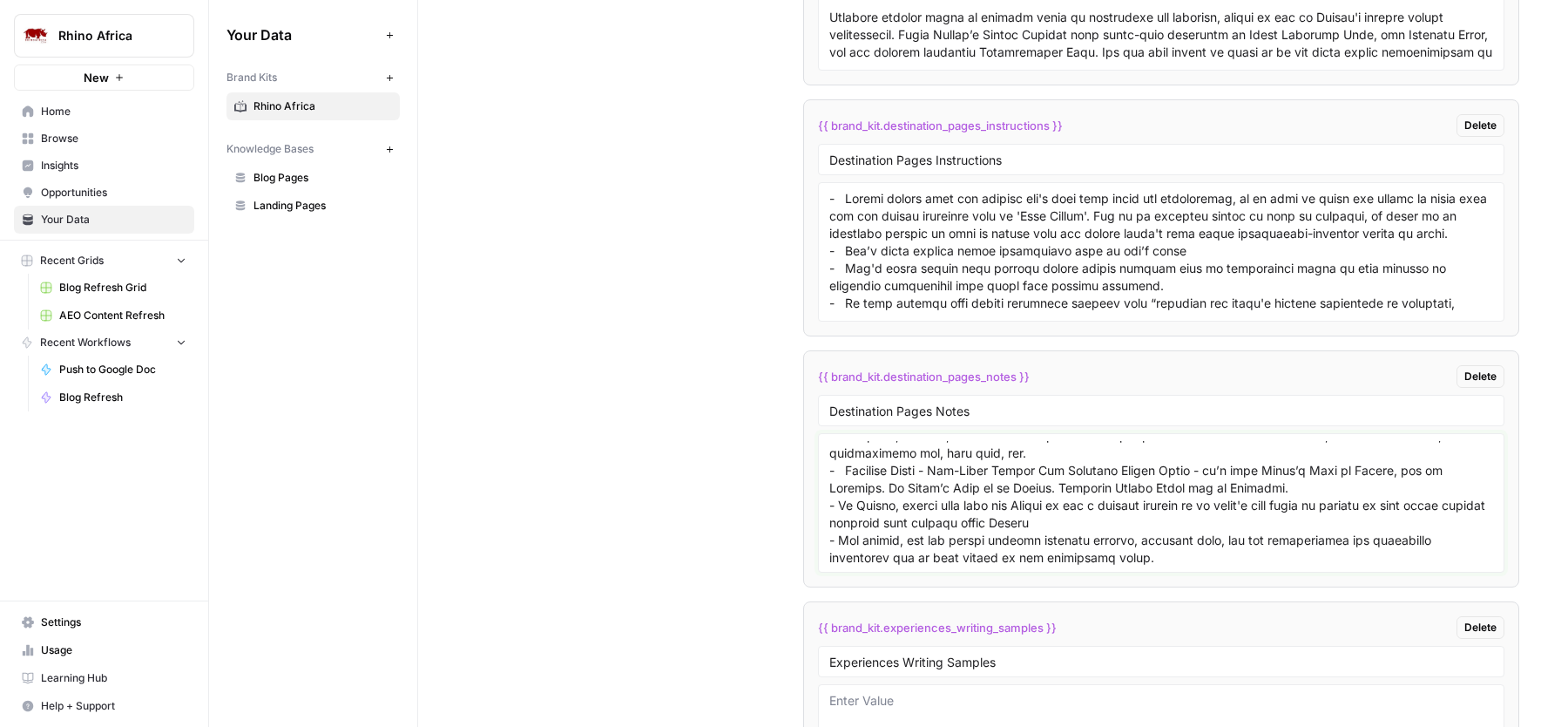
scroll to position [398, 0]
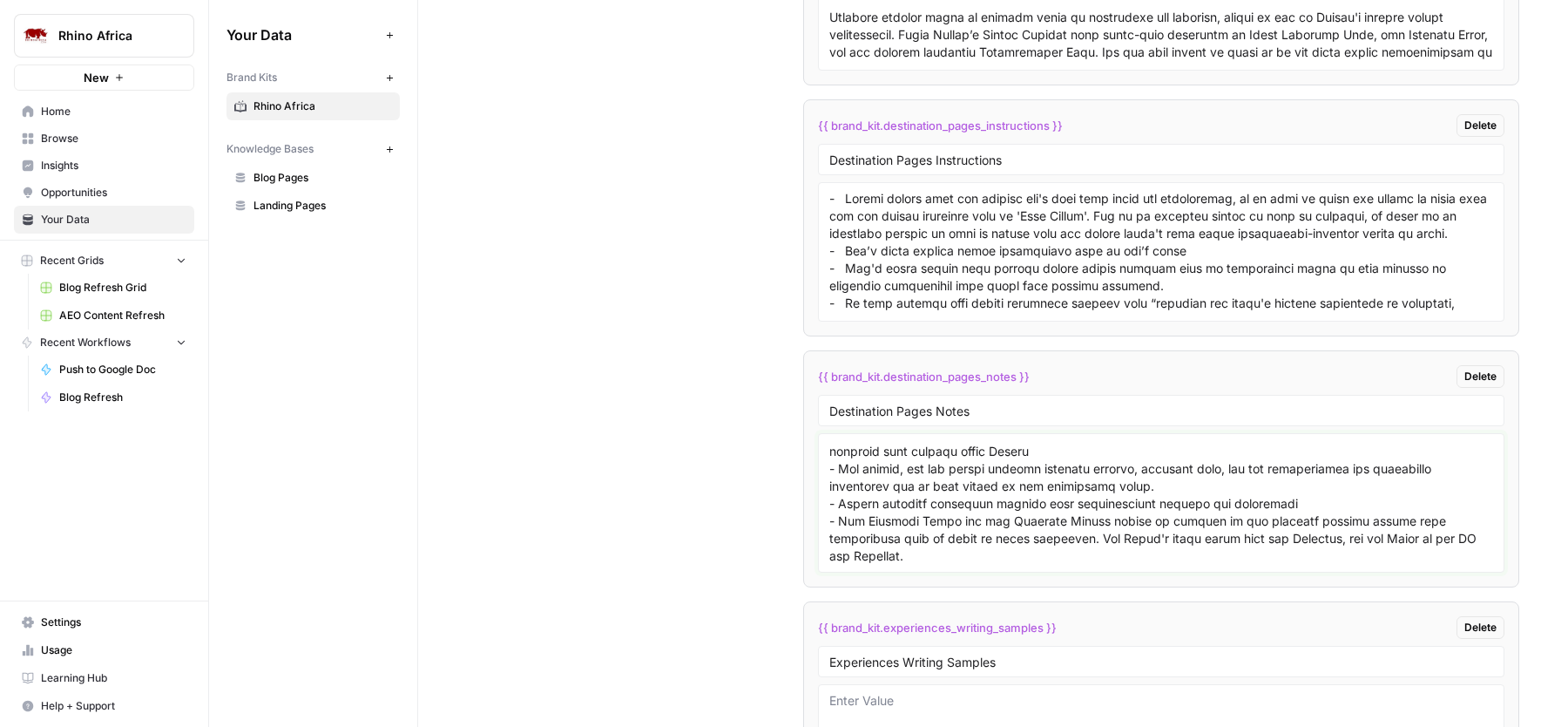
drag, startPoint x: 913, startPoint y: 513, endPoint x: 993, endPoint y: 586, distance: 108.3
click at [993, 586] on li "{{ brand_kit.destination_pages_notes }} Delete Destination Pages Notes" at bounding box center [1161, 468] width 716 height 237
click at [706, 451] on div "Custom Variables Create custom variables that will appear as global brand varia…" at bounding box center [993, 615] width 1052 height 1604
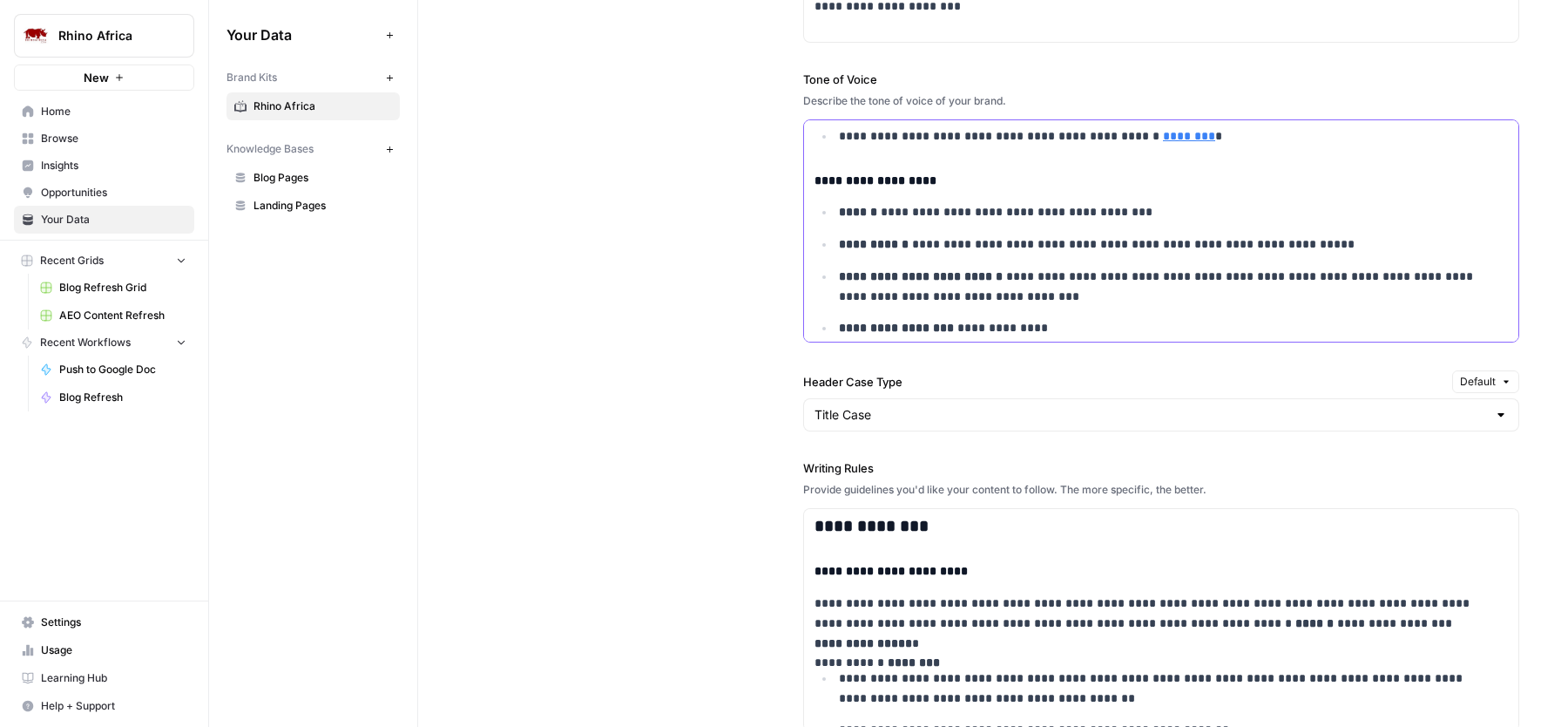
scroll to position [627, 0]
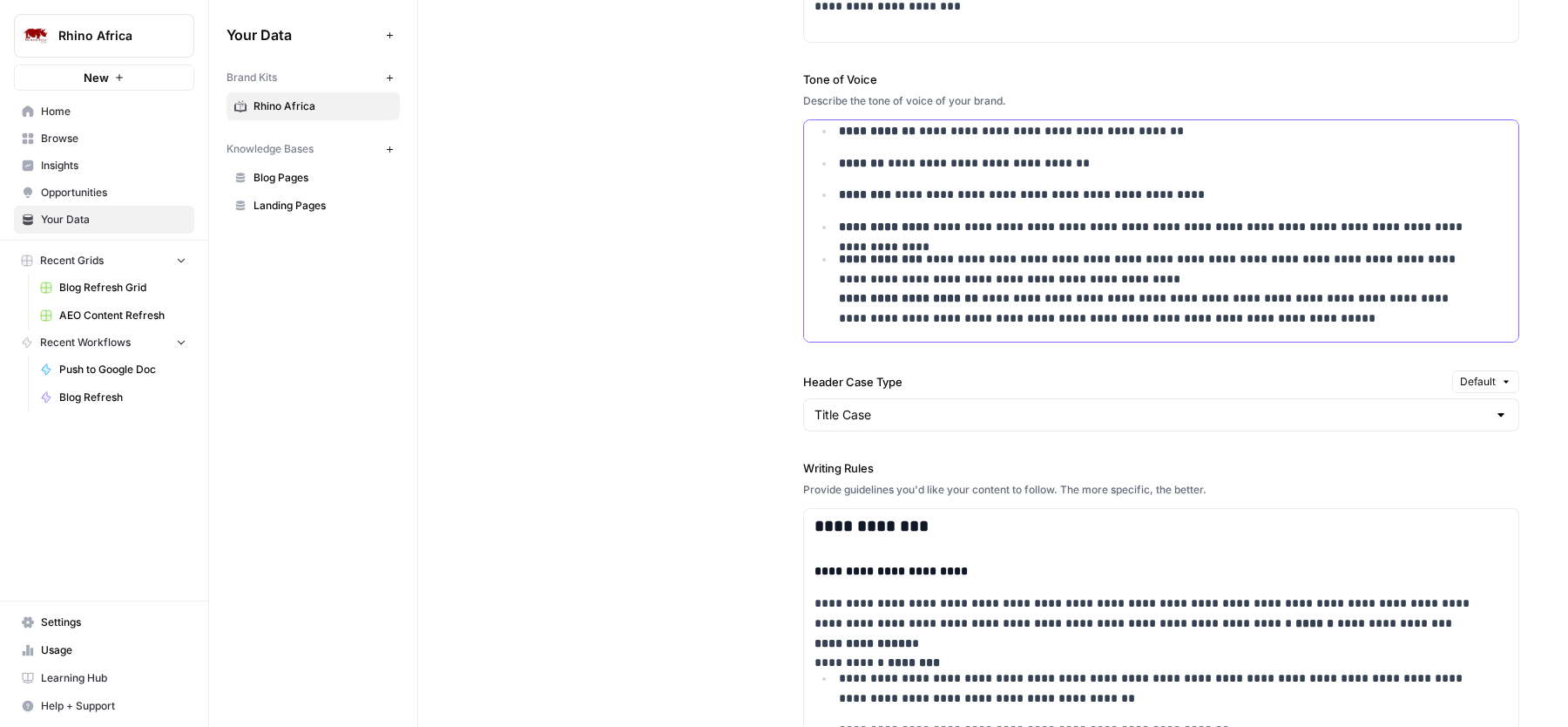
drag, startPoint x: 933, startPoint y: 164, endPoint x: 996, endPoint y: 382, distance: 226.9
click at [996, 382] on div "**********" at bounding box center [1161, 416] width 716 height 1140
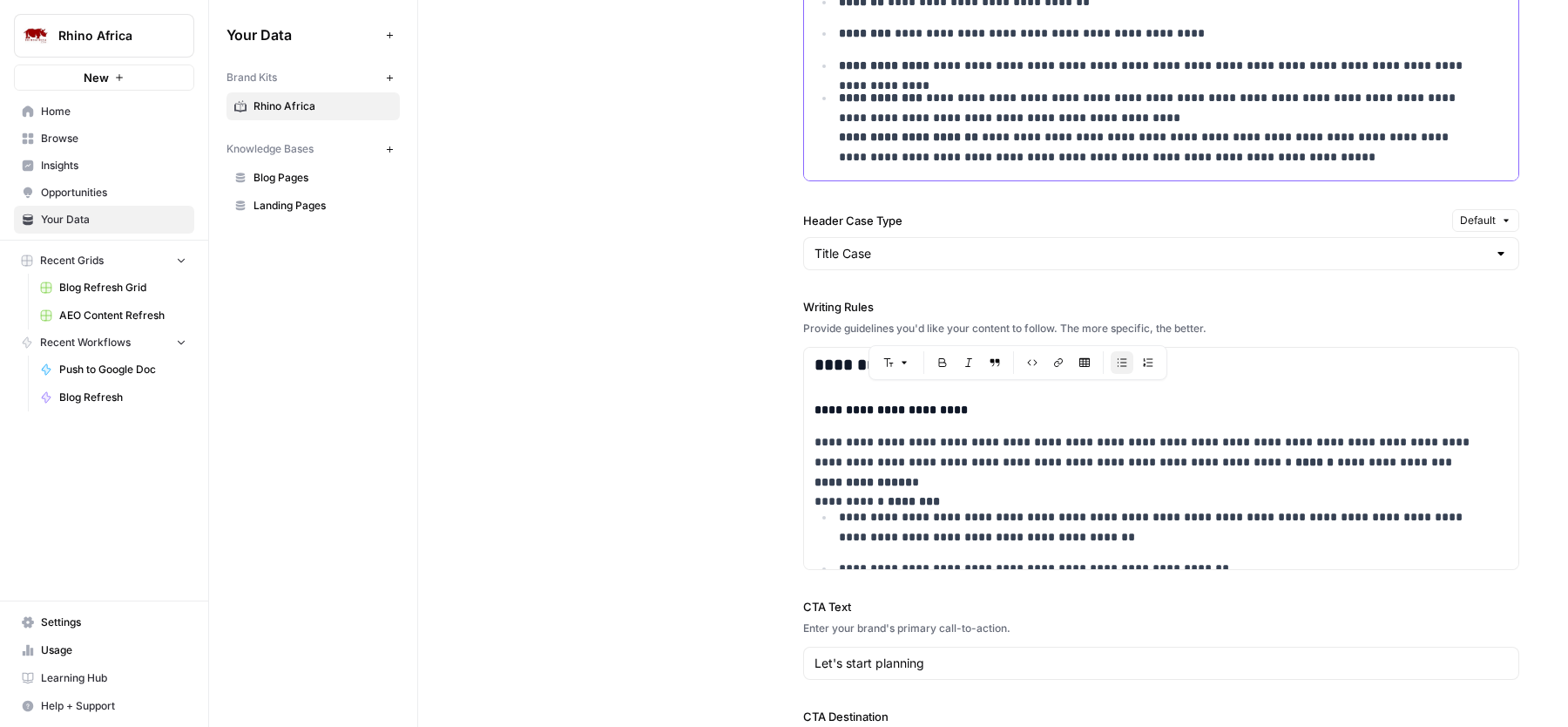
scroll to position [1557, 0]
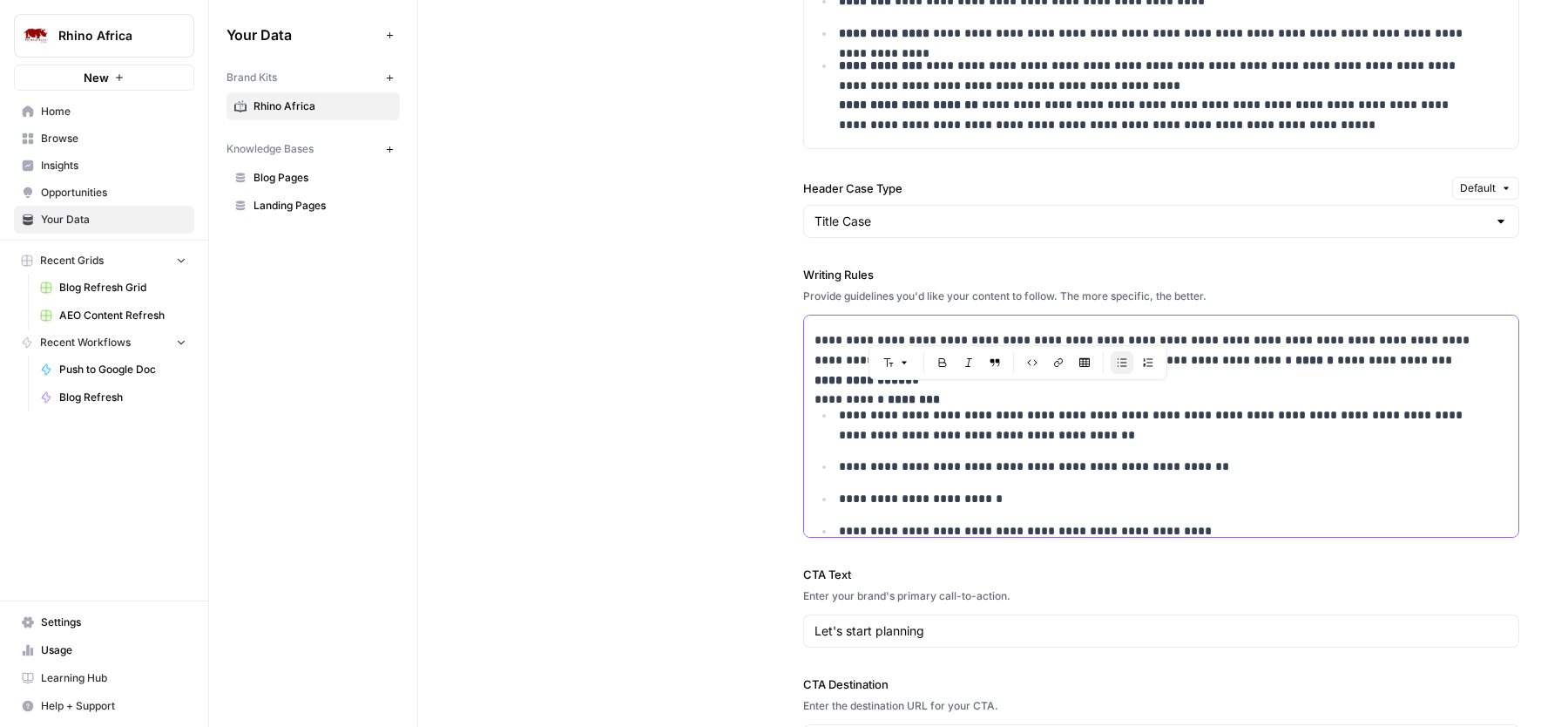
drag, startPoint x: 849, startPoint y: 389, endPoint x: 939, endPoint y: 552, distance: 186.2
click at [940, 552] on div "**********" at bounding box center [1161, 222] width 716 height 1140
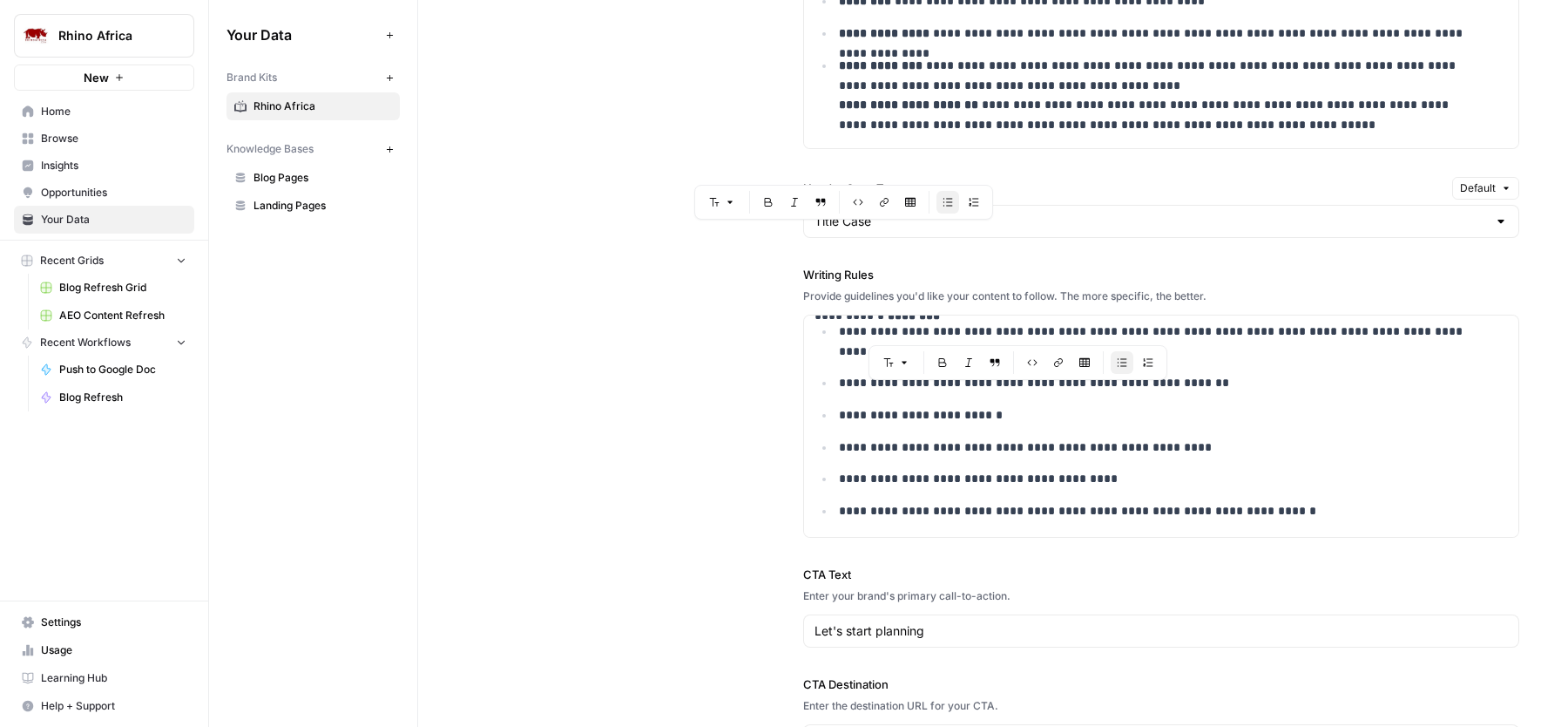
click at [653, 401] on div "**********" at bounding box center [993, 222] width 1052 height 1141
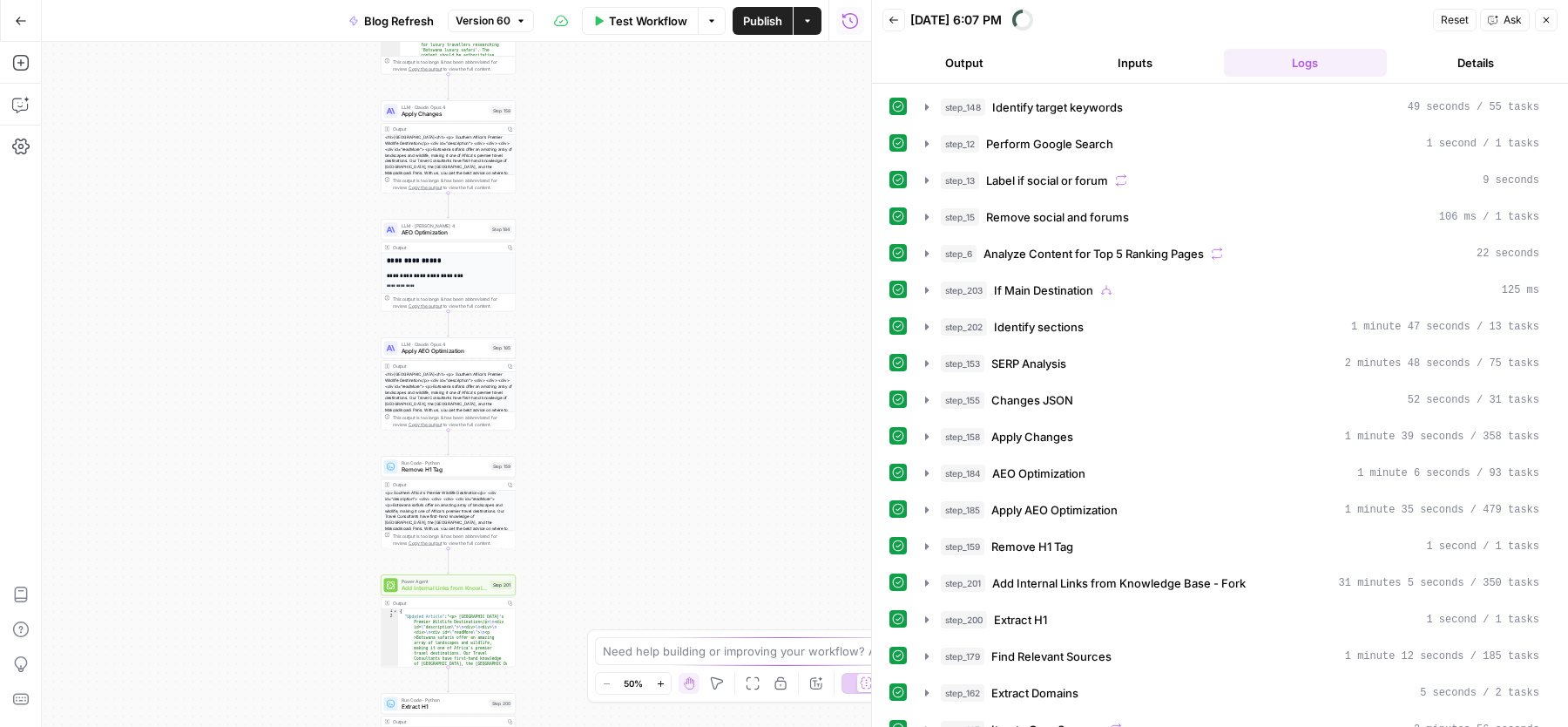
click at [437, 590] on span "Add Internal Links from Knowledge Base - Fork" at bounding box center [445, 588] width 86 height 8
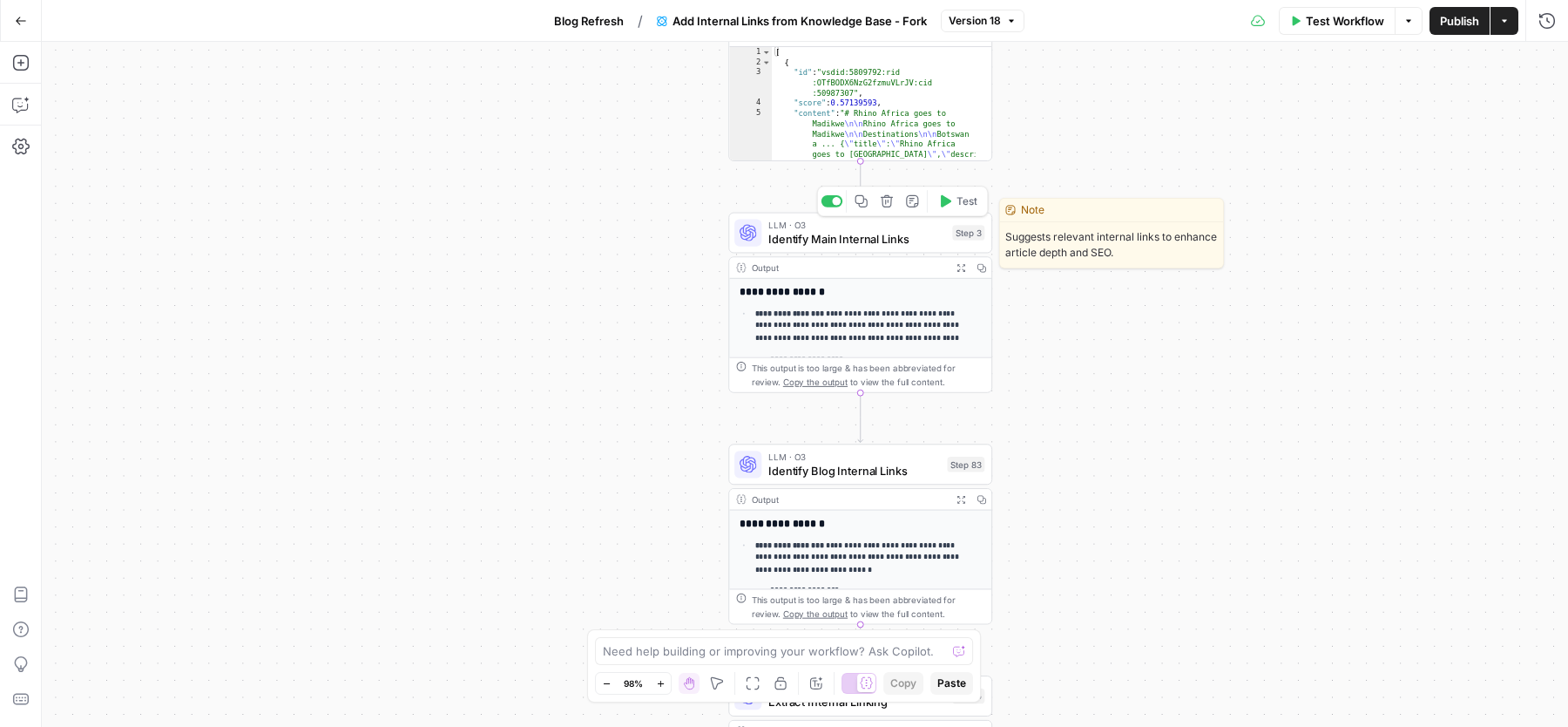
click at [794, 245] on span "Identify Main Internal Links" at bounding box center [856, 239] width 177 height 18
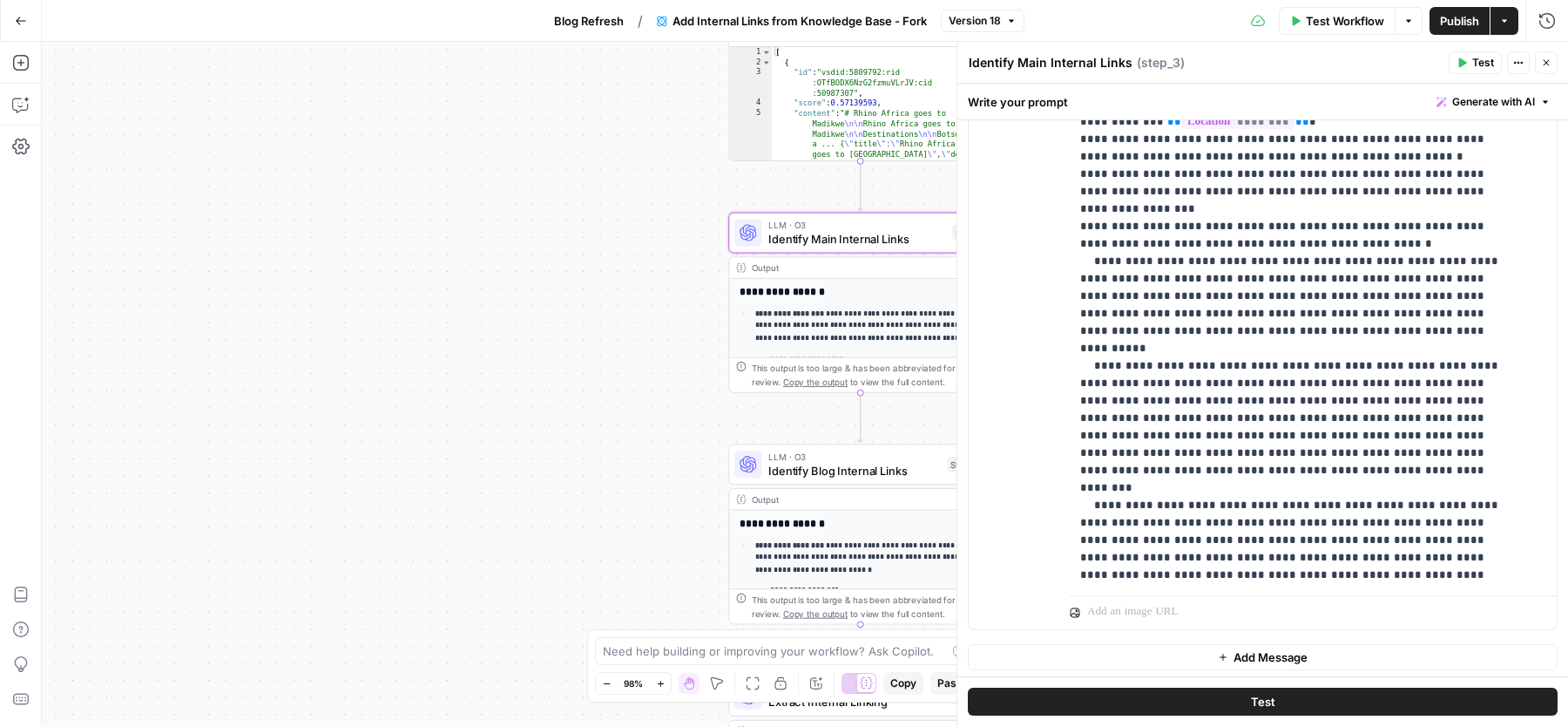
scroll to position [771, 0]
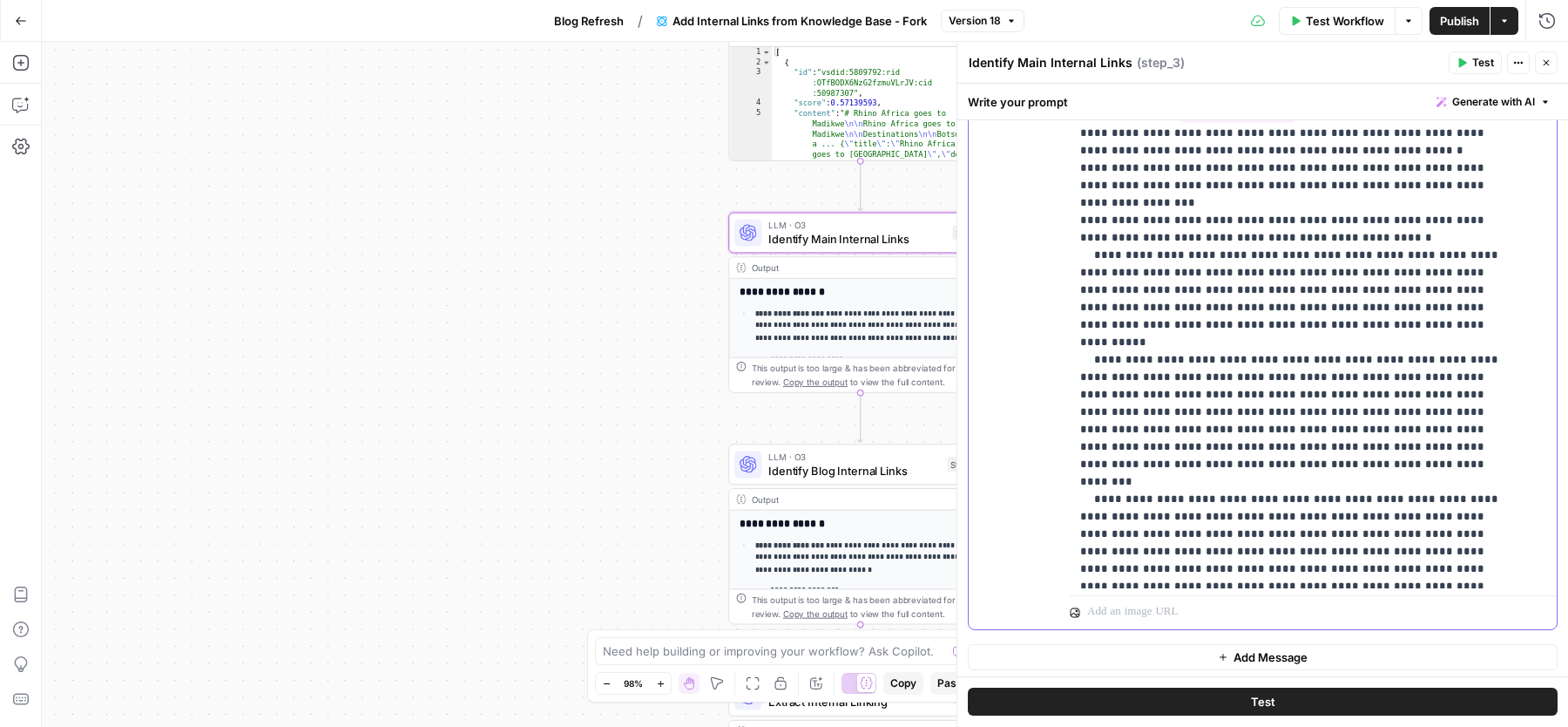
click at [1341, 394] on p "**********" at bounding box center [1297, 569] width 434 height 2911
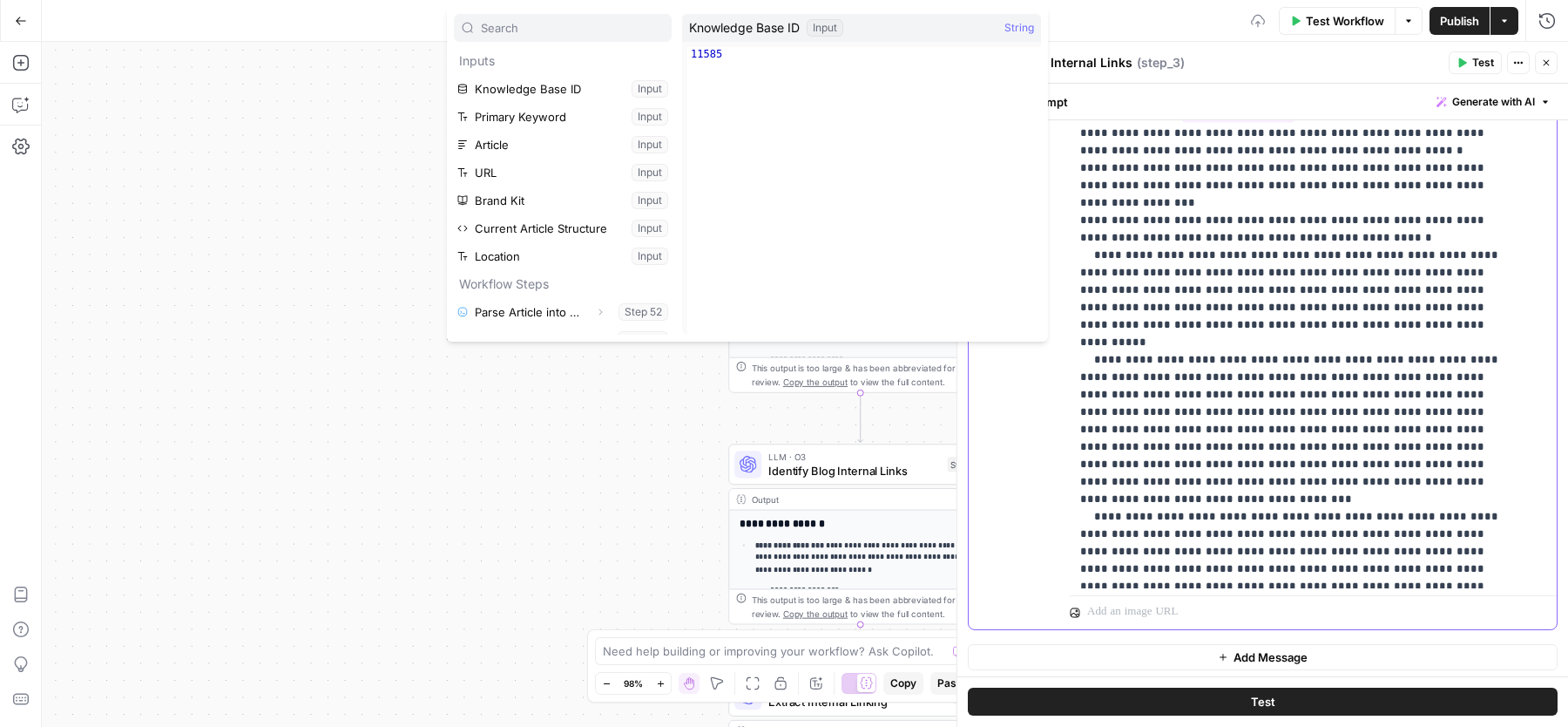
click at [1454, 413] on p "**********" at bounding box center [1297, 577] width 434 height 2928
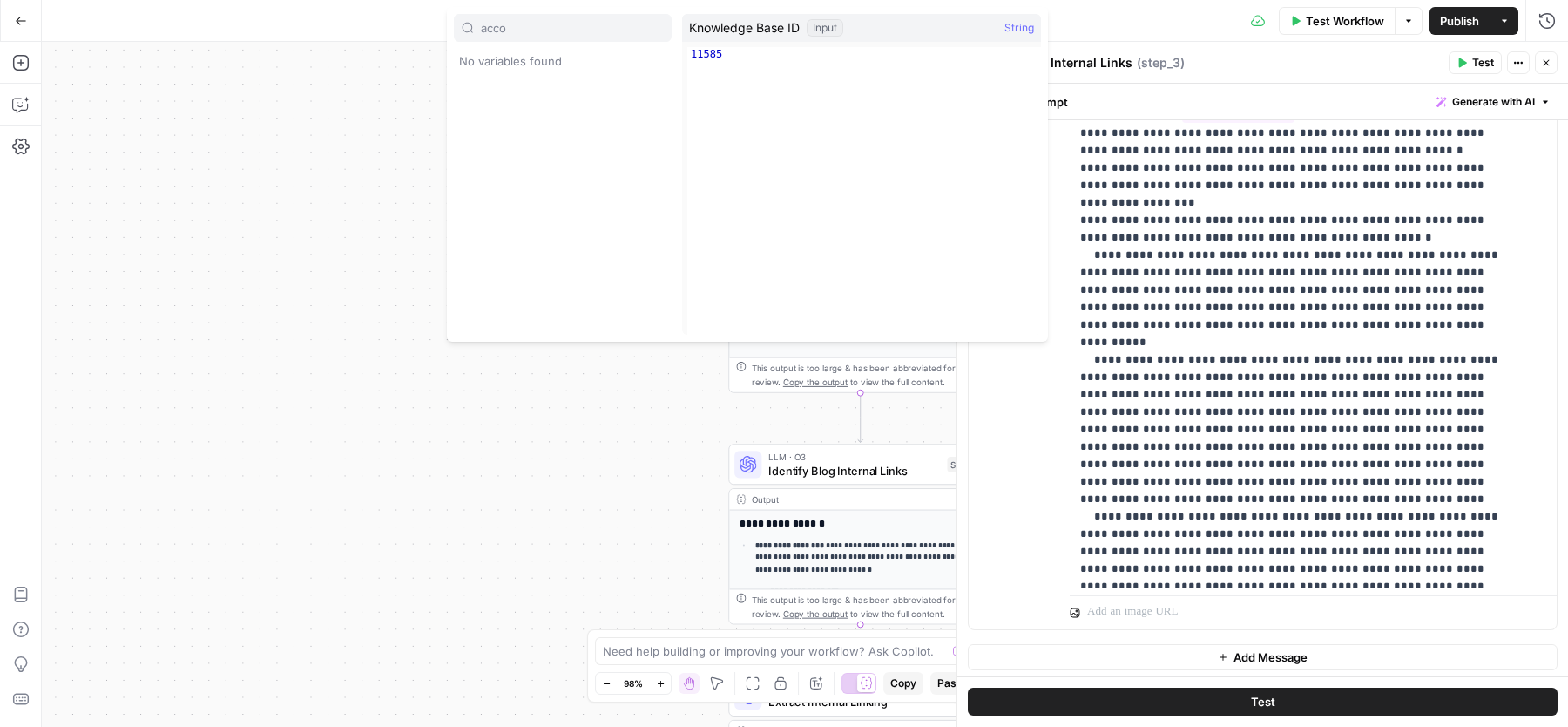
type input "acco"
click at [1229, 422] on p "**********" at bounding box center [1297, 587] width 434 height 2946
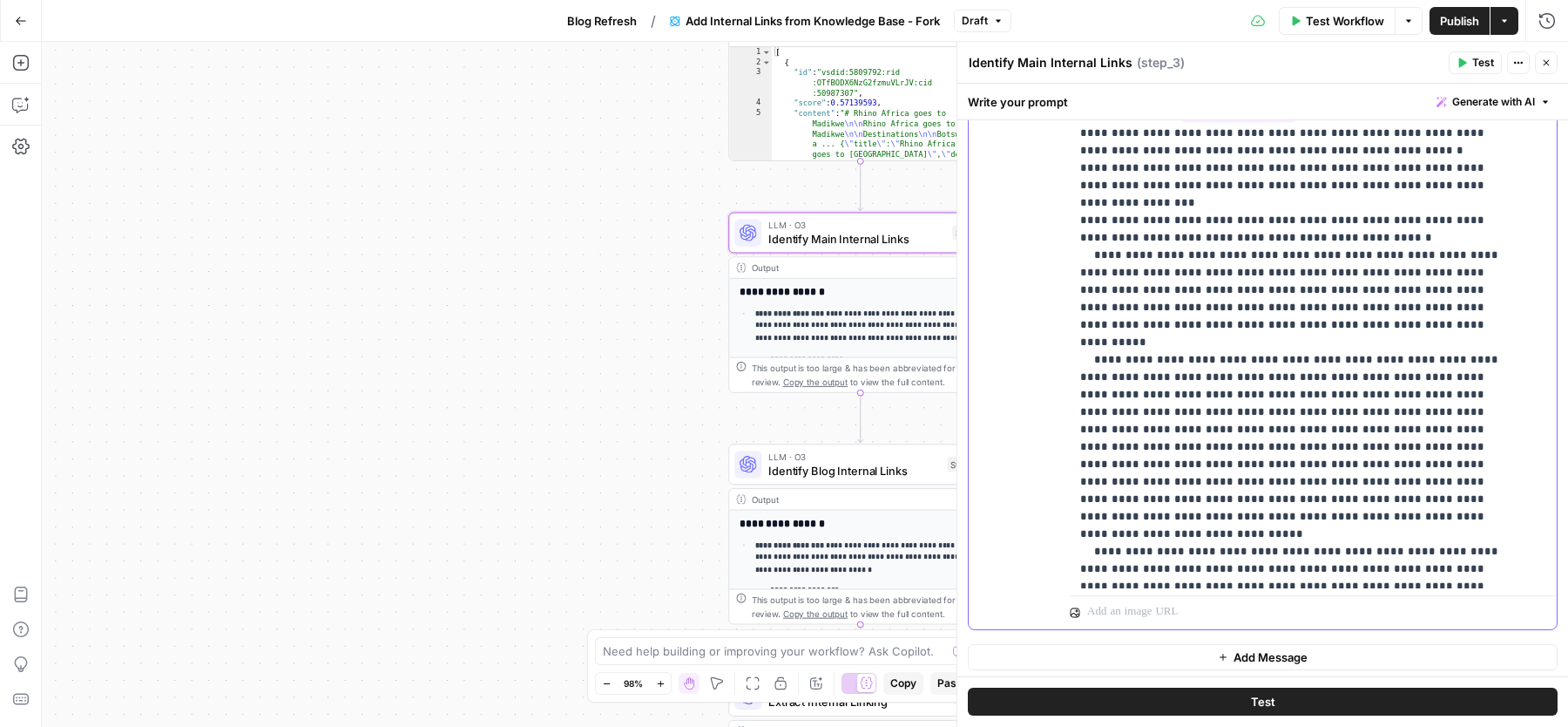
drag, startPoint x: 1076, startPoint y: 388, endPoint x: 1301, endPoint y: 387, distance: 225.0
click at [1301, 387] on div "**********" at bounding box center [1305, 232] width 471 height 709
copy p "**********"
click at [1452, 442] on p "**********" at bounding box center [1297, 595] width 434 height 2963
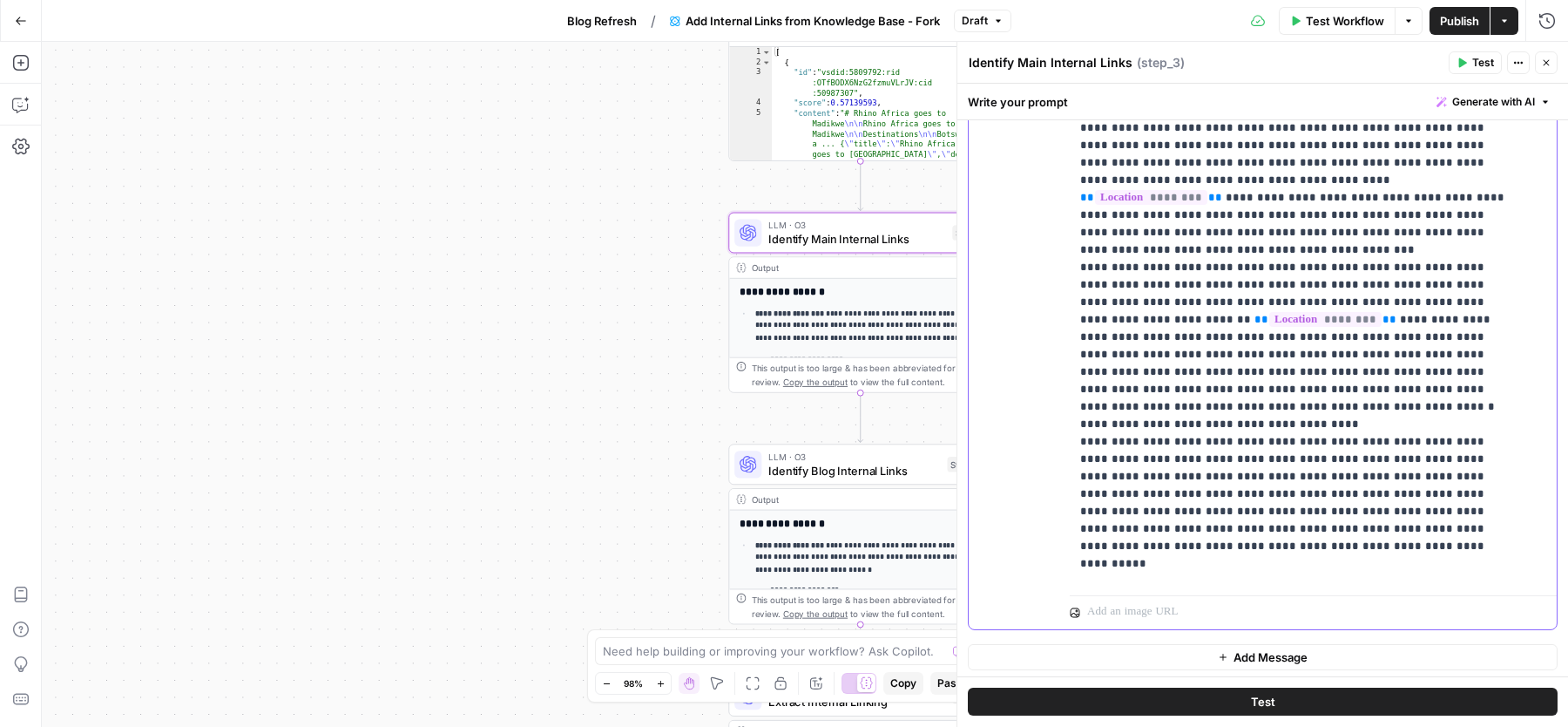
scroll to position [2181, 0]
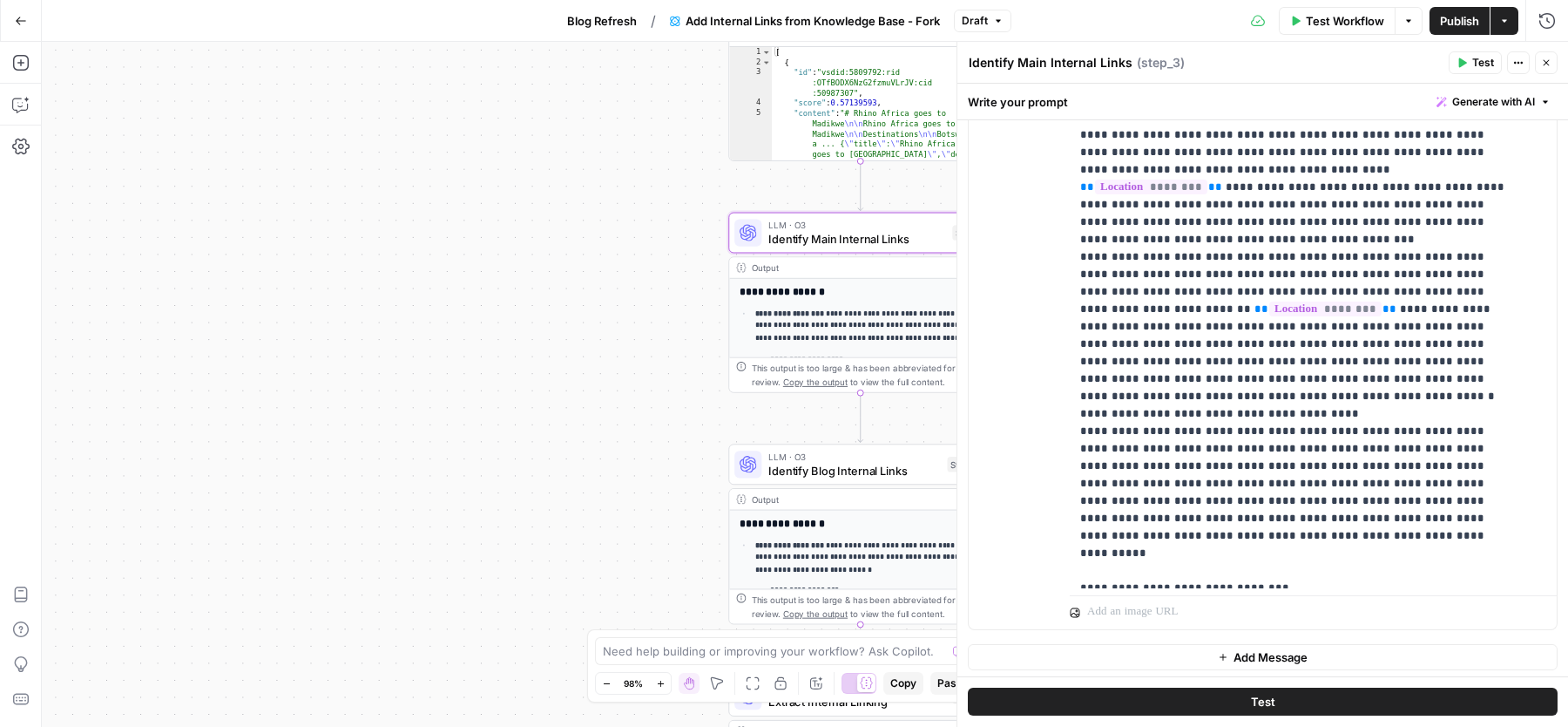
click at [1544, 60] on icon "button" at bounding box center [1546, 63] width 6 height 6
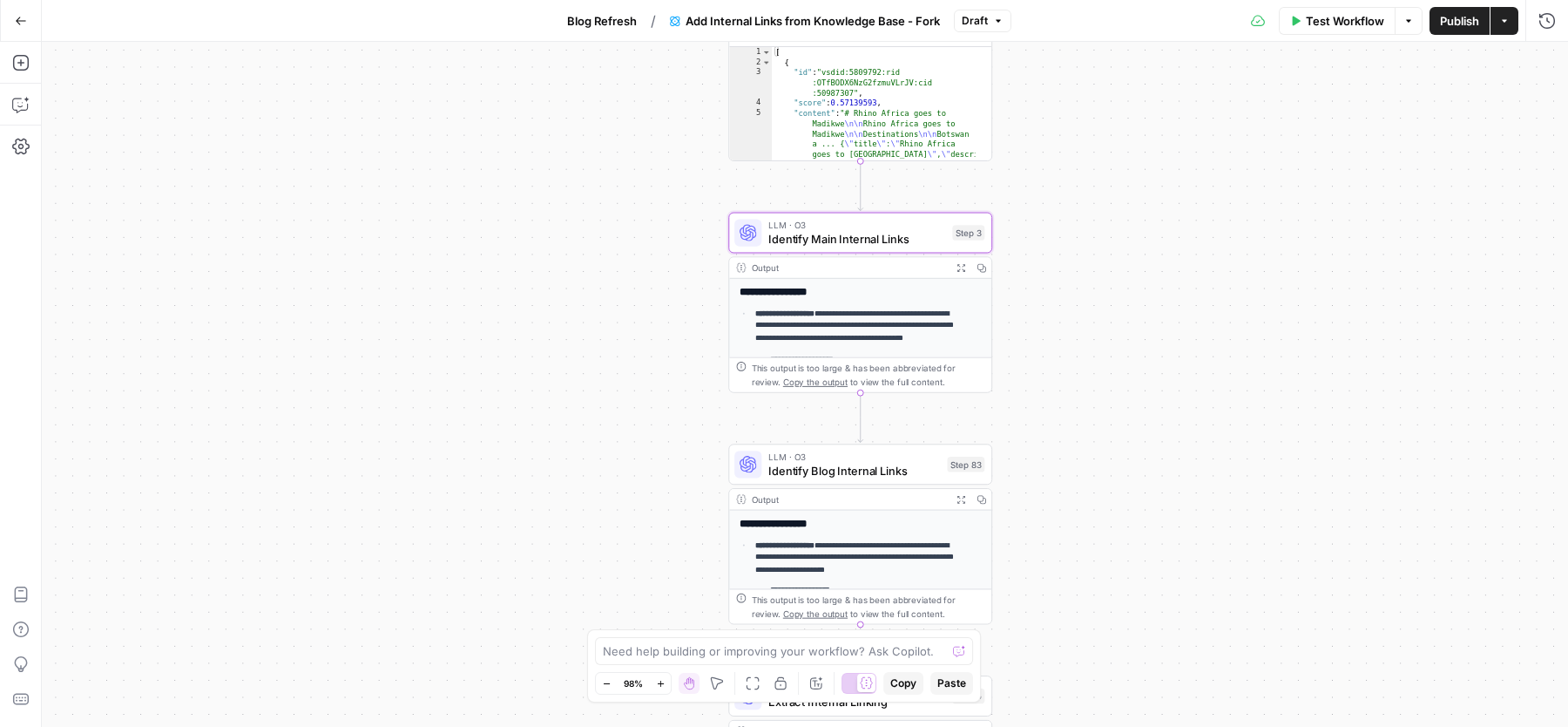
click at [1451, 24] on span "Publish" at bounding box center [1460, 21] width 39 height 18
click at [592, 30] on button "Blog Refresh" at bounding box center [588, 21] width 90 height 28
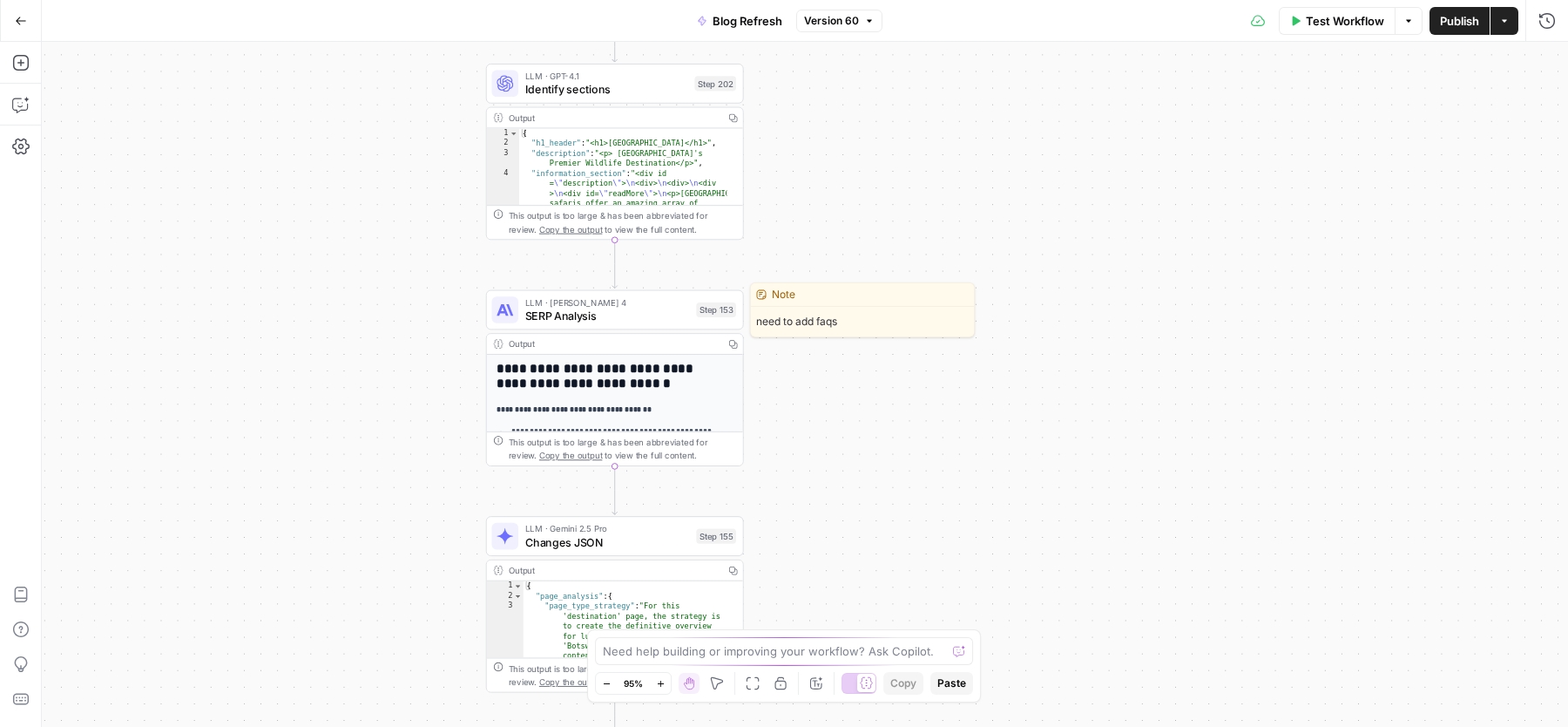
click at [651, 319] on span "SERP Analysis" at bounding box center [607, 316] width 165 height 17
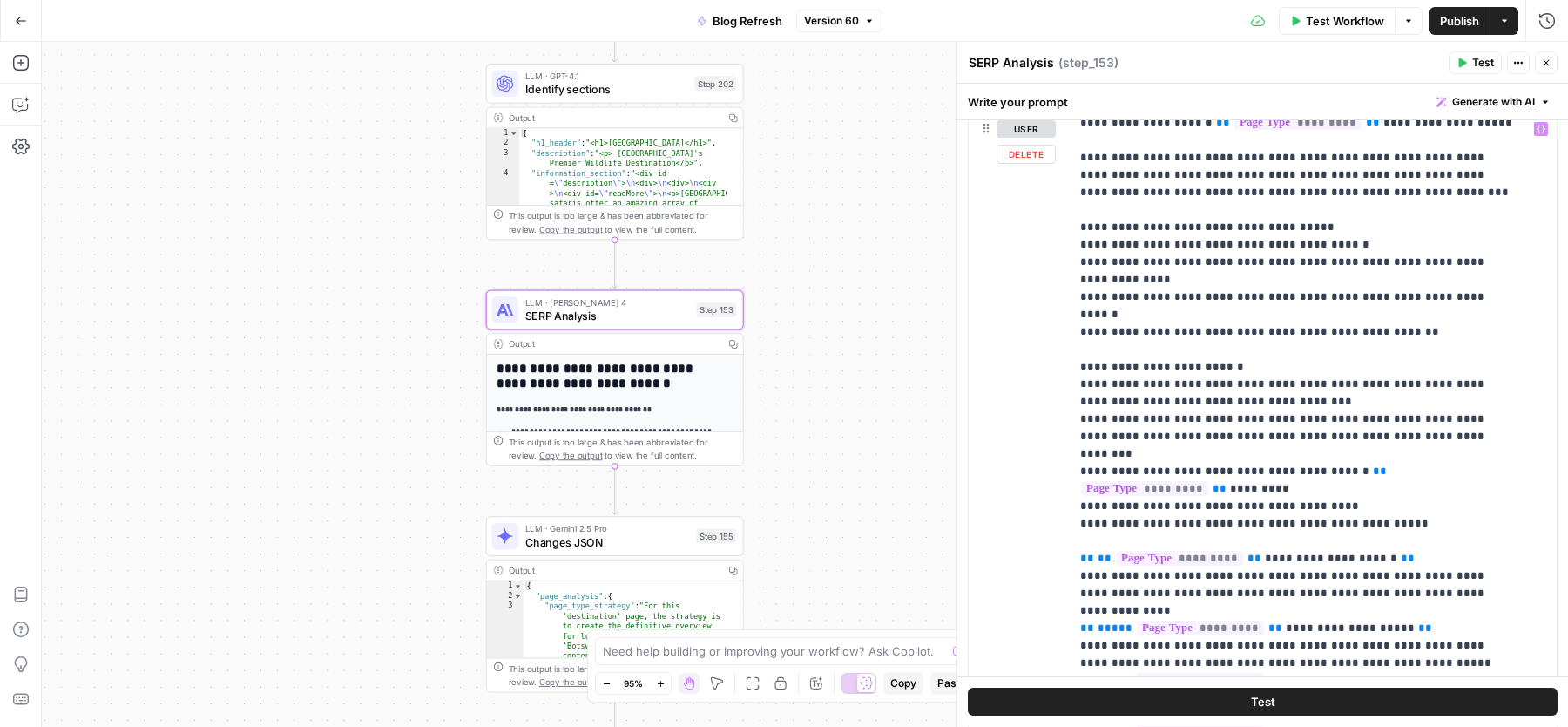
scroll to position [1583, 0]
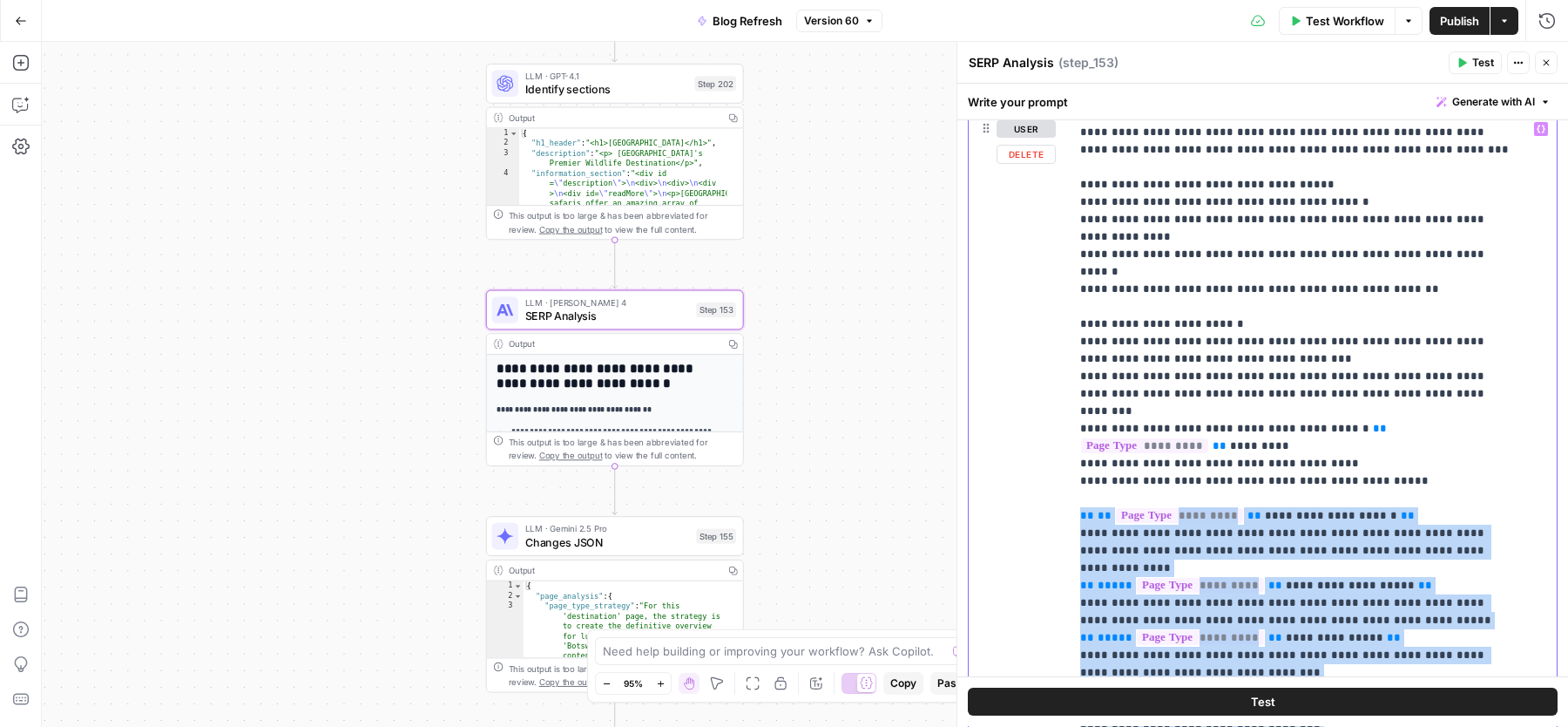
drag, startPoint x: 1076, startPoint y: 306, endPoint x: 1188, endPoint y: 562, distance: 279.4
click at [1189, 563] on div "**********" at bounding box center [1305, 467] width 471 height 709
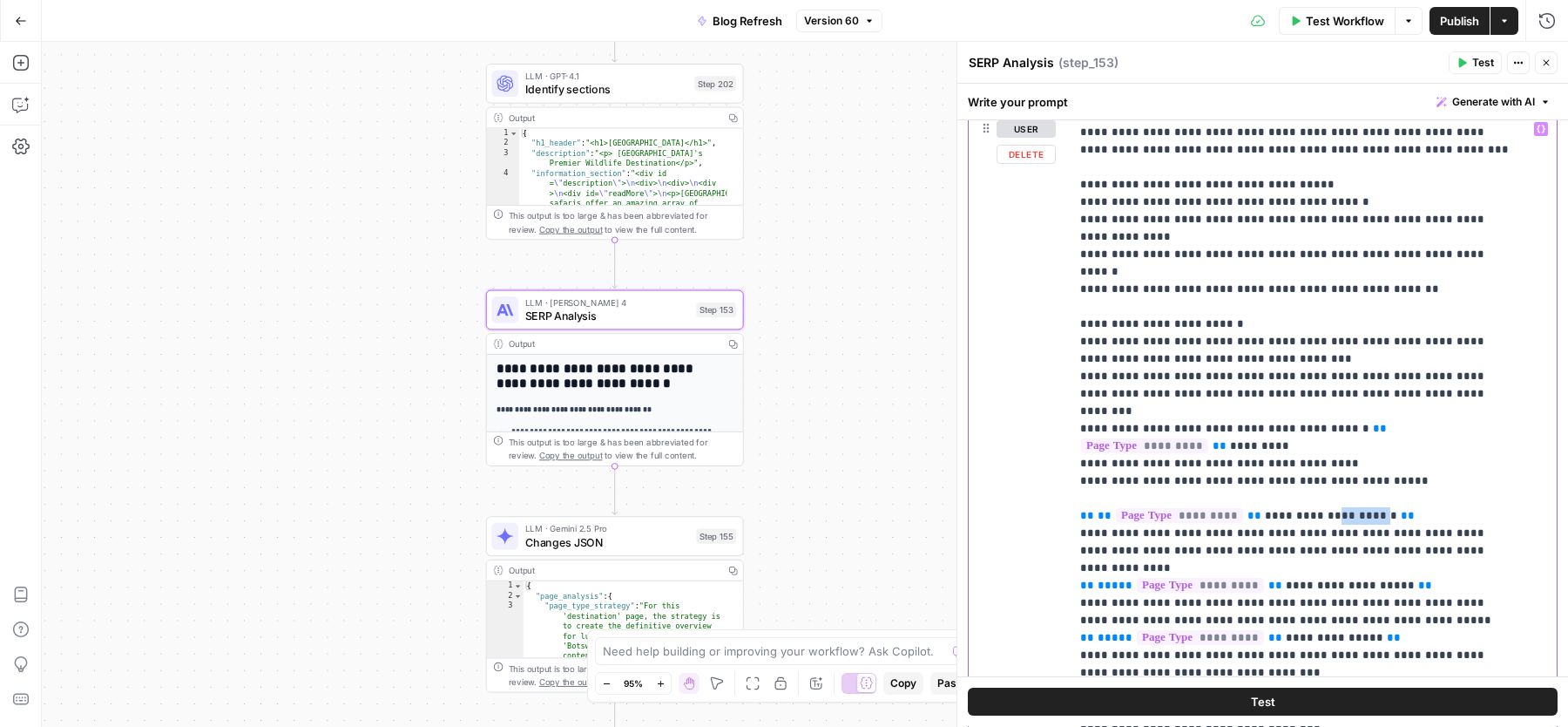
drag, startPoint x: 1371, startPoint y: 308, endPoint x: 1324, endPoint y: 308, distance: 47.0
click at [1323, 510] on span "**********" at bounding box center [1330, 515] width 133 height 11
click at [1334, 579] on span "**********" at bounding box center [1350, 585] width 129 height 11
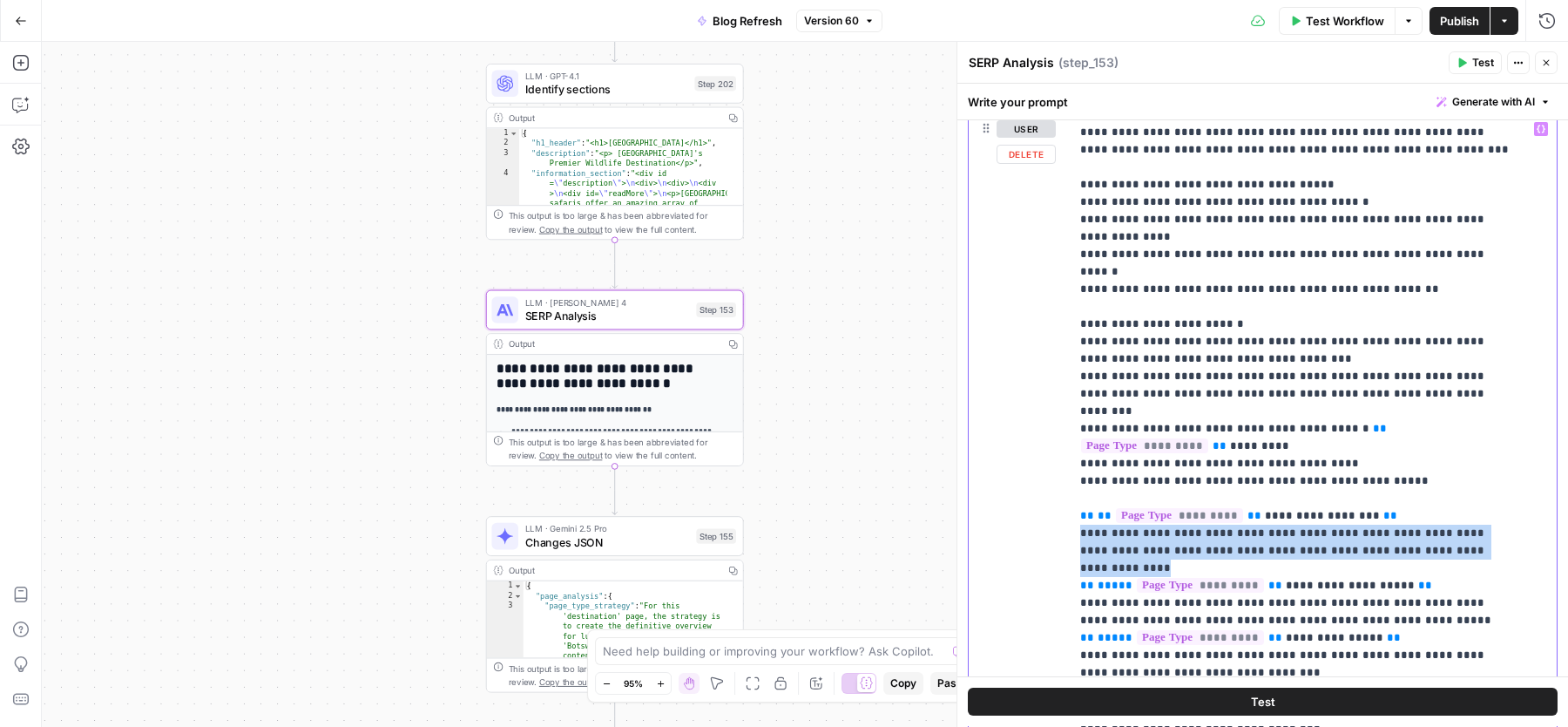
drag, startPoint x: 1071, startPoint y: 319, endPoint x: 1439, endPoint y: 339, distance: 368.5
click at [1440, 340] on div "**********" at bounding box center [1305, 467] width 471 height 709
drag, startPoint x: 1444, startPoint y: 339, endPoint x: 1083, endPoint y: 323, distance: 361.4
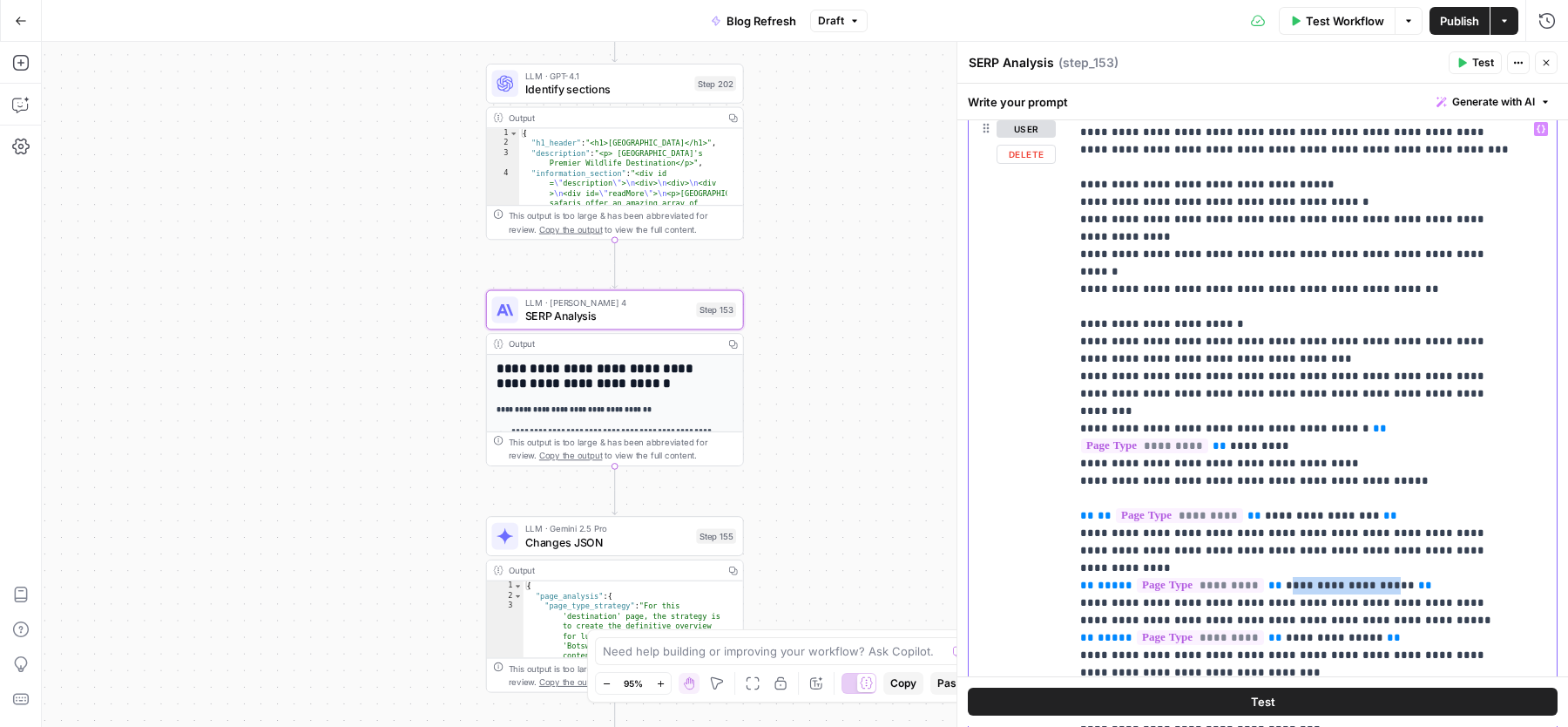
drag, startPoint x: 1283, startPoint y: 356, endPoint x: 1374, endPoint y: 356, distance: 91.0
click at [1379, 579] on span "**********" at bounding box center [1350, 585] width 129 height 11
drag, startPoint x: 1284, startPoint y: 406, endPoint x: 1355, endPoint y: 406, distance: 71.0
drag, startPoint x: 1298, startPoint y: 458, endPoint x: 1393, endPoint y: 457, distance: 95.0
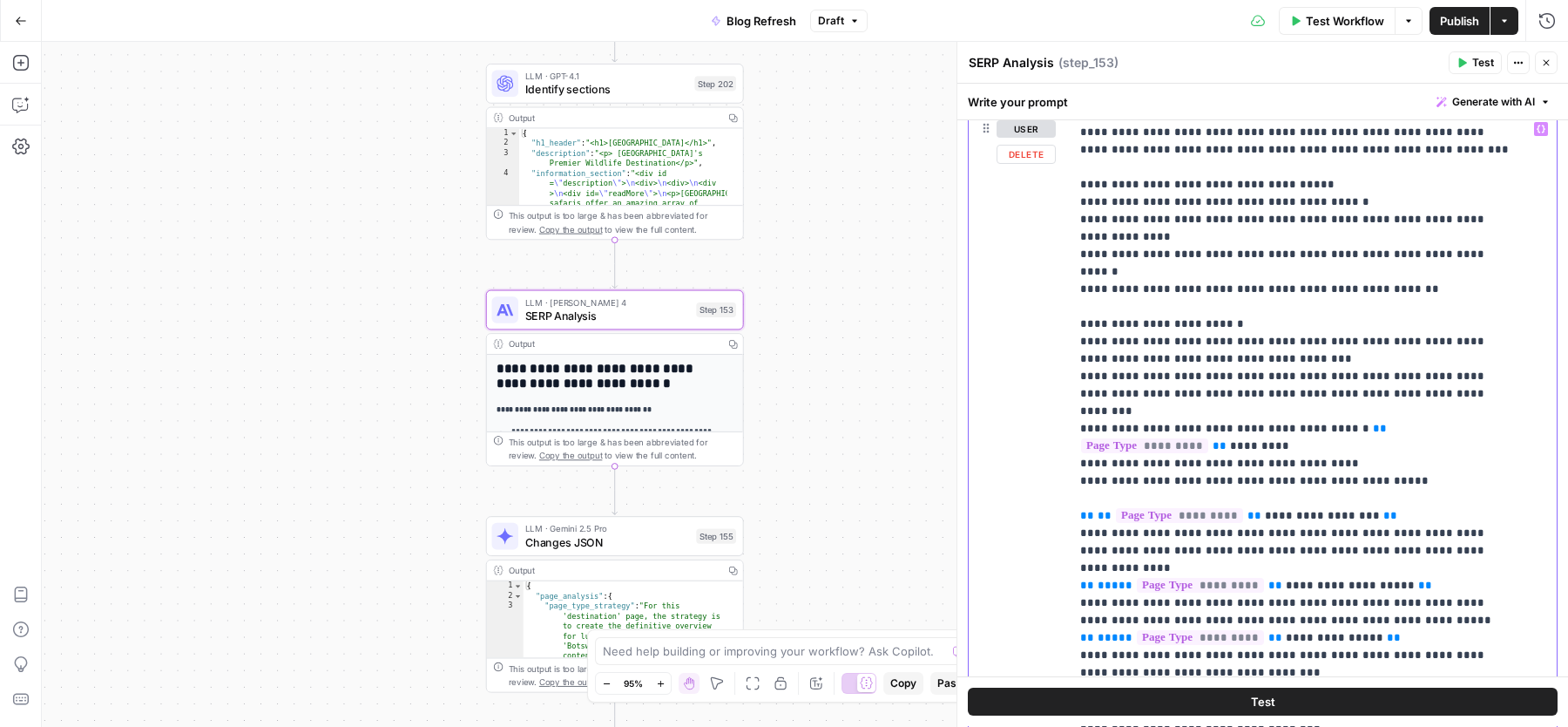
click at [1396, 684] on span "**********" at bounding box center [1359, 689] width 147 height 11
drag, startPoint x: 1309, startPoint y: 513, endPoint x: 1327, endPoint y: 513, distance: 18.0
drag, startPoint x: 1389, startPoint y: 550, endPoint x: 1082, endPoint y: 529, distance: 307.7
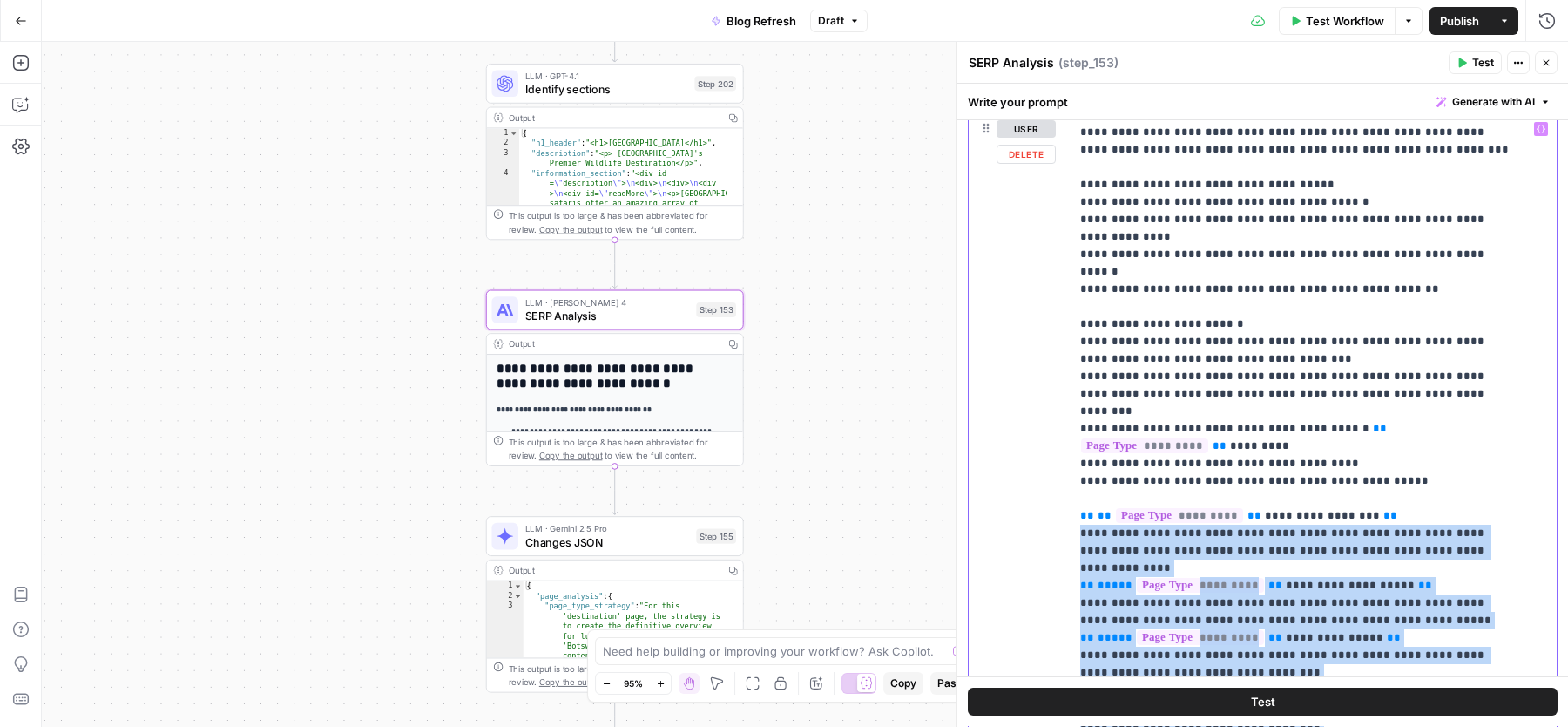
drag, startPoint x: 1381, startPoint y: 545, endPoint x: 1076, endPoint y: 326, distance: 375.5
click at [1076, 326] on div "**********" at bounding box center [1305, 467] width 471 height 709
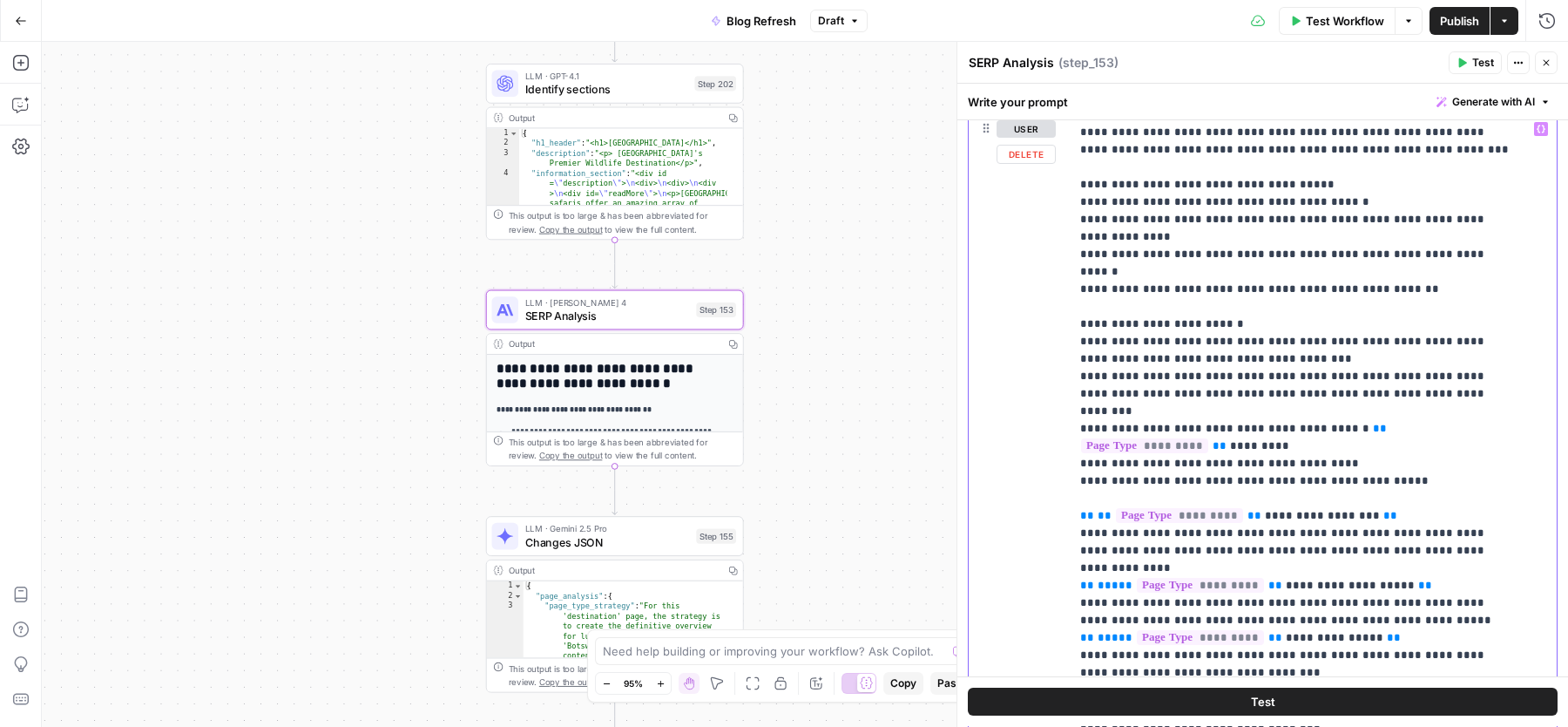
click at [1076, 326] on div "**********" at bounding box center [1305, 467] width 471 height 709
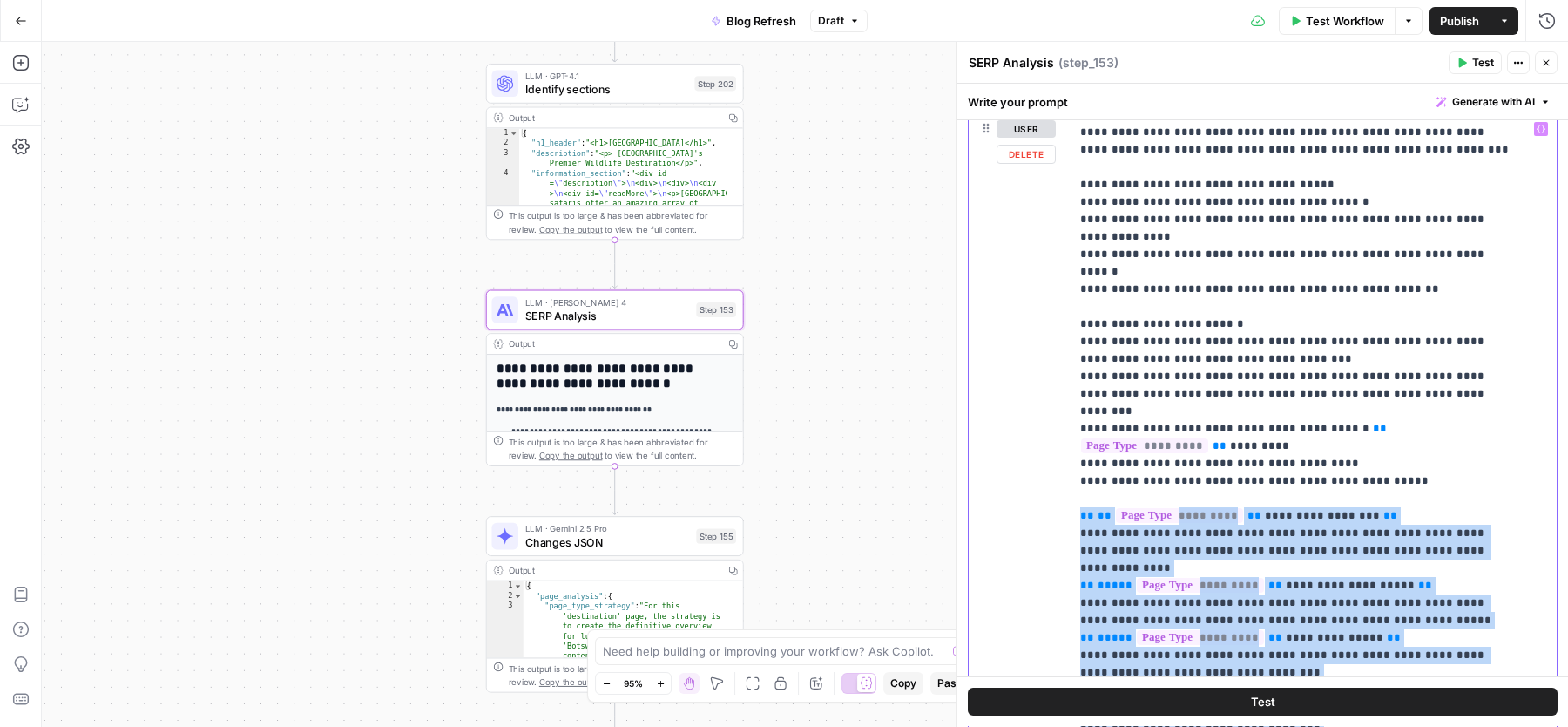
drag, startPoint x: 1076, startPoint y: 303, endPoint x: 1158, endPoint y: 561, distance: 270.7
click at [1158, 561] on div "**********" at bounding box center [1305, 467] width 471 height 709
drag, startPoint x: 1183, startPoint y: 565, endPoint x: 1074, endPoint y: 308, distance: 279.2
click at [1074, 308] on div "**********" at bounding box center [1305, 467] width 471 height 709
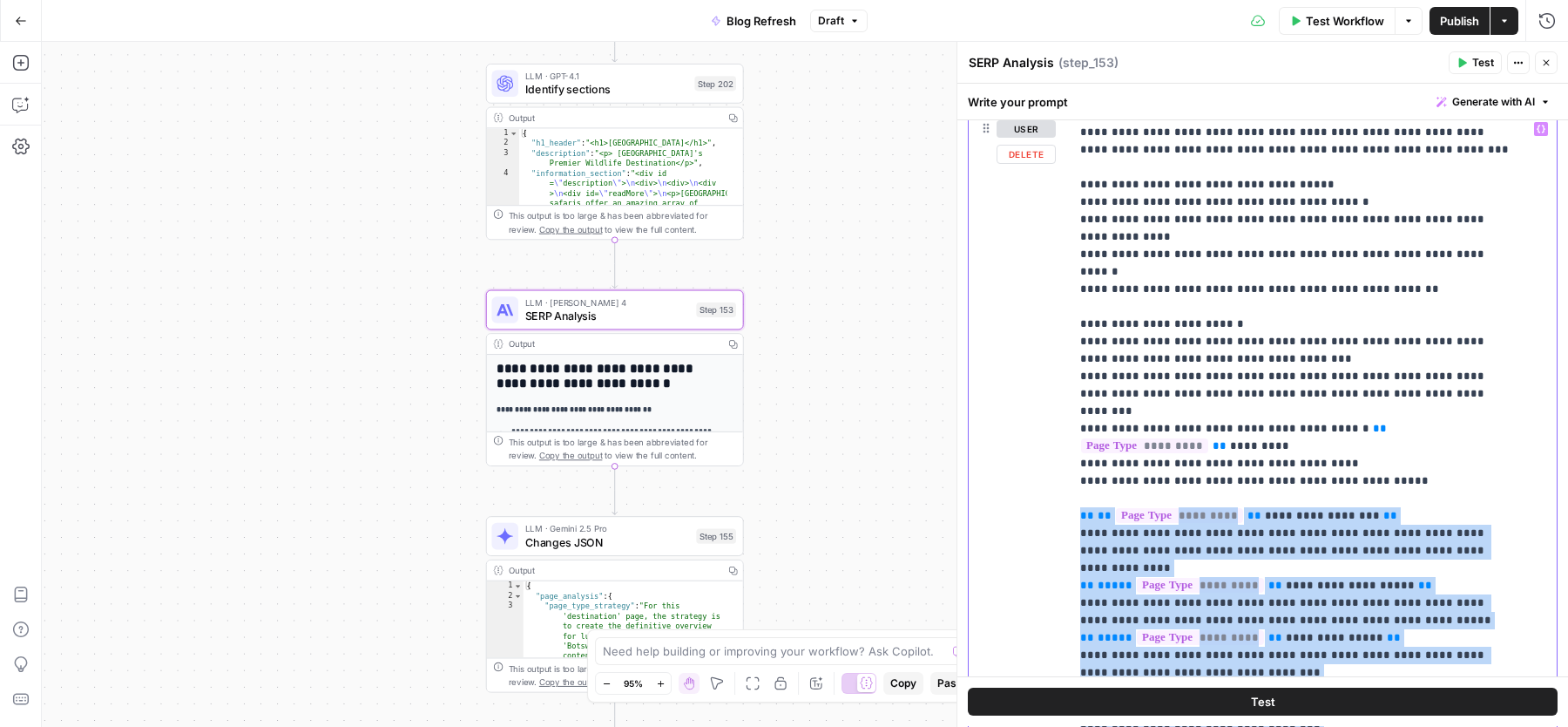
click at [1075, 337] on div "**********" at bounding box center [1305, 467] width 471 height 709
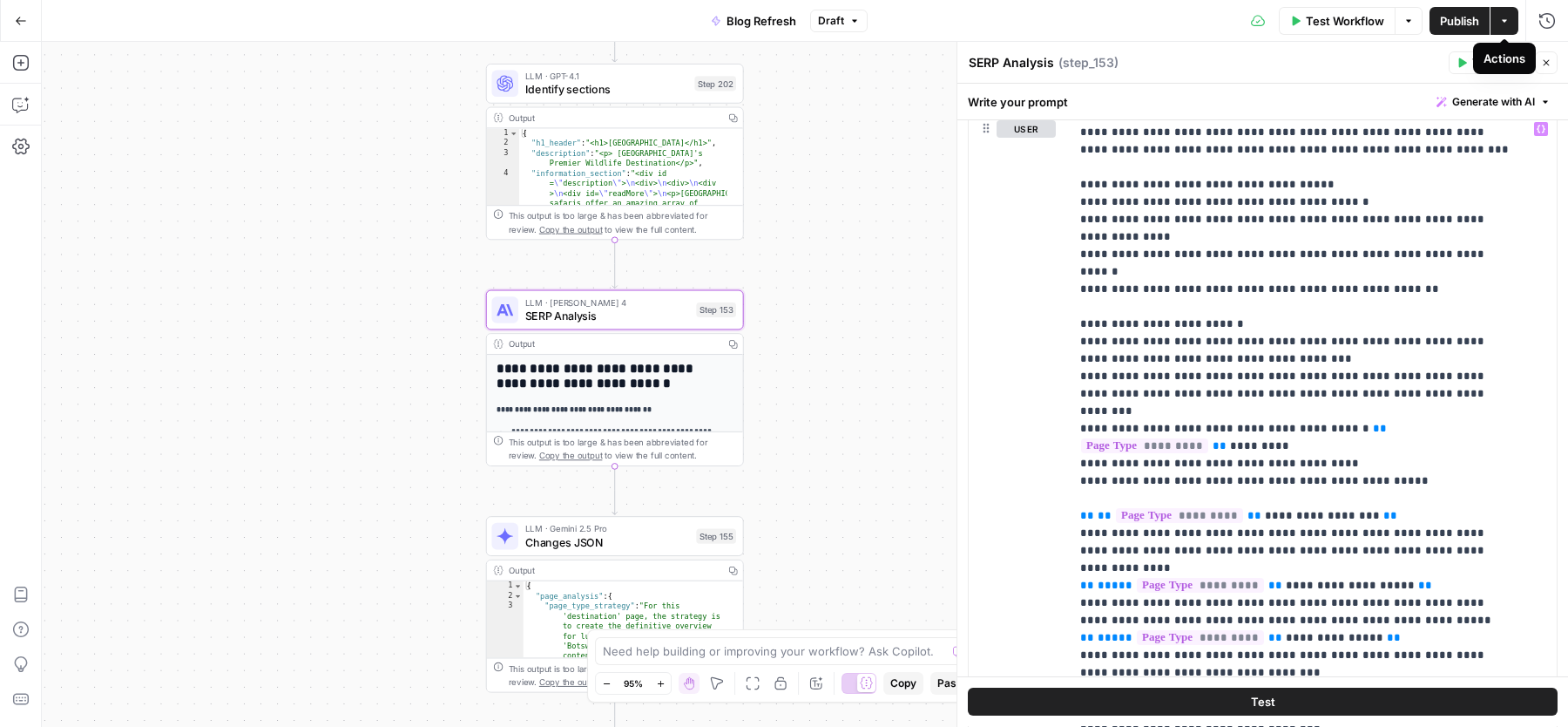
click at [1499, 24] on icon "button" at bounding box center [1504, 21] width 10 height 10
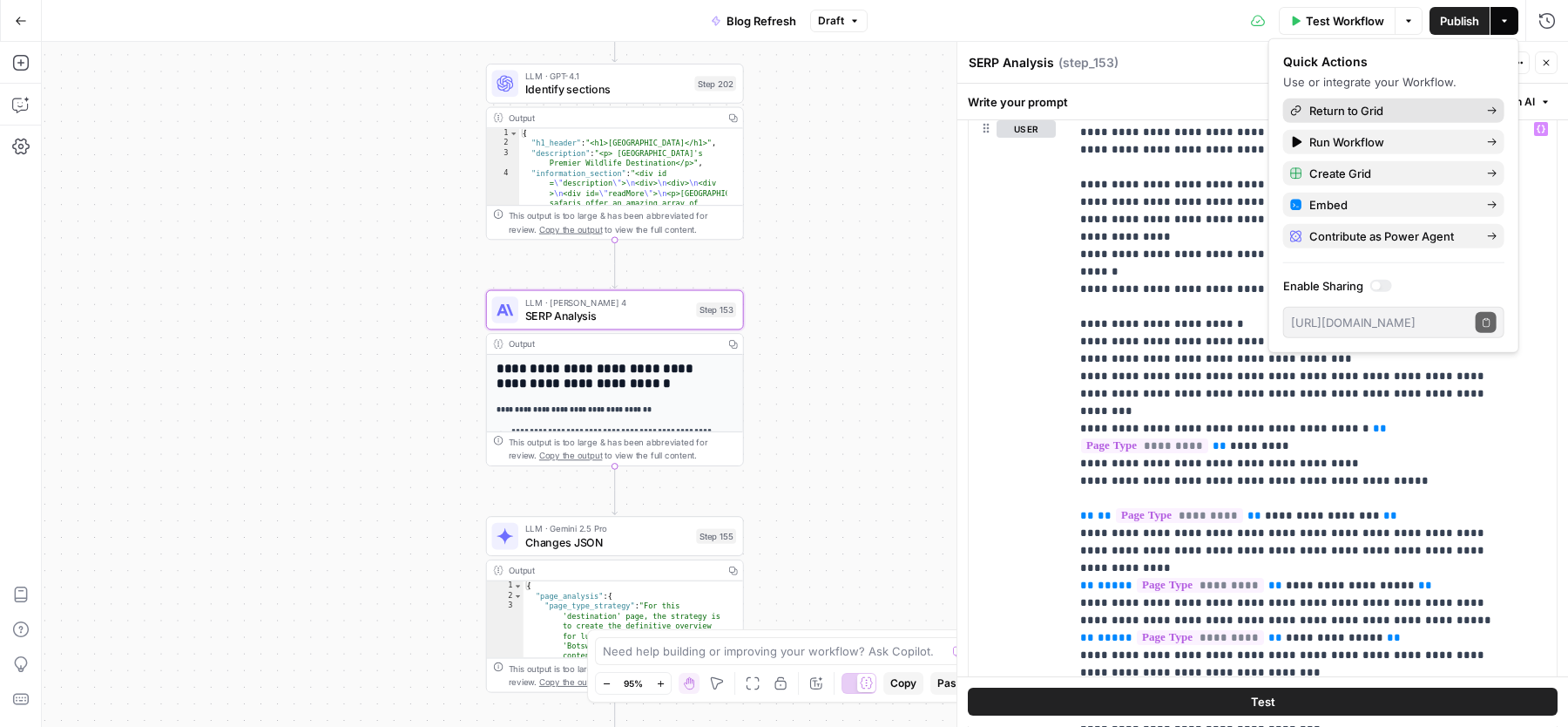
click at [1404, 108] on span "Return to Grid" at bounding box center [1391, 110] width 164 height 18
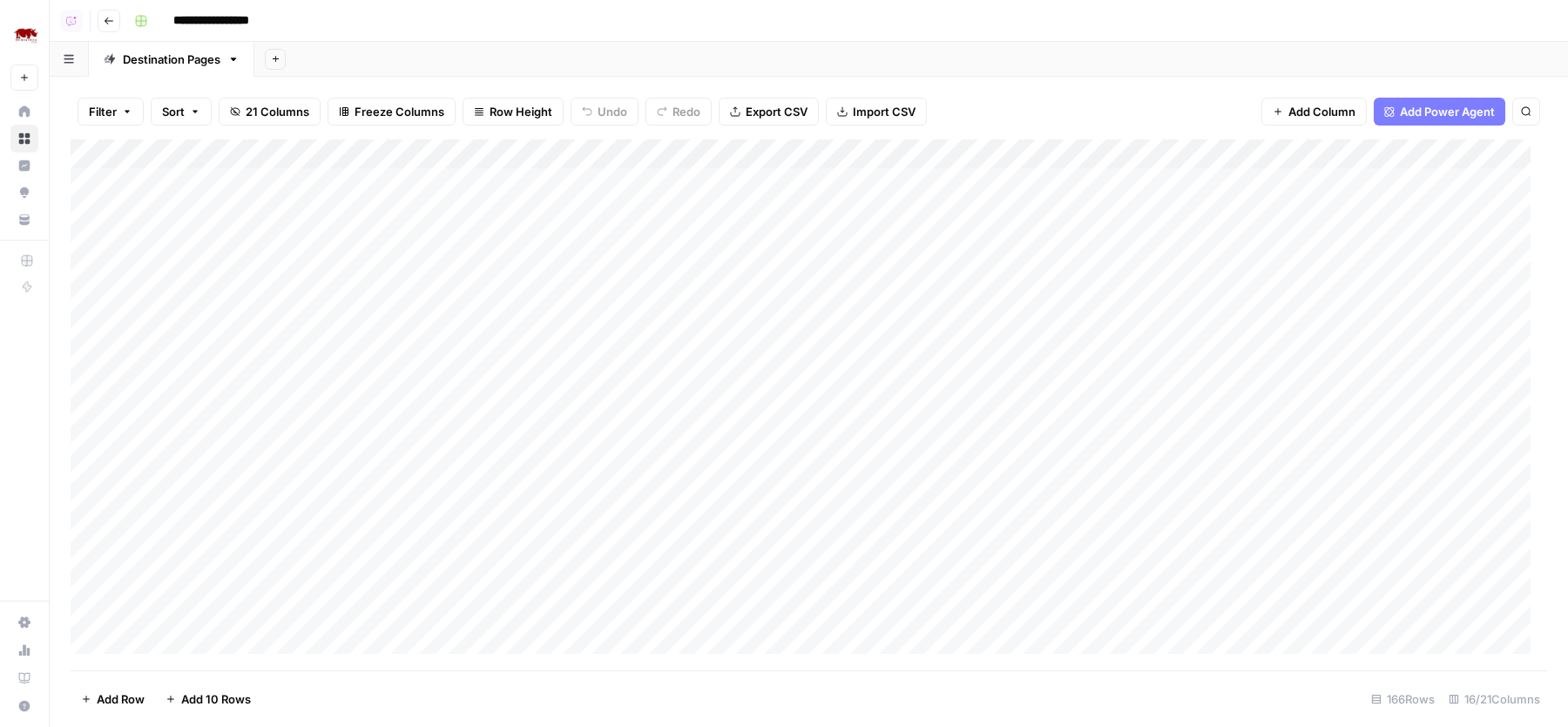
click at [751, 59] on div "Add Sheet" at bounding box center [911, 58] width 1313 height 35
click at [1179, 303] on div "Add Column" at bounding box center [808, 404] width 1477 height 530
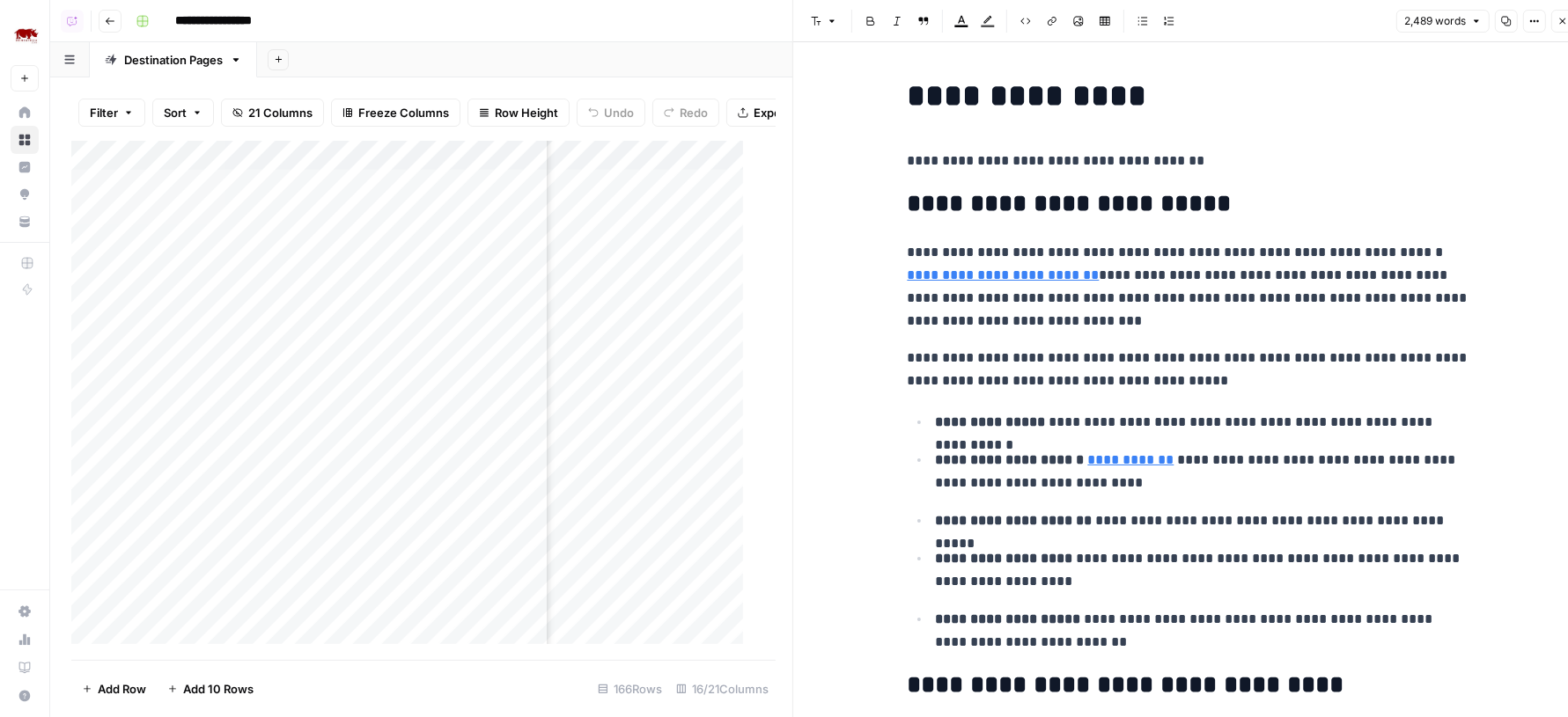
scroll to position [0, 1351]
click at [1536, 21] on icon "button" at bounding box center [1535, 21] width 3 height 3
click at [1468, 182] on span "Code" at bounding box center [1482, 186] width 85 height 18
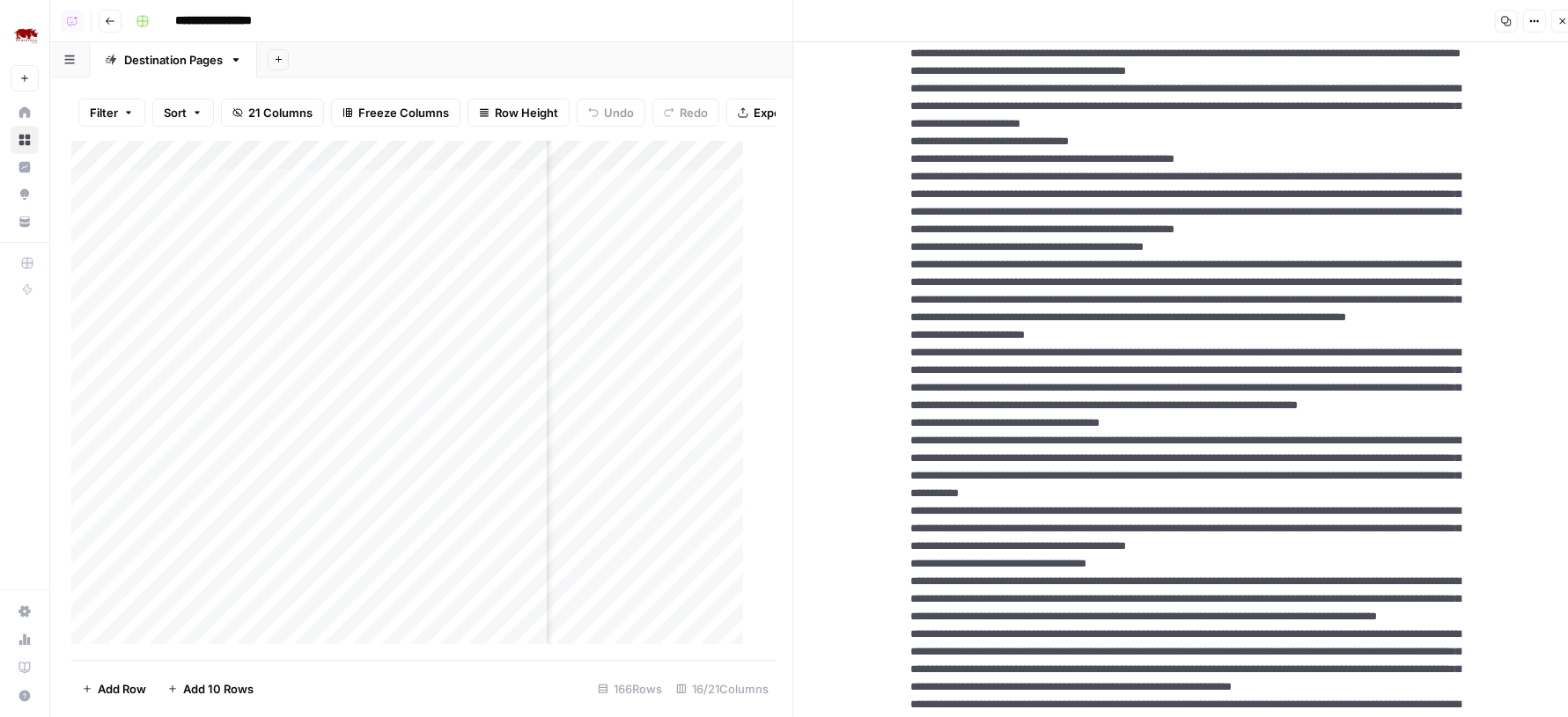
drag, startPoint x: 991, startPoint y: 424, endPoint x: 1127, endPoint y: 425, distance: 136.0
drag, startPoint x: 943, startPoint y: 404, endPoint x: 978, endPoint y: 427, distance: 41.9
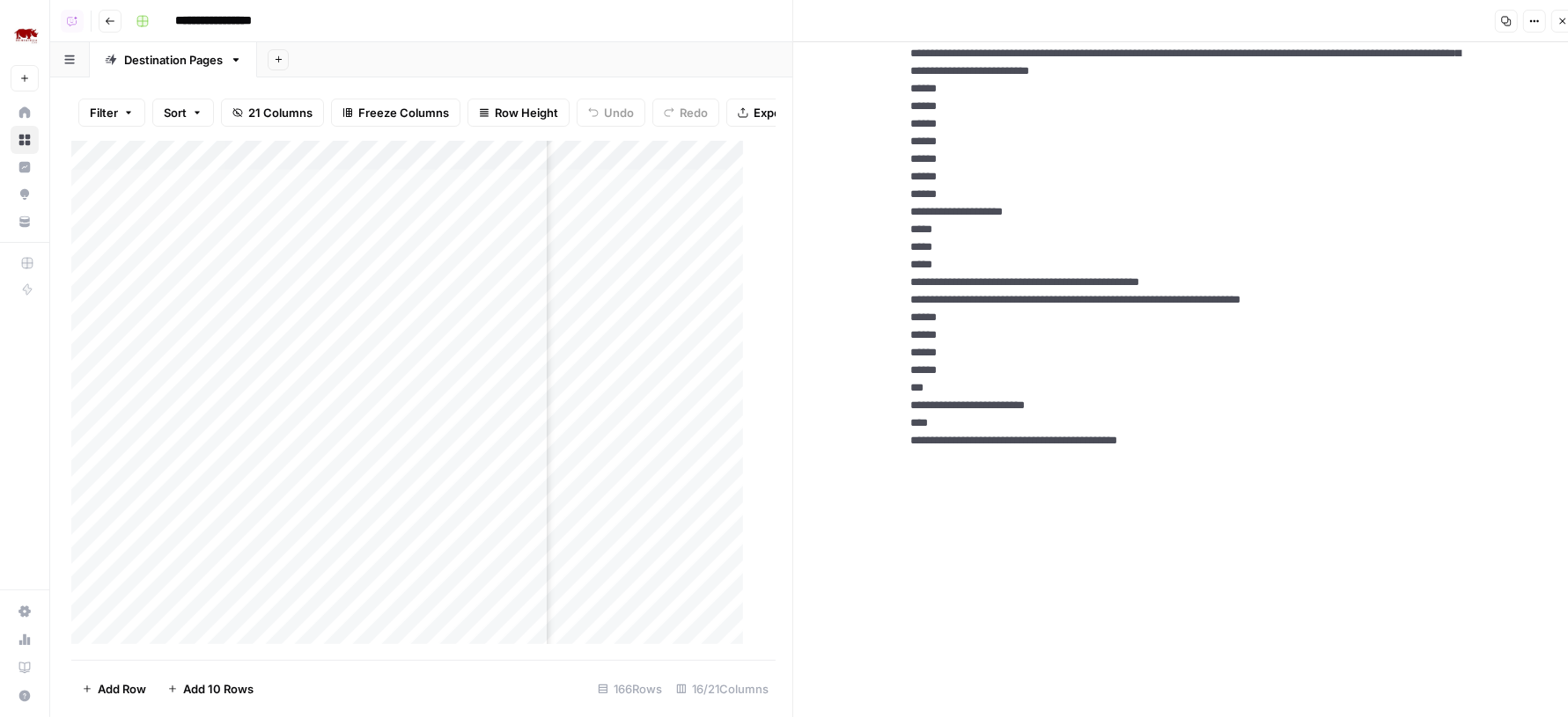
scroll to position [5812, 0]
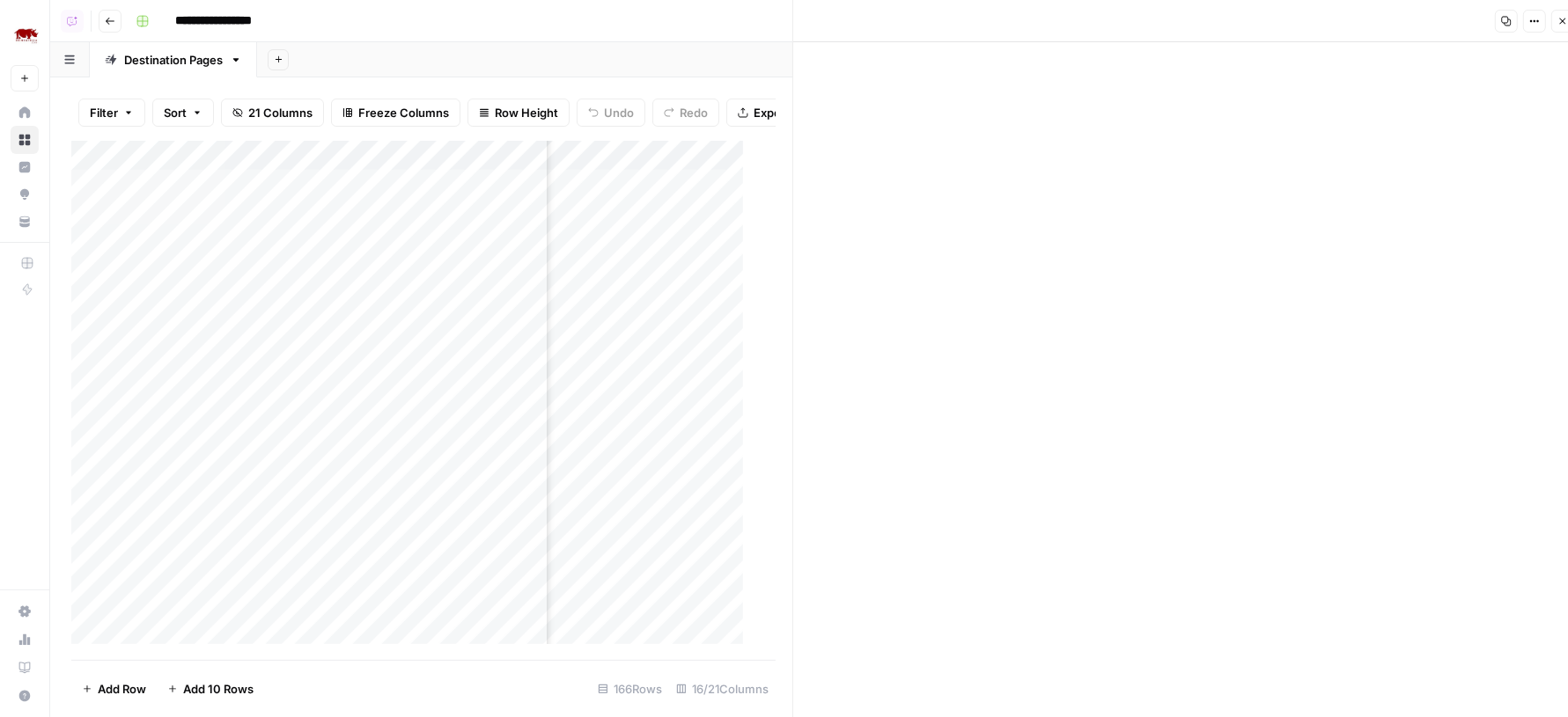
drag, startPoint x: 991, startPoint y: 490, endPoint x: 1174, endPoint y: 496, distance: 183.1
drag, startPoint x: 943, startPoint y: 476, endPoint x: 979, endPoint y: 491, distance: 39.0
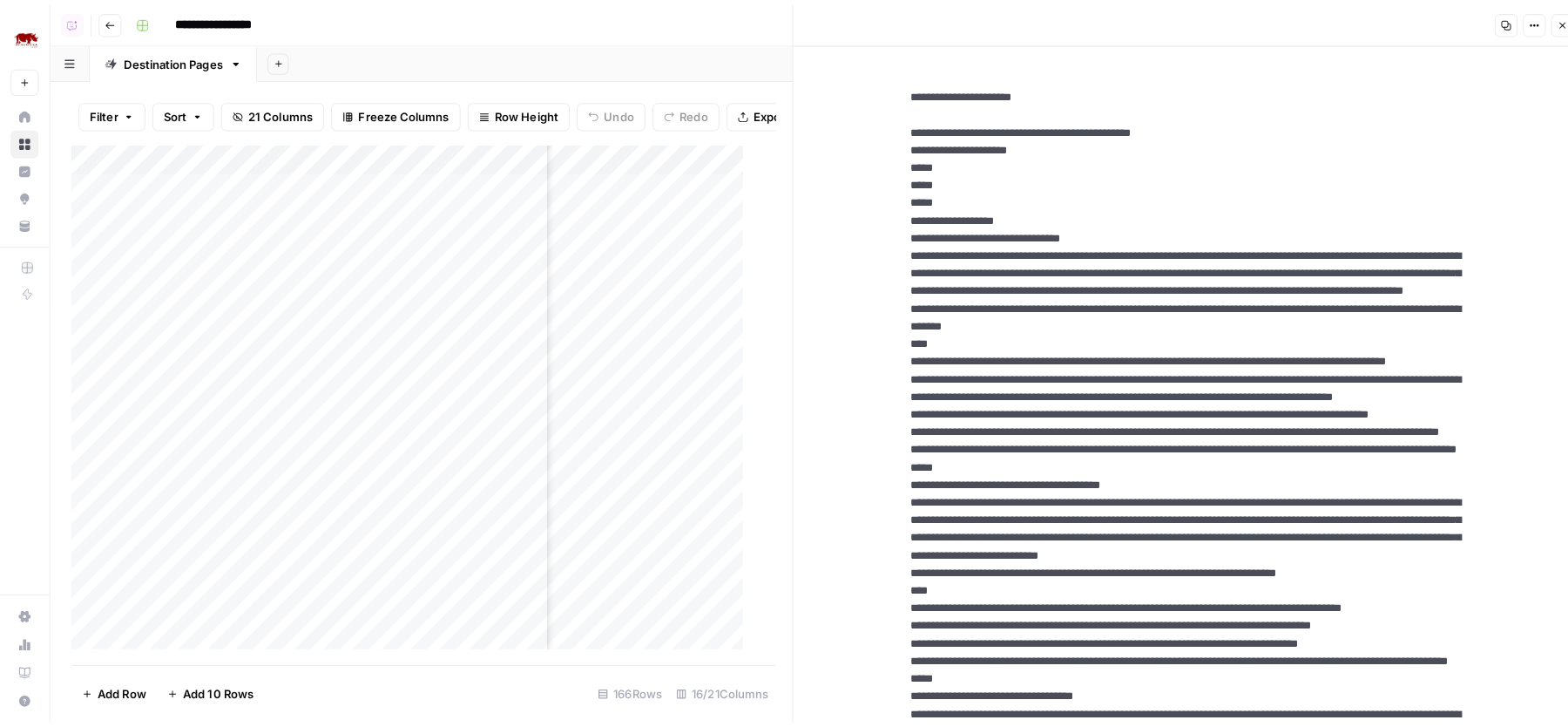
scroll to position [1730, 0]
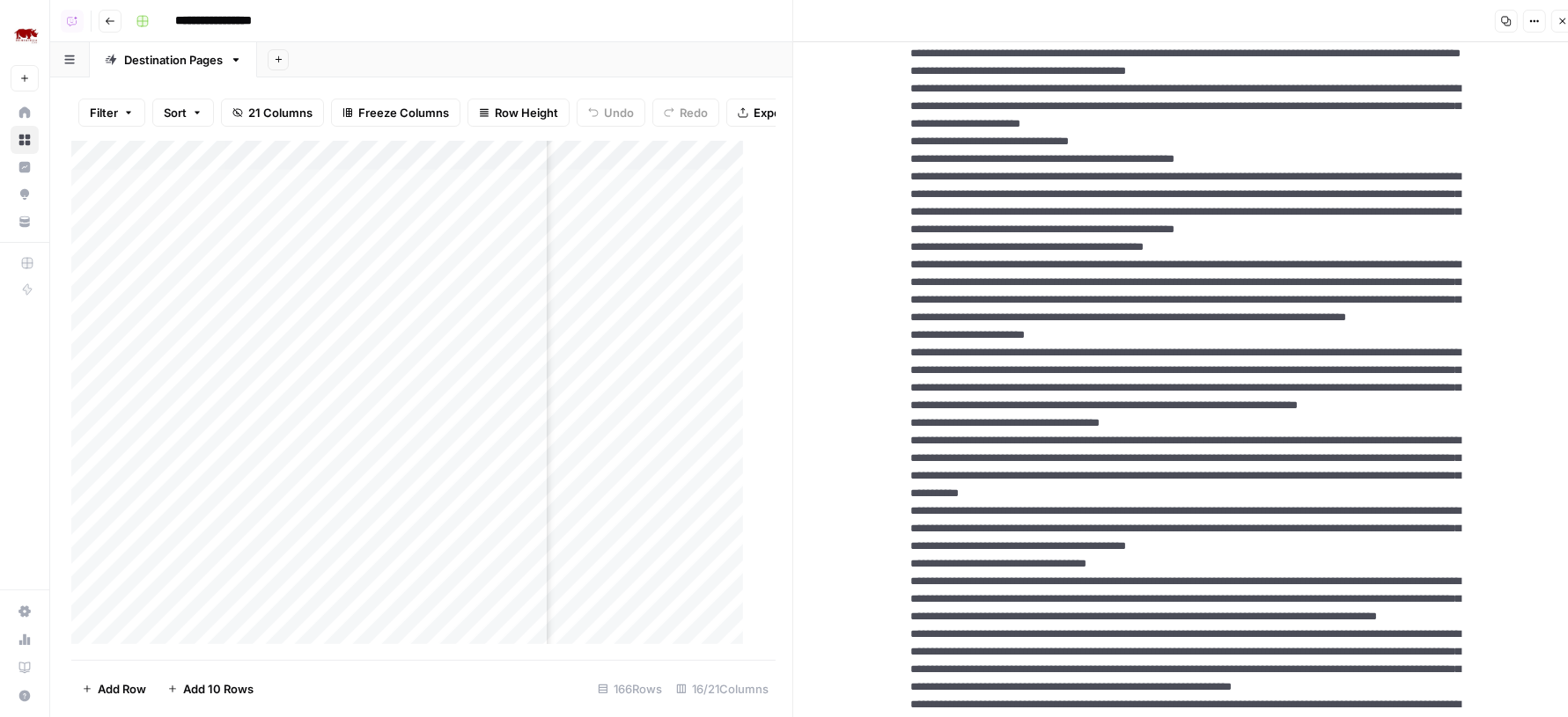
click at [1559, 28] on button "Close" at bounding box center [1563, 21] width 23 height 23
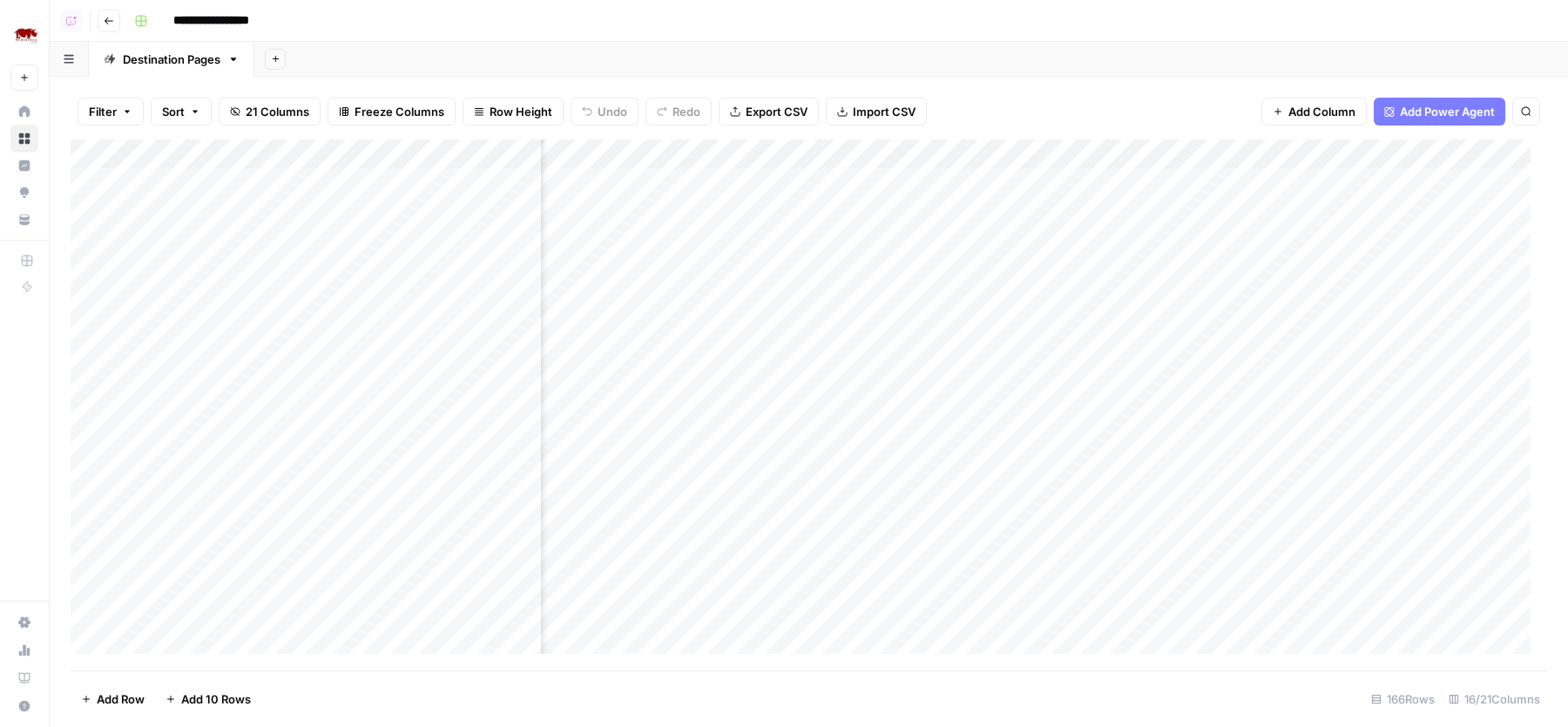
scroll to position [0, 1254]
click at [727, 213] on div "Add Column" at bounding box center [808, 404] width 1477 height 530
